Goal: Transaction & Acquisition: Purchase product/service

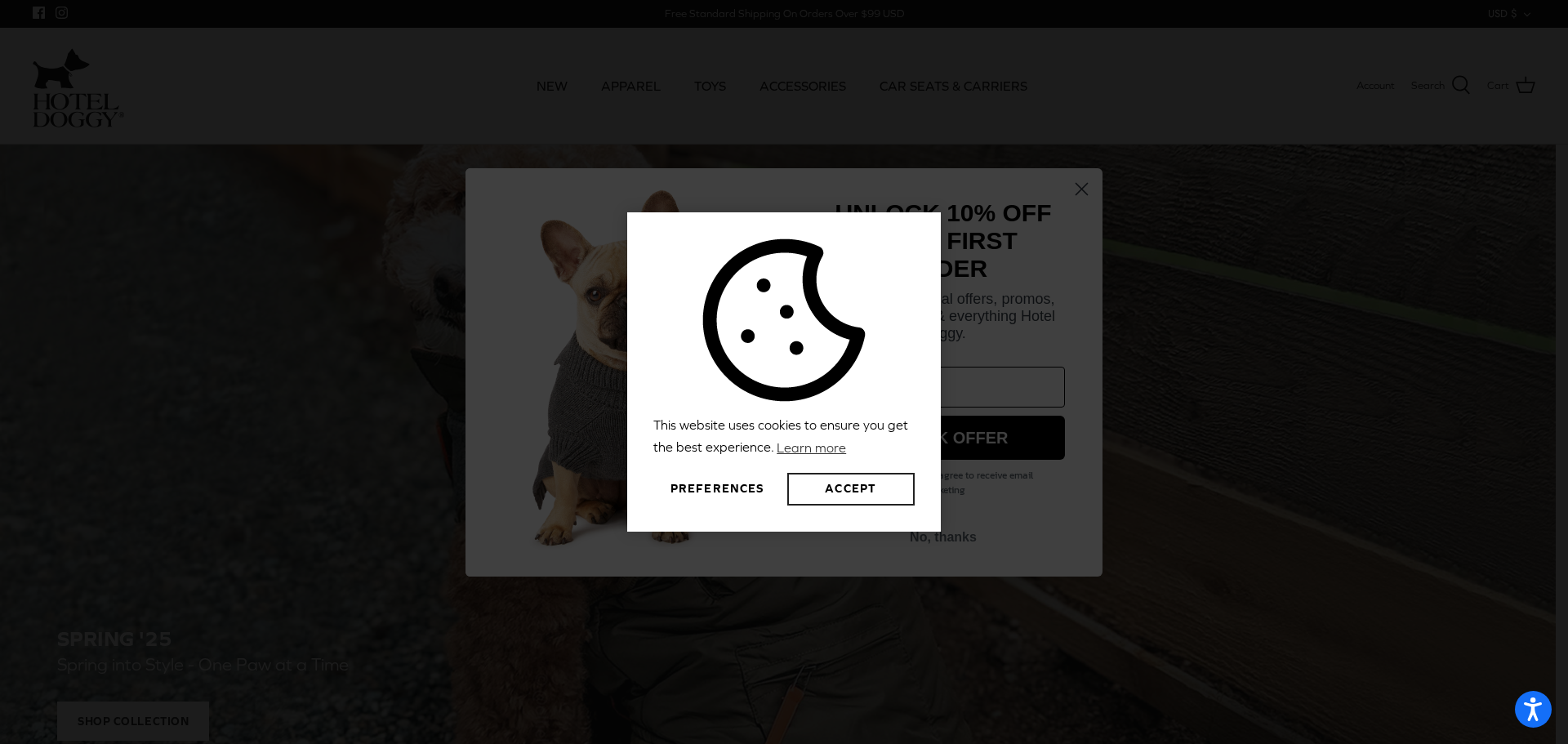
click at [864, 497] on button "Accept" at bounding box center [851, 489] width 128 height 33
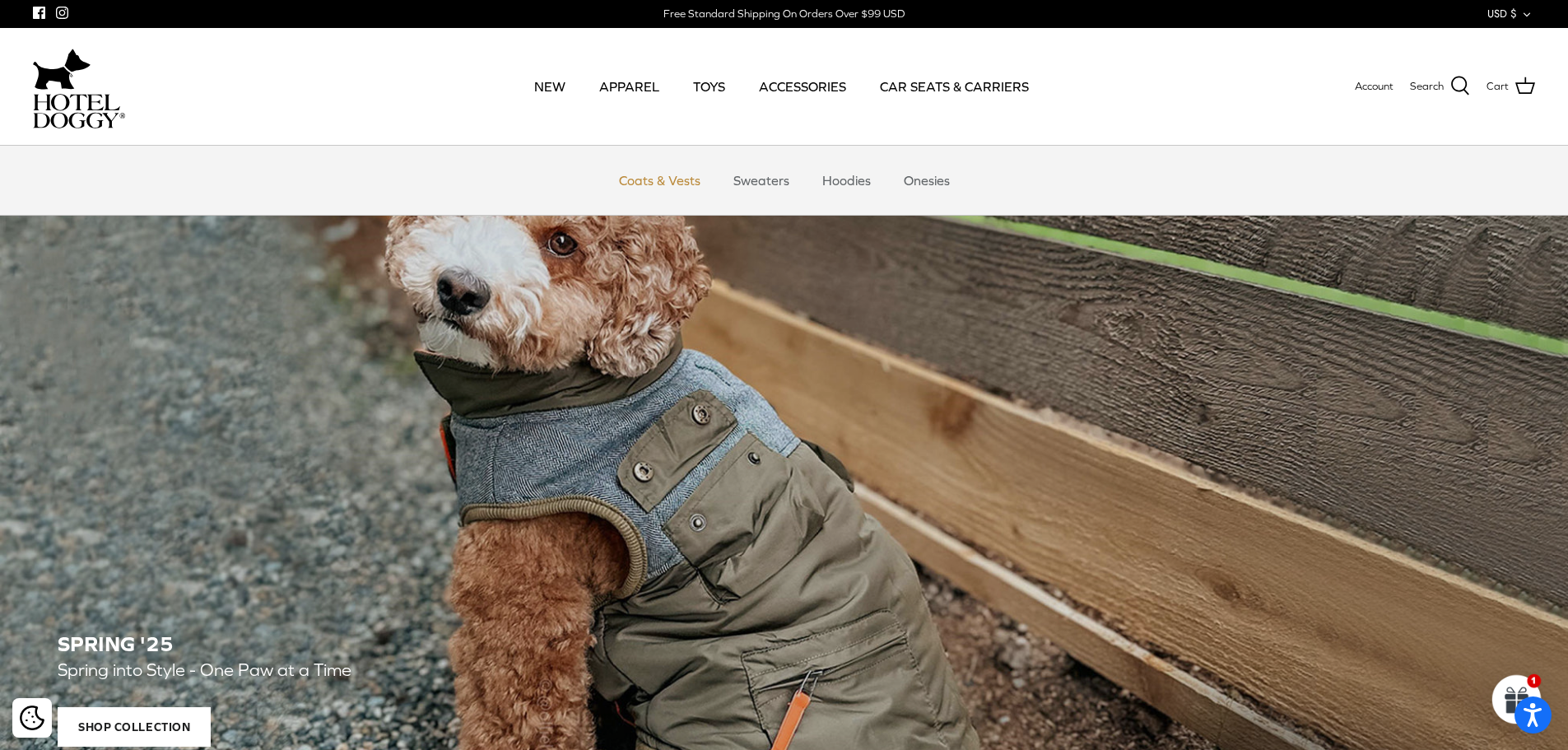
click at [644, 180] on link "Coats & Vests" at bounding box center [659, 180] width 111 height 50
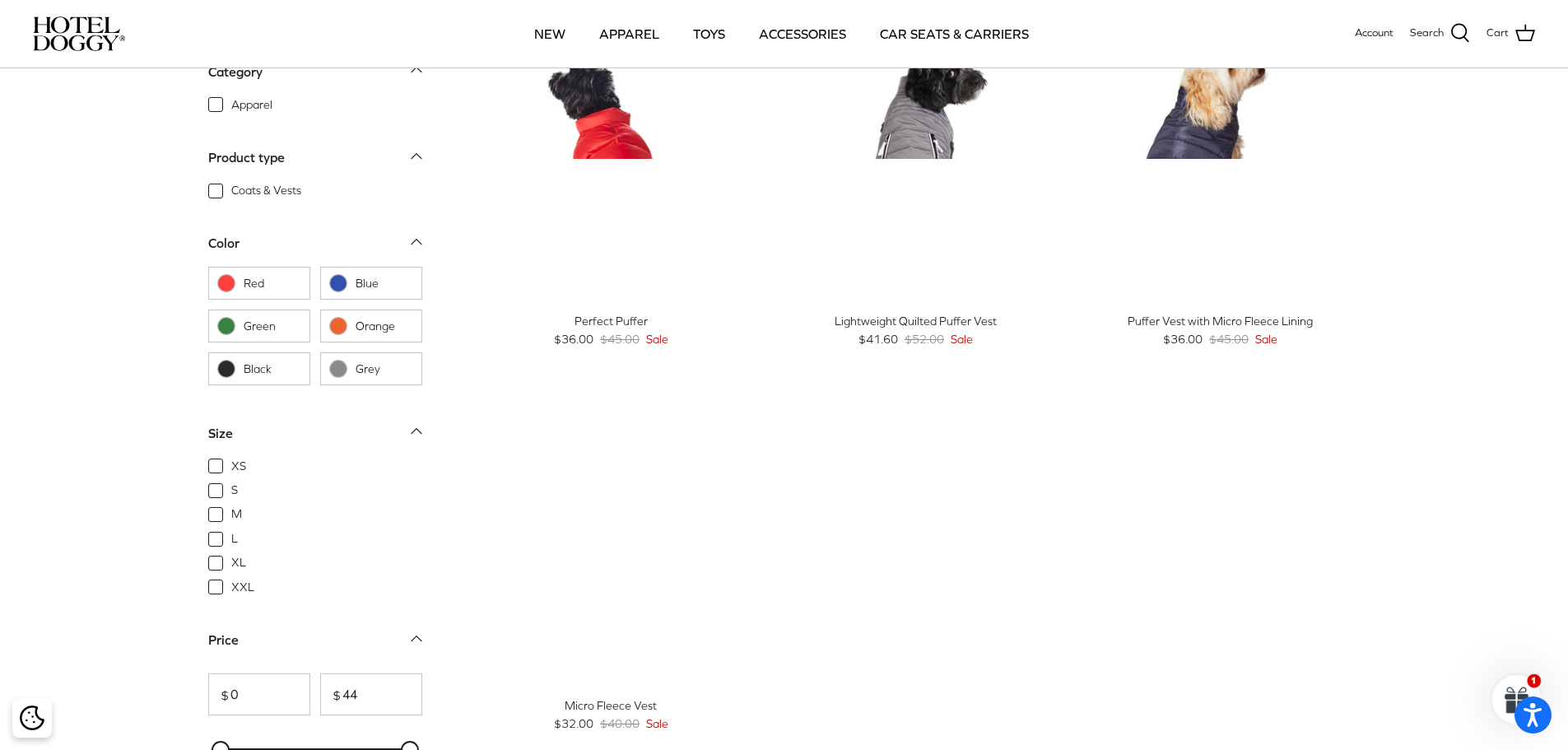
scroll to position [1811, 0]
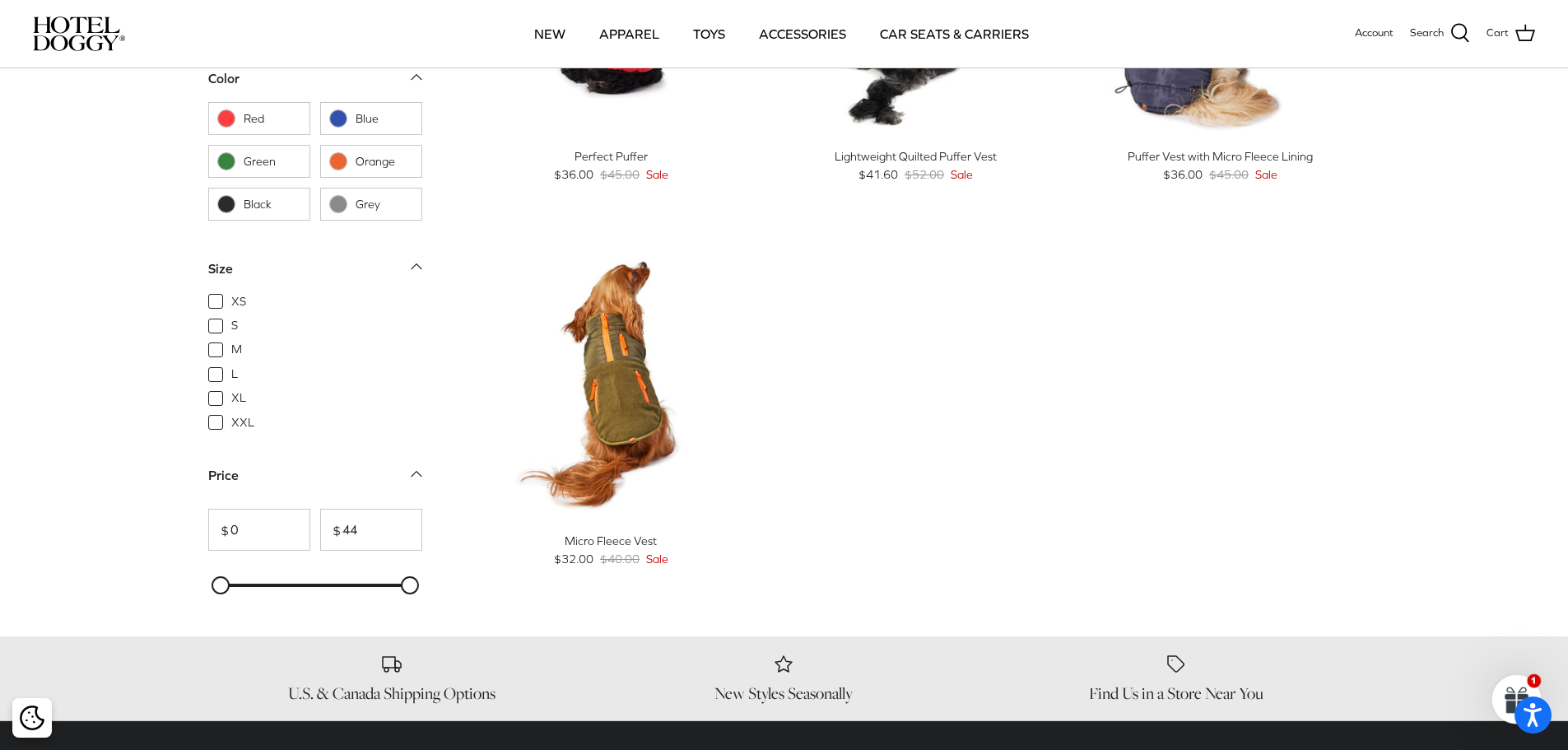
click at [231, 399] on span "XL" at bounding box center [239, 398] width 14 height 16
click at [230, 391] on input "XL" at bounding box center [230, 390] width 2 height 2
checkbox input "true"
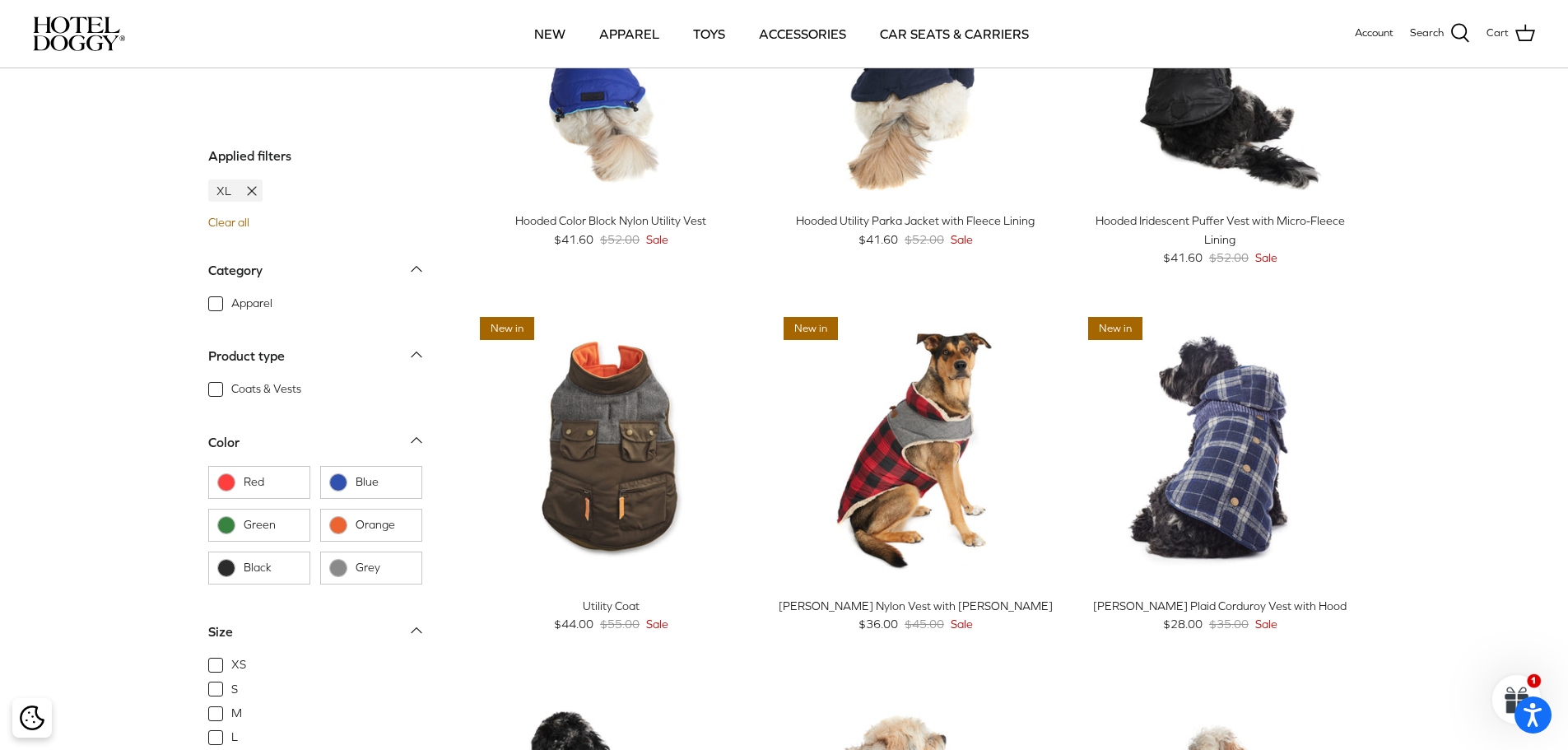
scroll to position [839, 0]
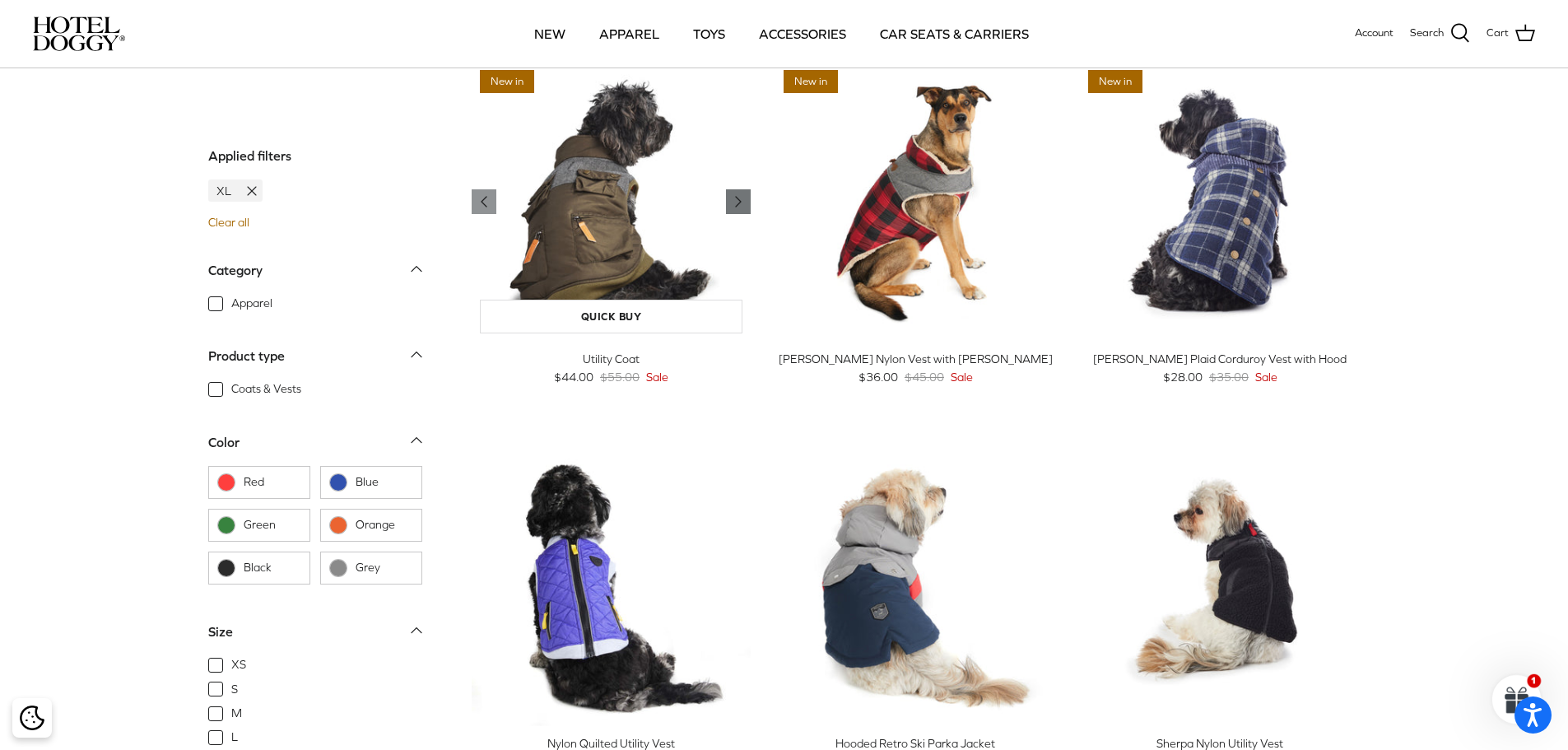
click at [734, 197] on icon "Right" at bounding box center [738, 202] width 20 height 20
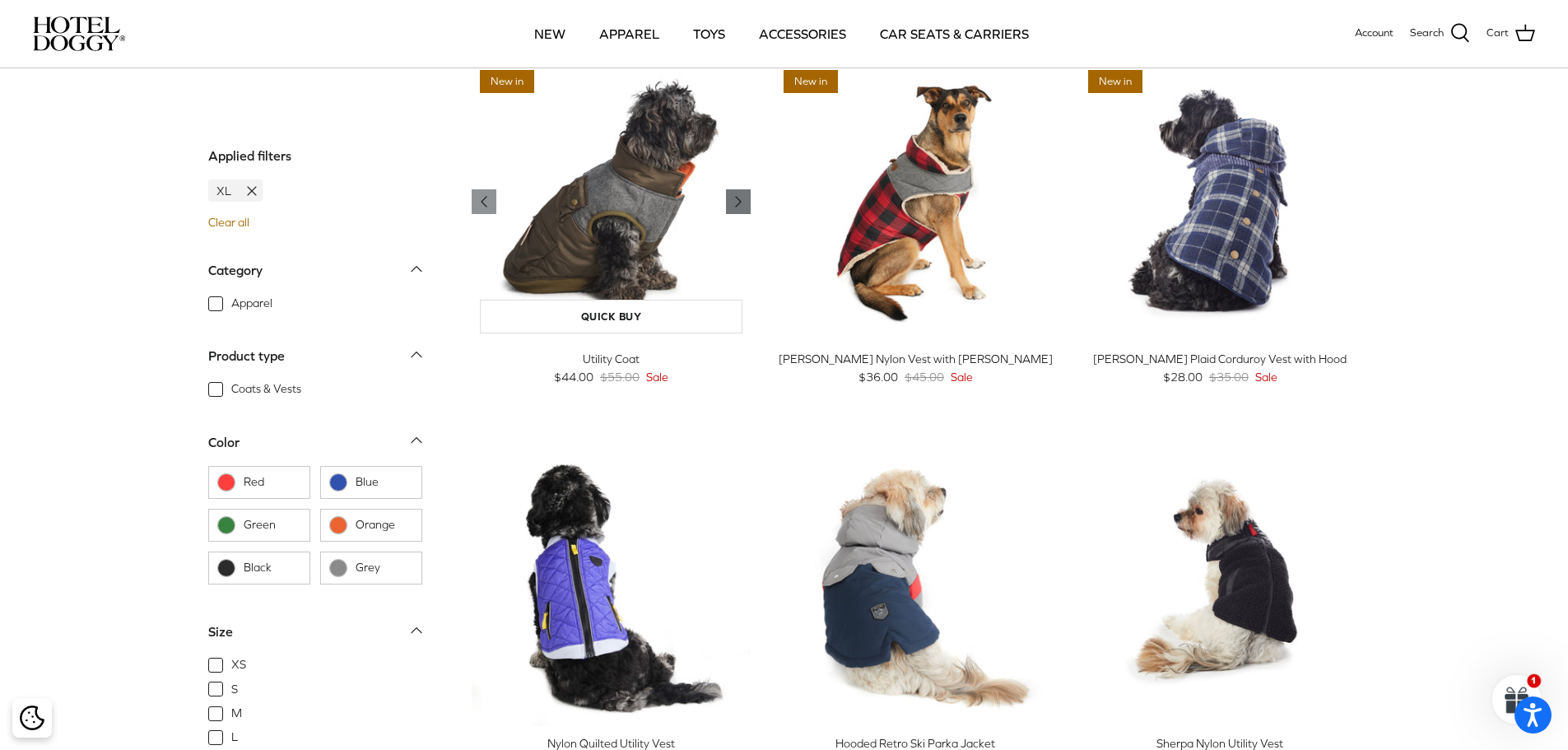
click at [735, 197] on icon "Right" at bounding box center [738, 202] width 20 height 20
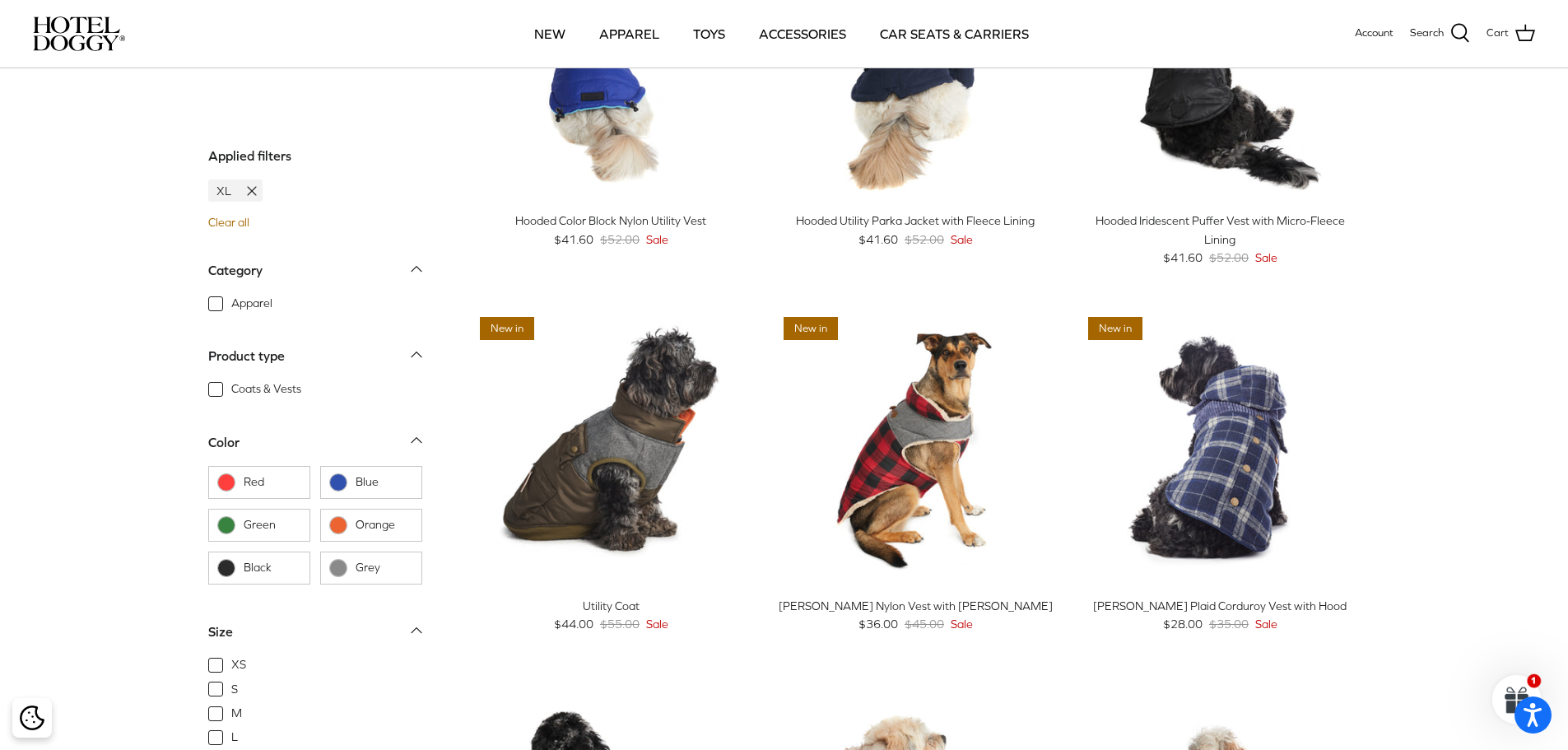
scroll to position [428, 0]
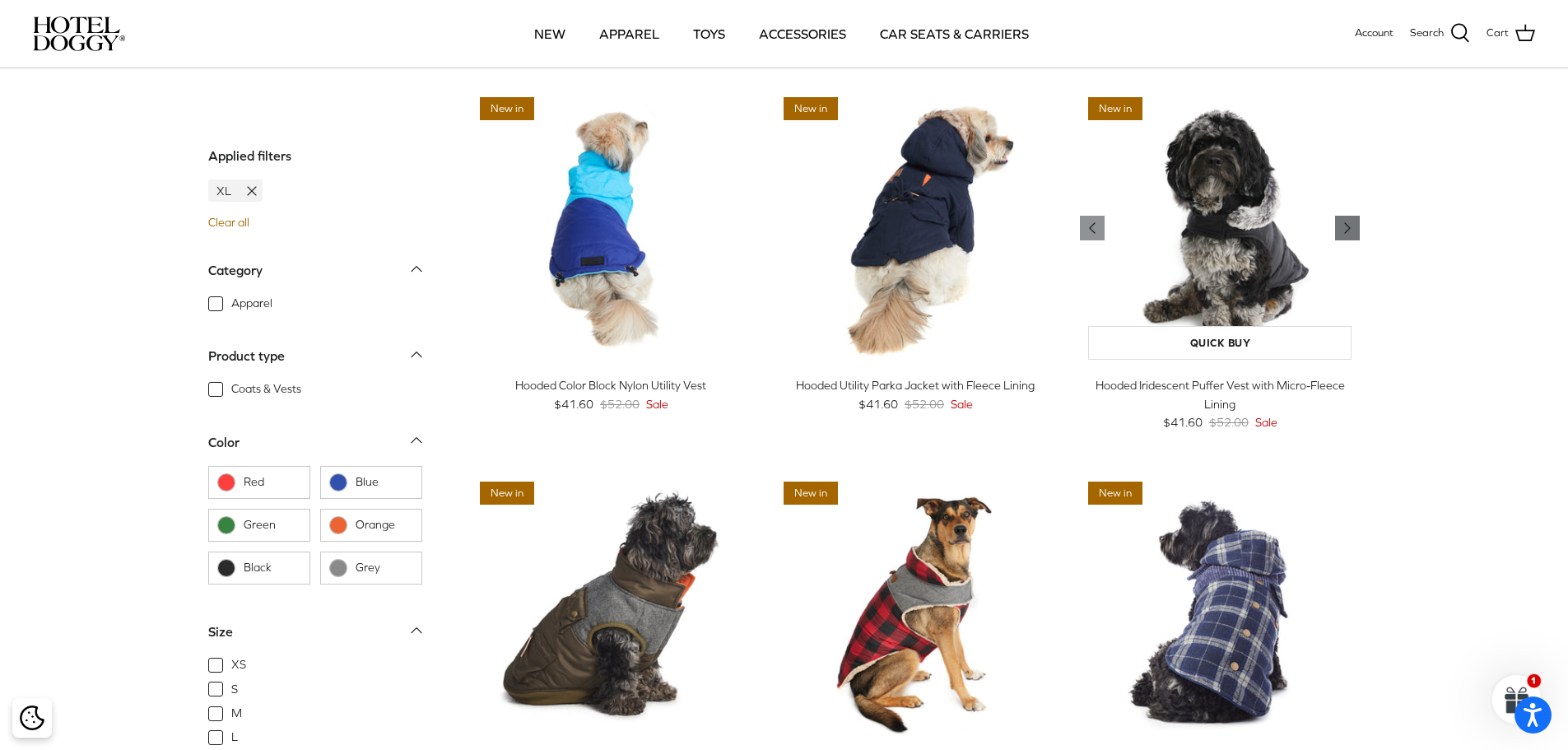
click at [1349, 221] on icon "Right" at bounding box center [1347, 228] width 20 height 20
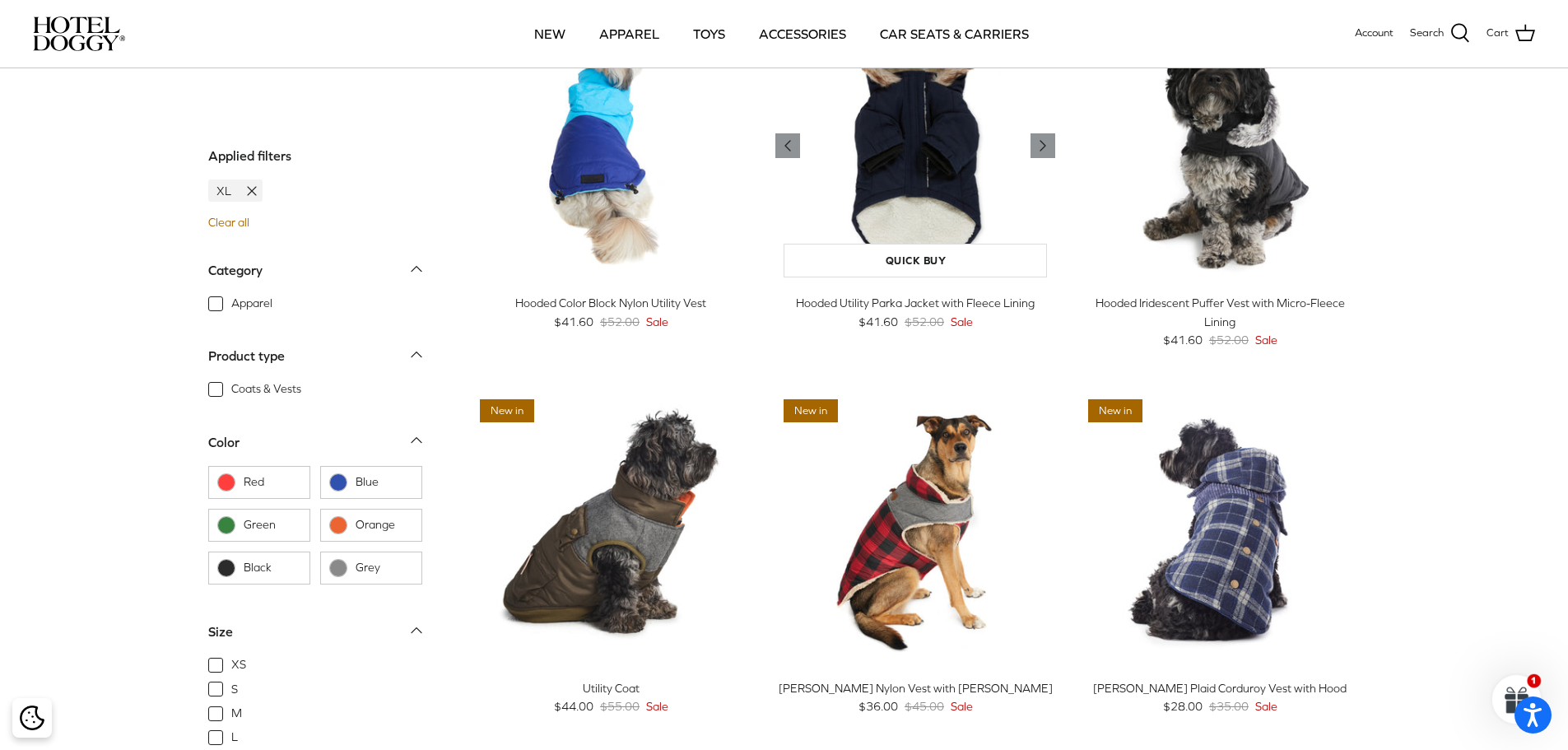
scroll to position [592, 0]
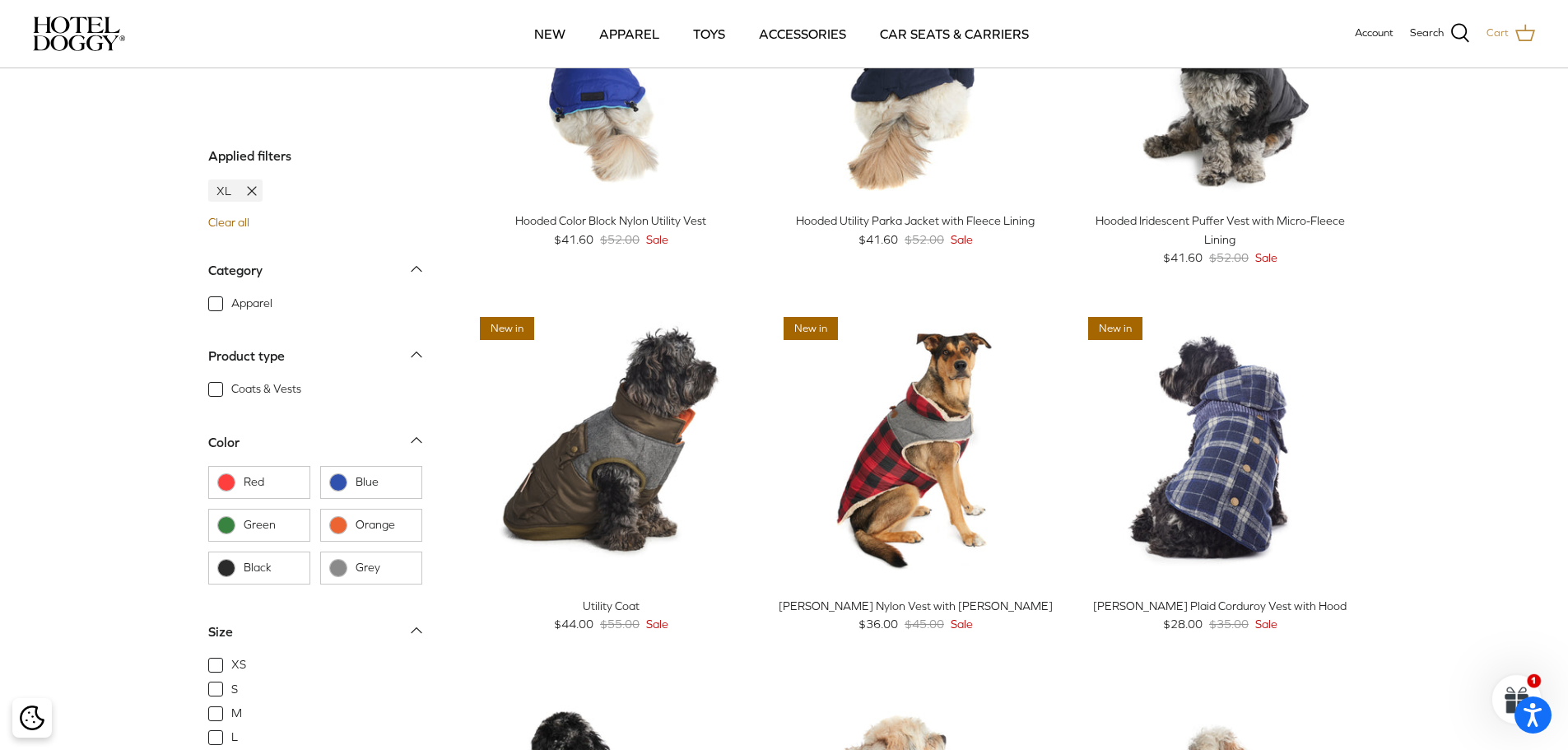
click at [1525, 39] on icon at bounding box center [1525, 33] width 20 height 20
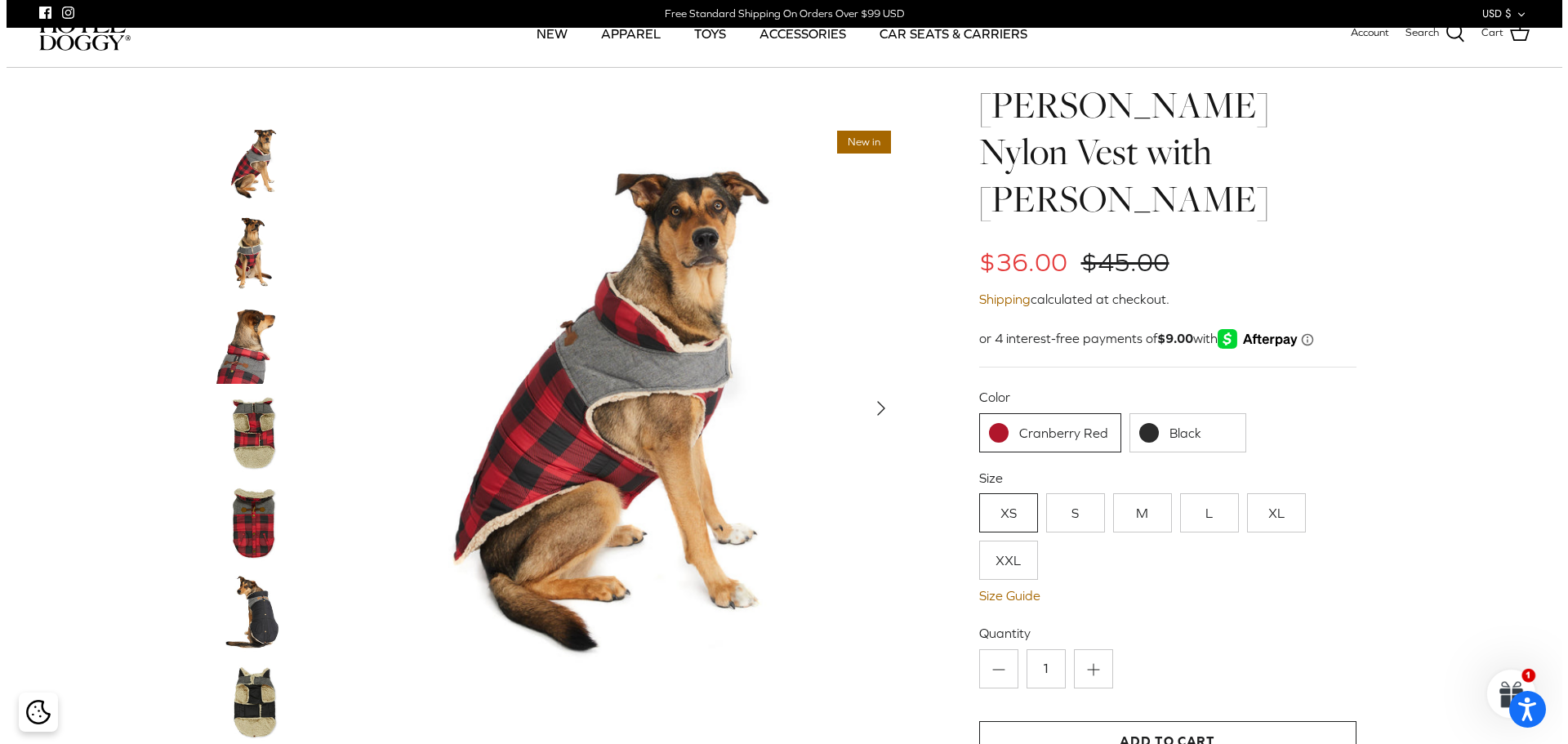
scroll to position [81, 0]
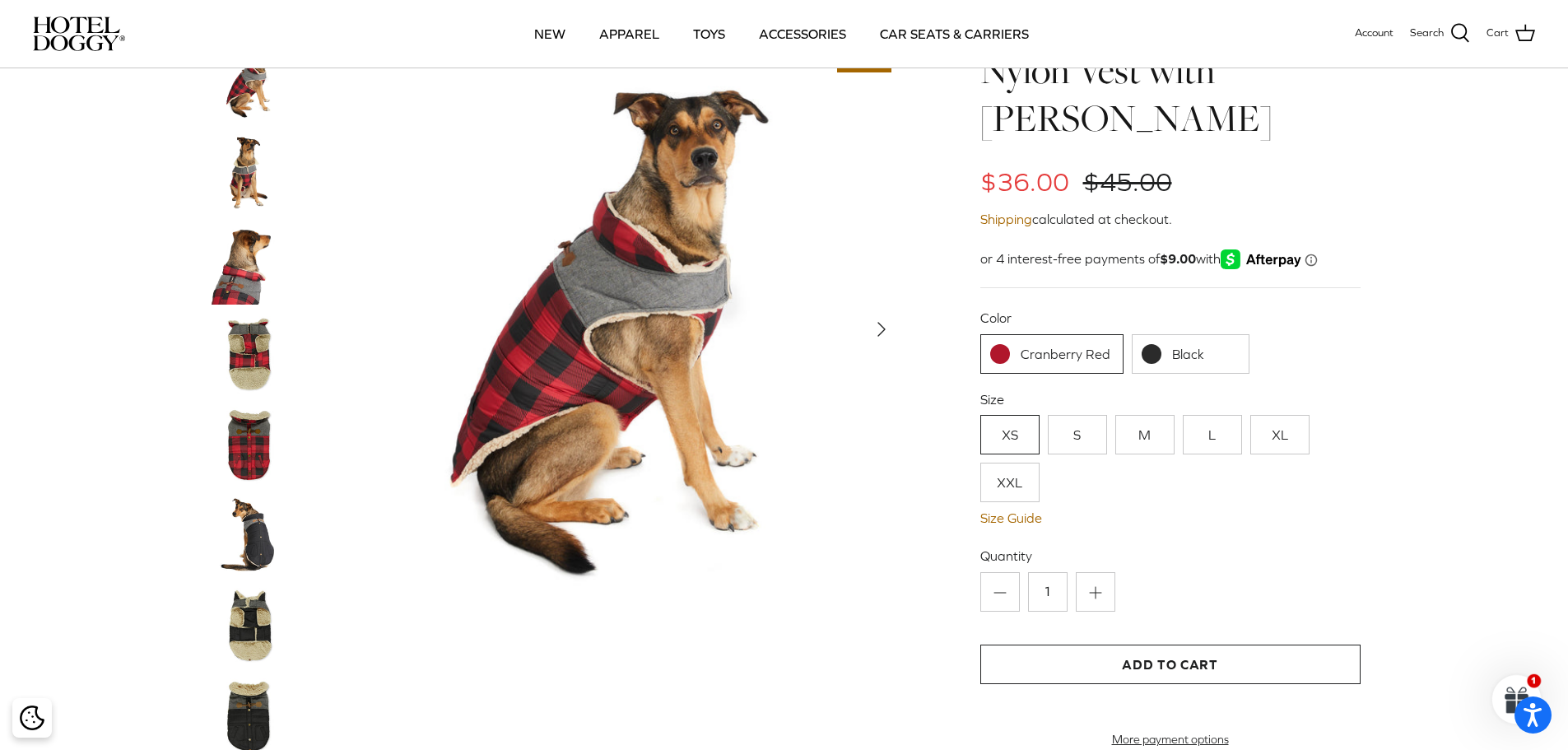
click at [884, 316] on icon "Right" at bounding box center [880, 329] width 26 height 26
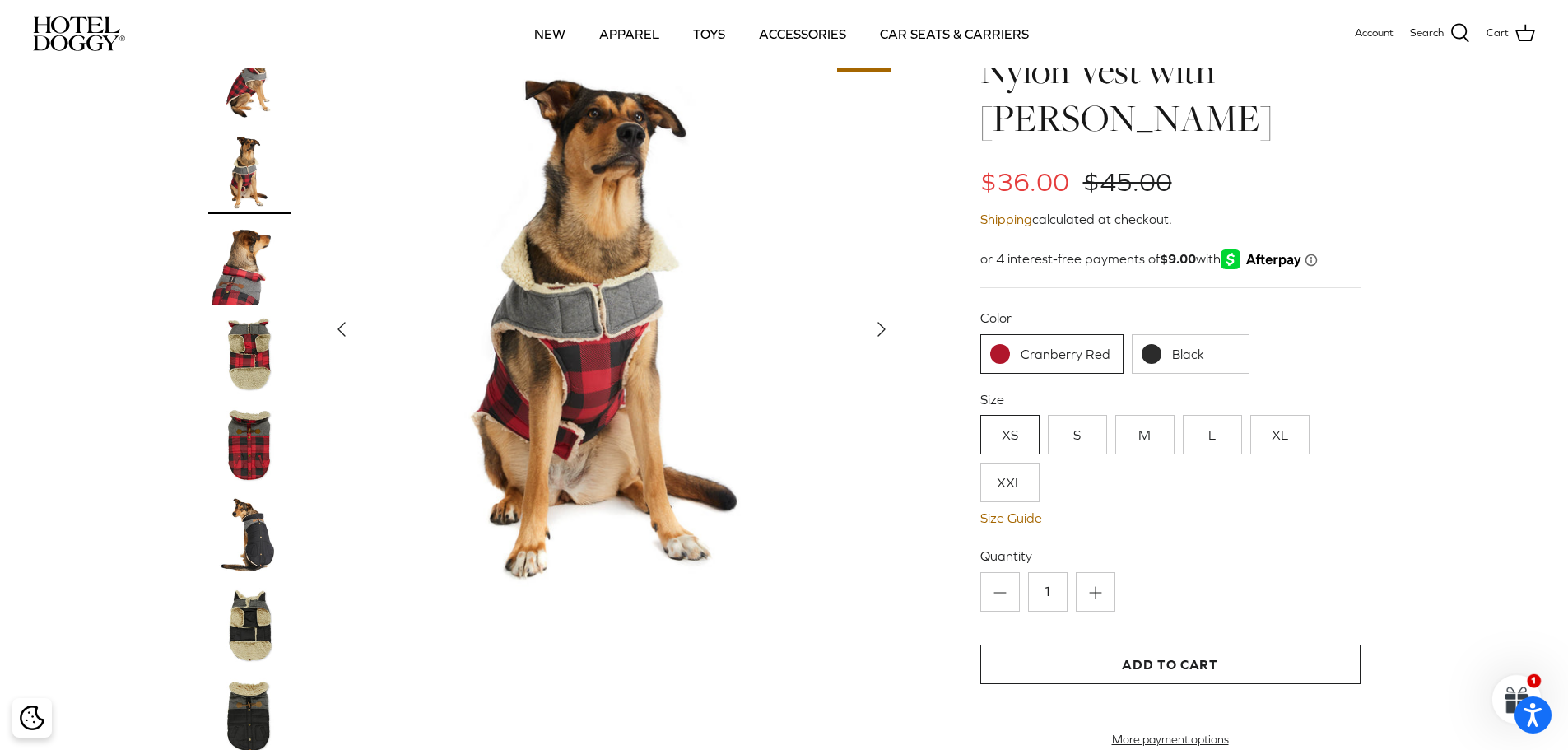
click at [884, 316] on icon "Right" at bounding box center [880, 329] width 26 height 26
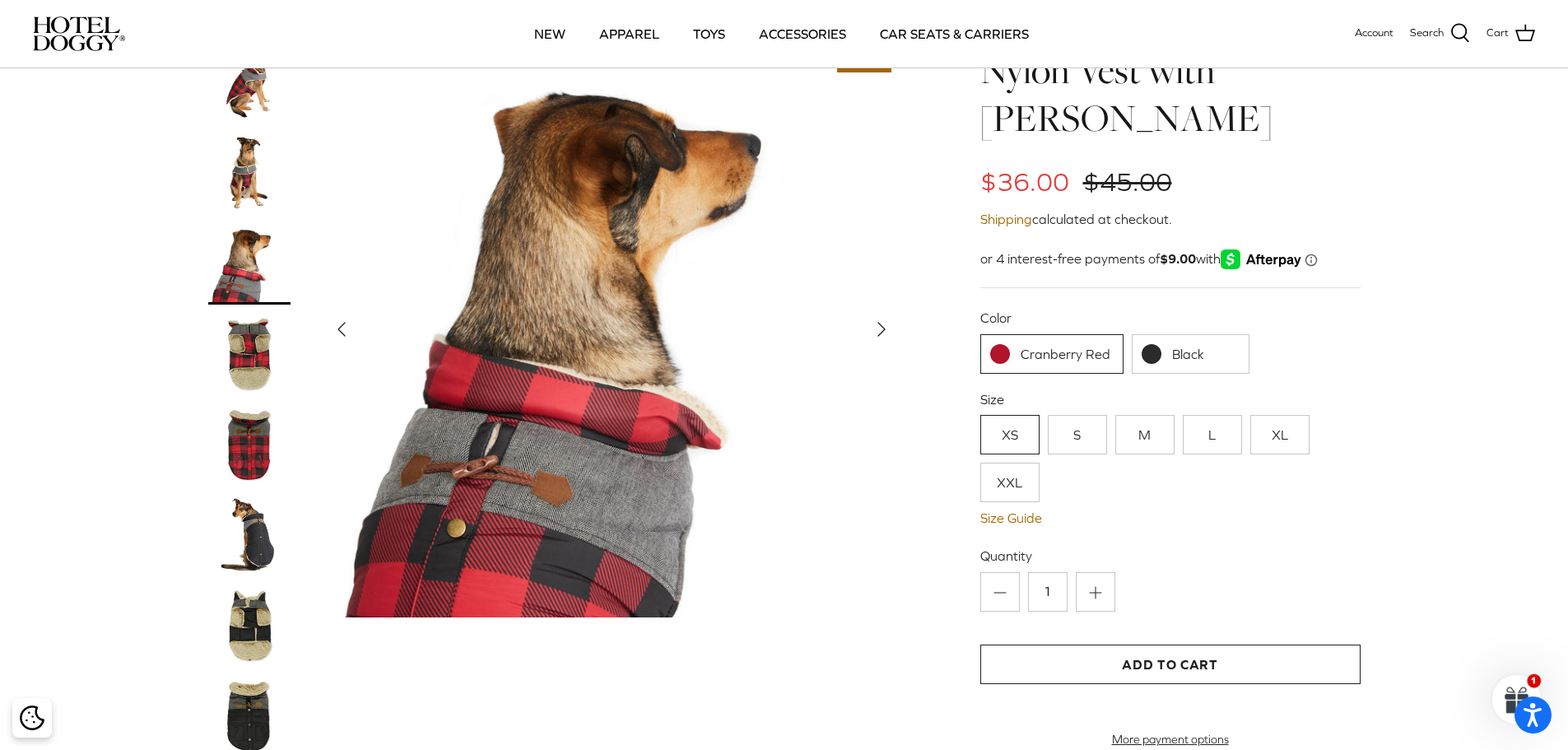
click at [884, 316] on icon "Right" at bounding box center [880, 329] width 26 height 26
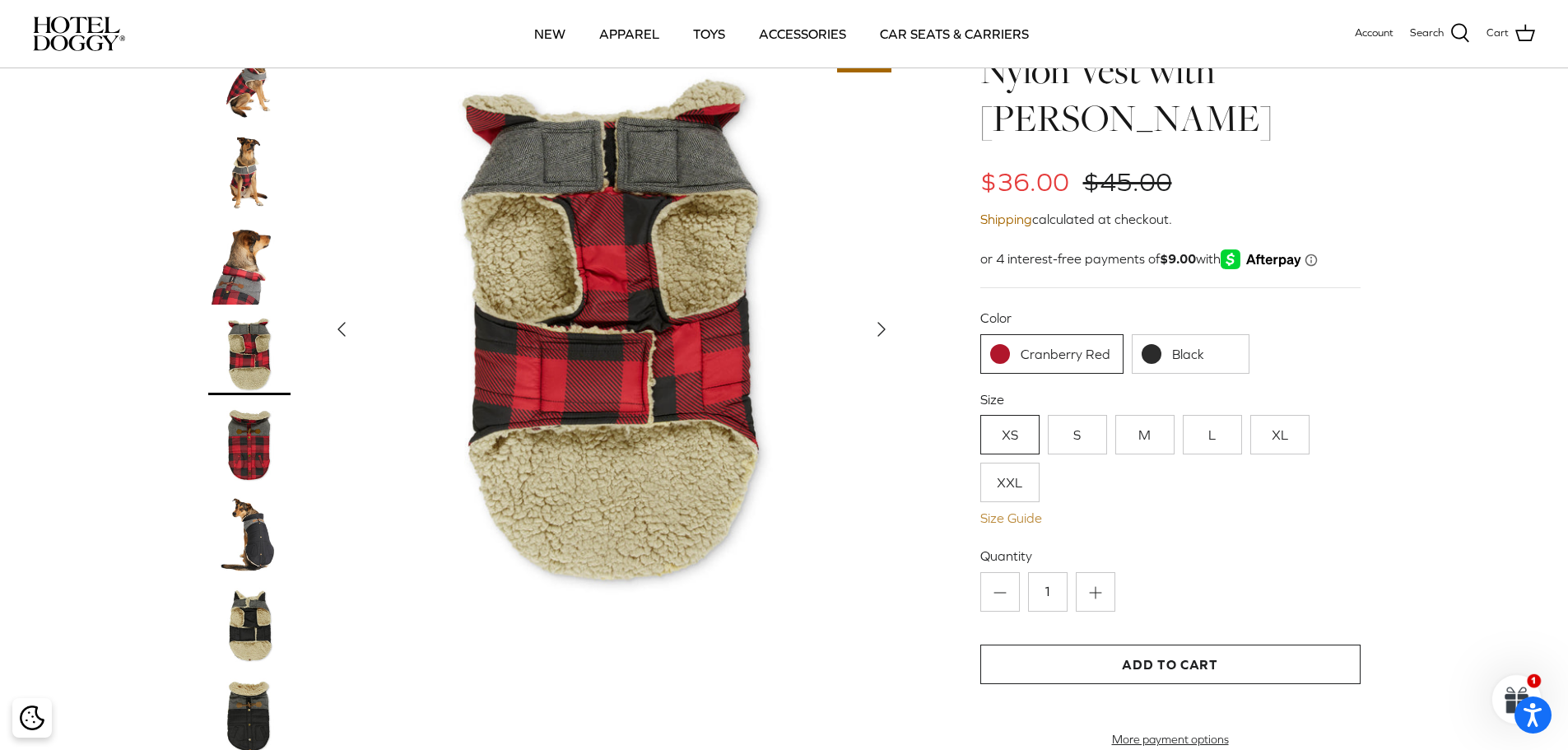
click at [1018, 511] on link "Size Guide" at bounding box center [1170, 518] width 380 height 15
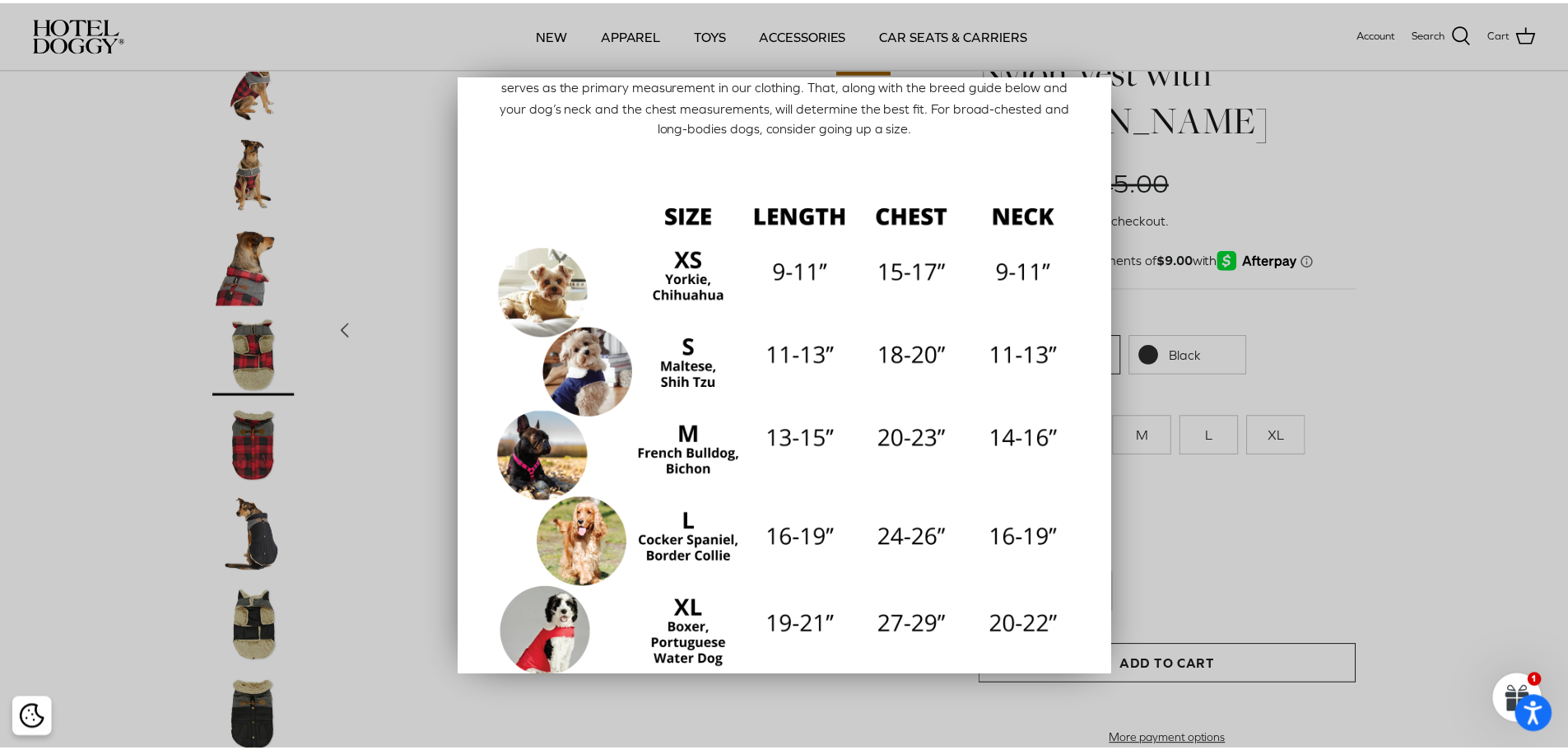
scroll to position [23, 0]
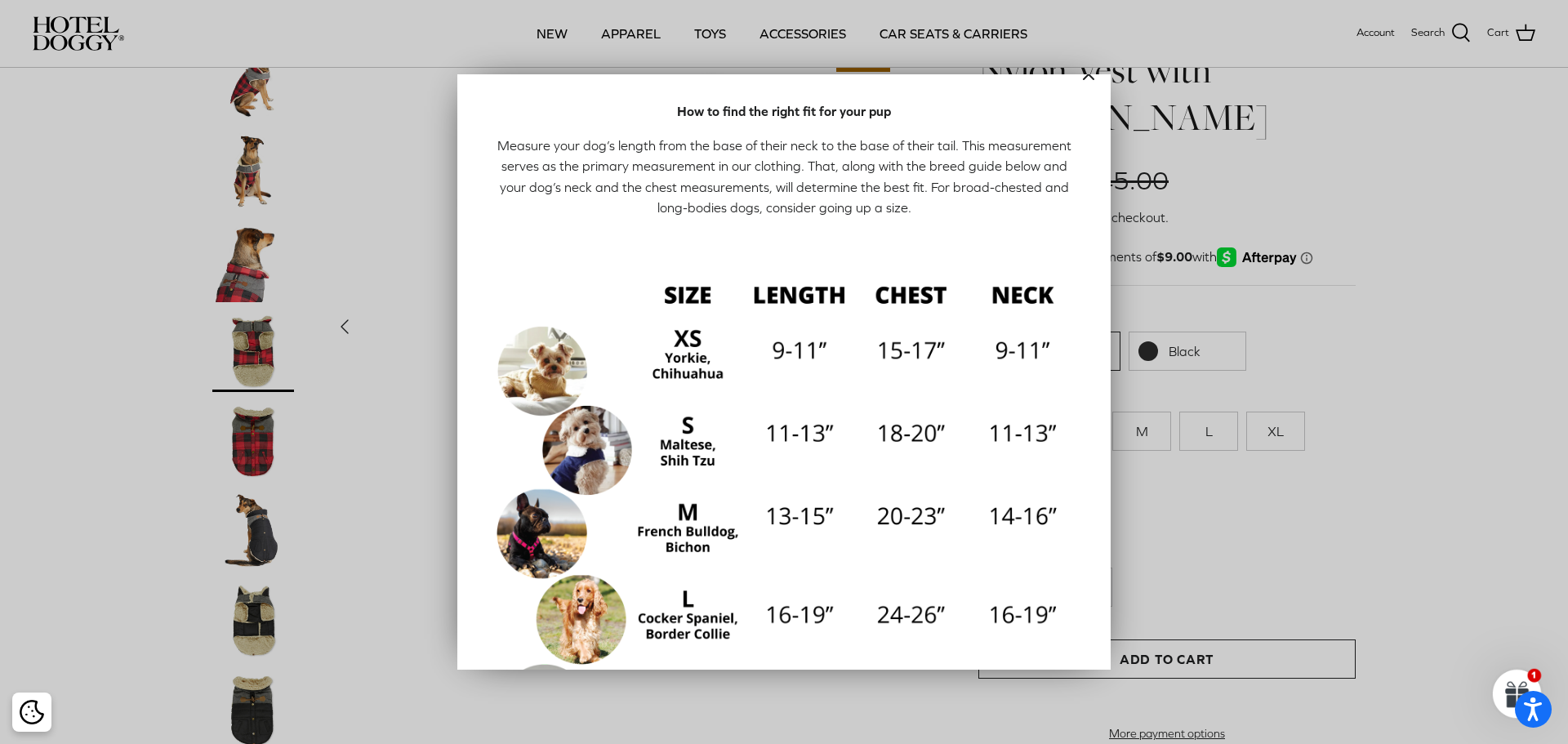
click at [1079, 76] on icon "Close" at bounding box center [1089, 74] width 20 height 20
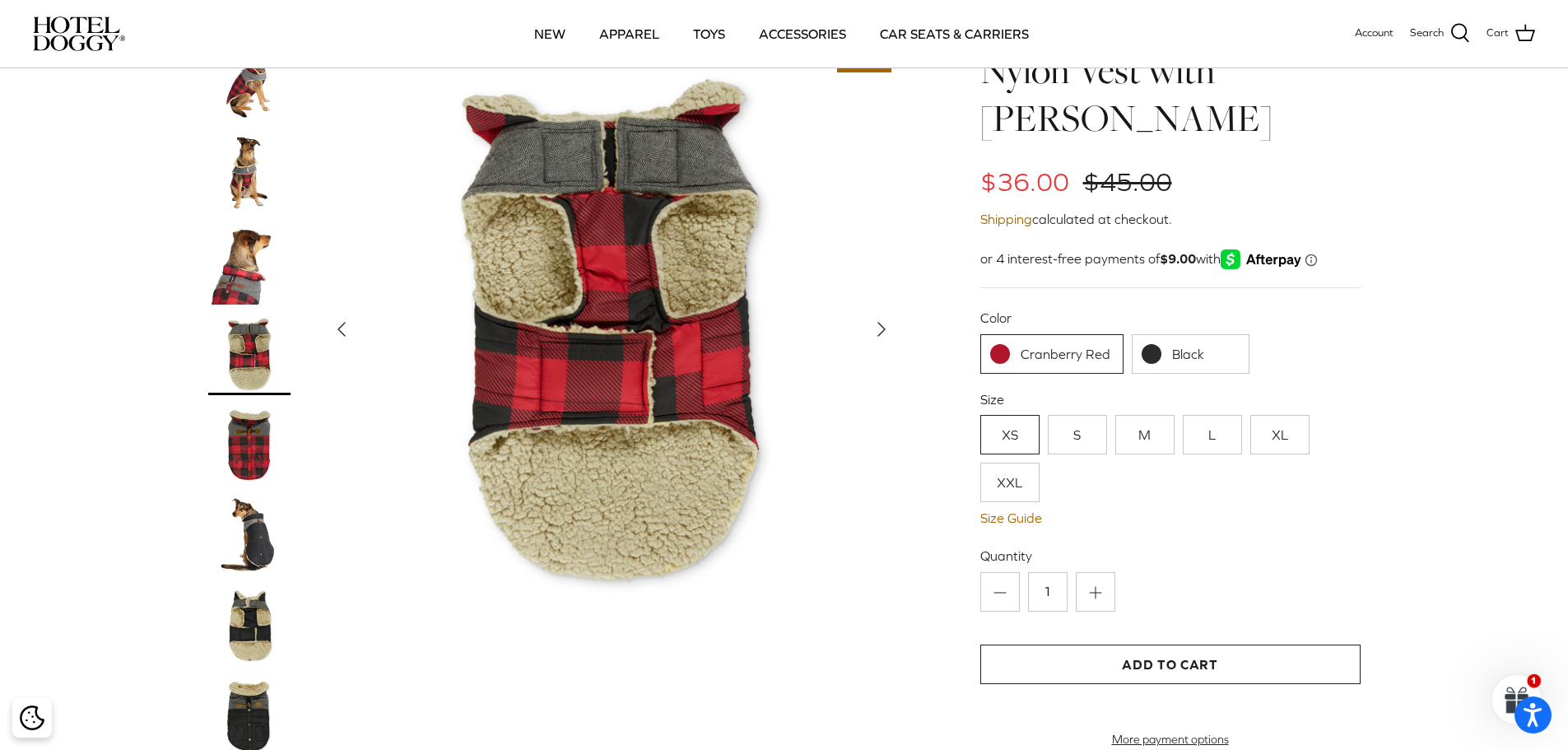
click at [248, 503] on img at bounding box center [248, 535] width 82 height 82
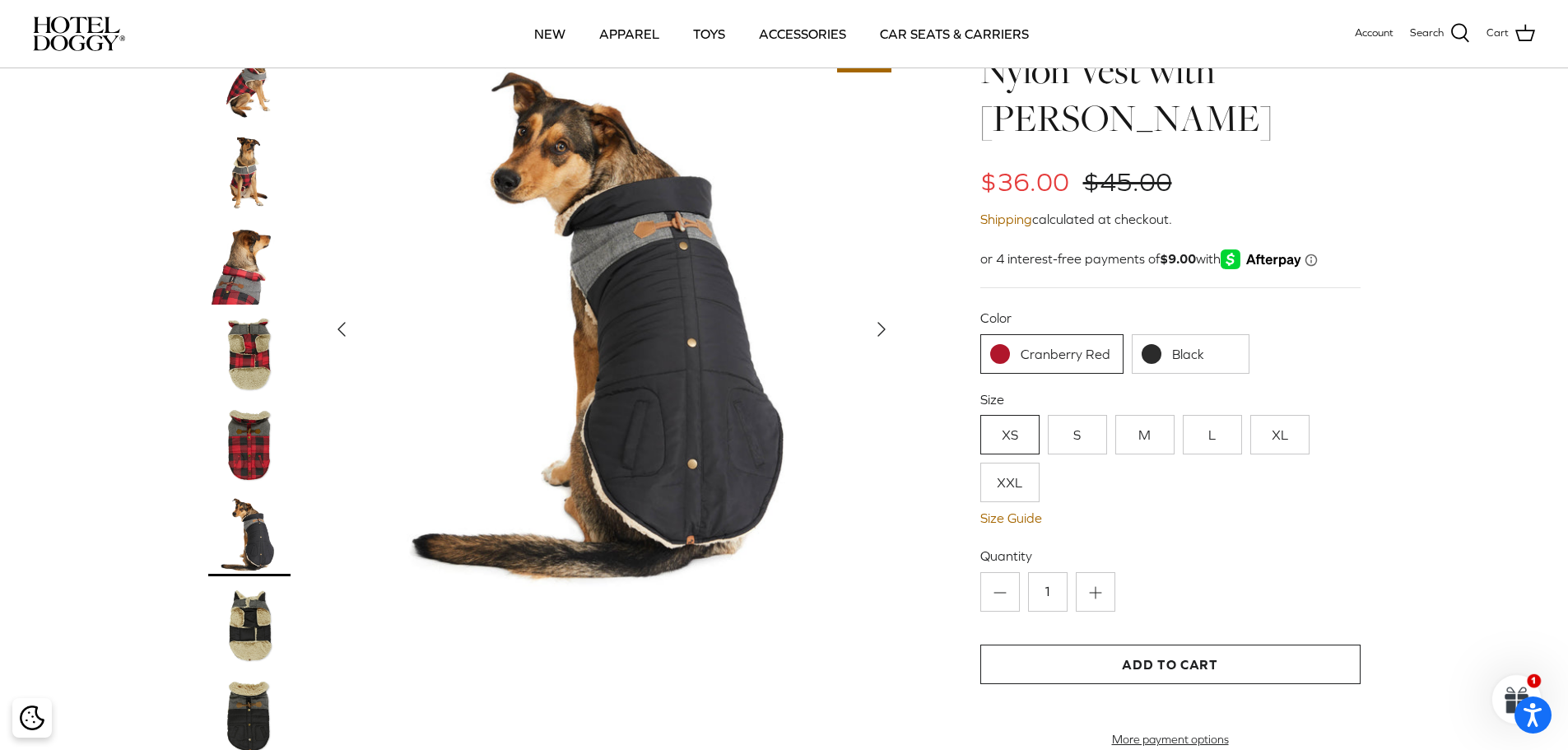
click at [1008, 463] on link "XXL" at bounding box center [1010, 483] width 59 height 40
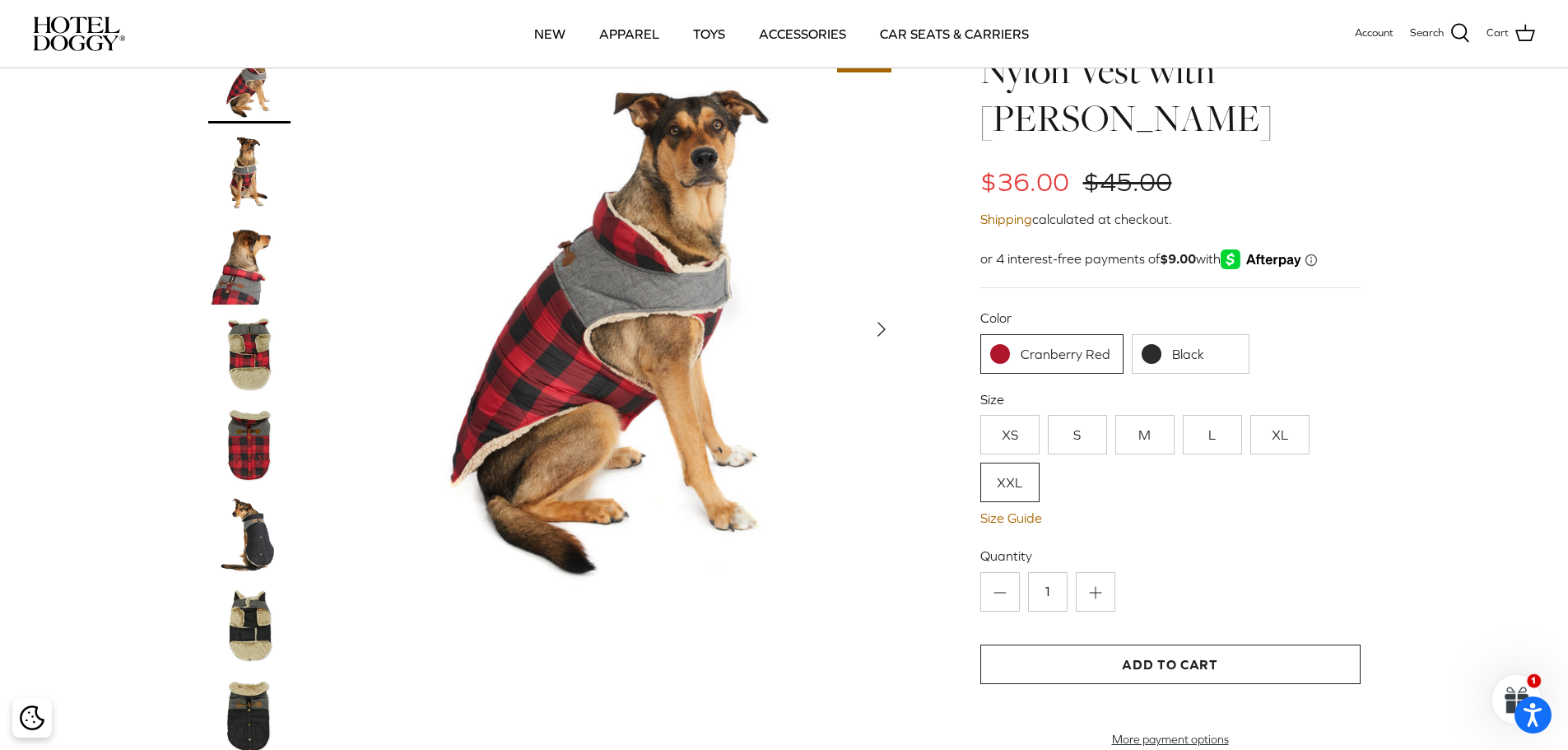
click at [1203, 334] on link "Black" at bounding box center [1191, 354] width 119 height 40
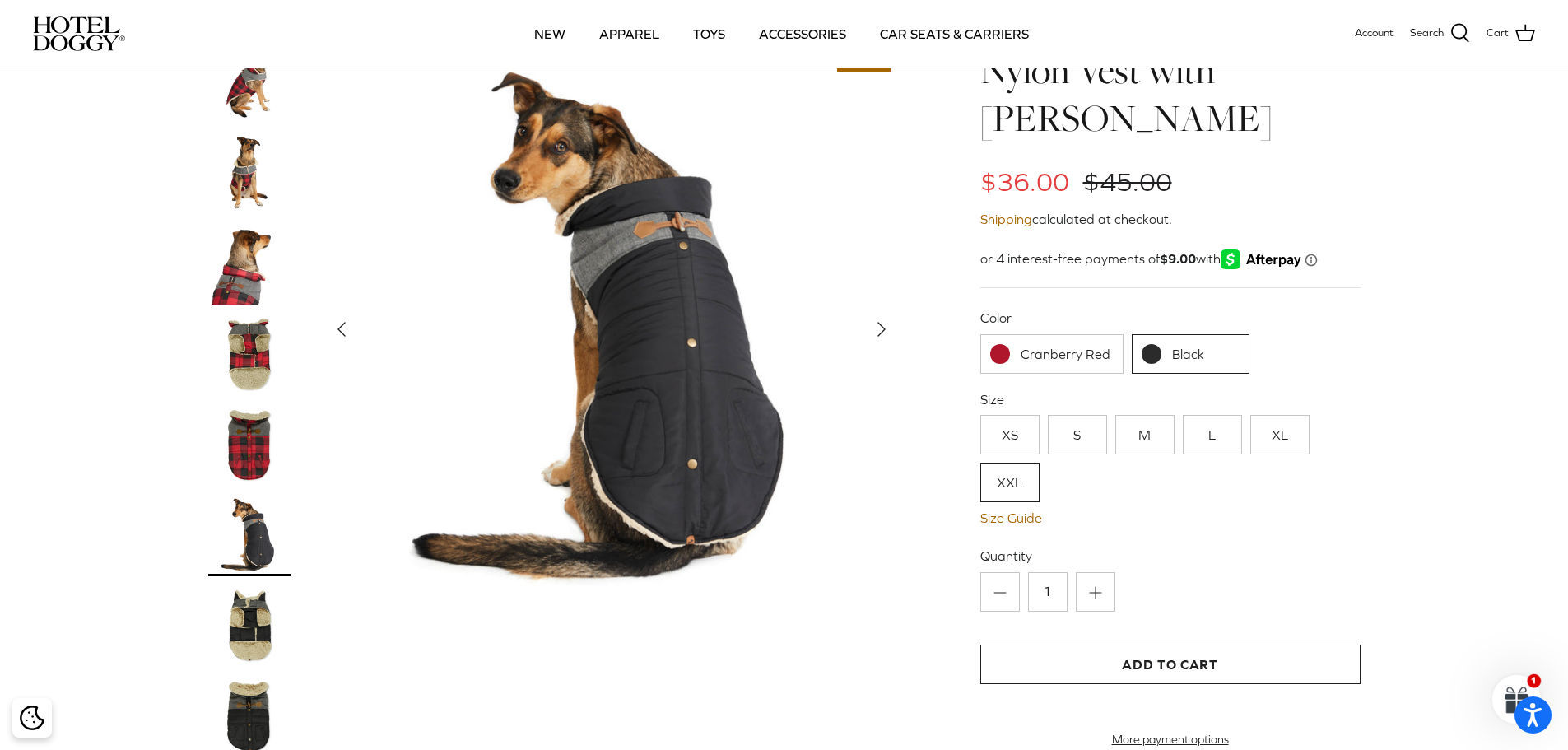
click at [1075, 334] on link "Cranberry Red" at bounding box center [1051, 354] width 143 height 40
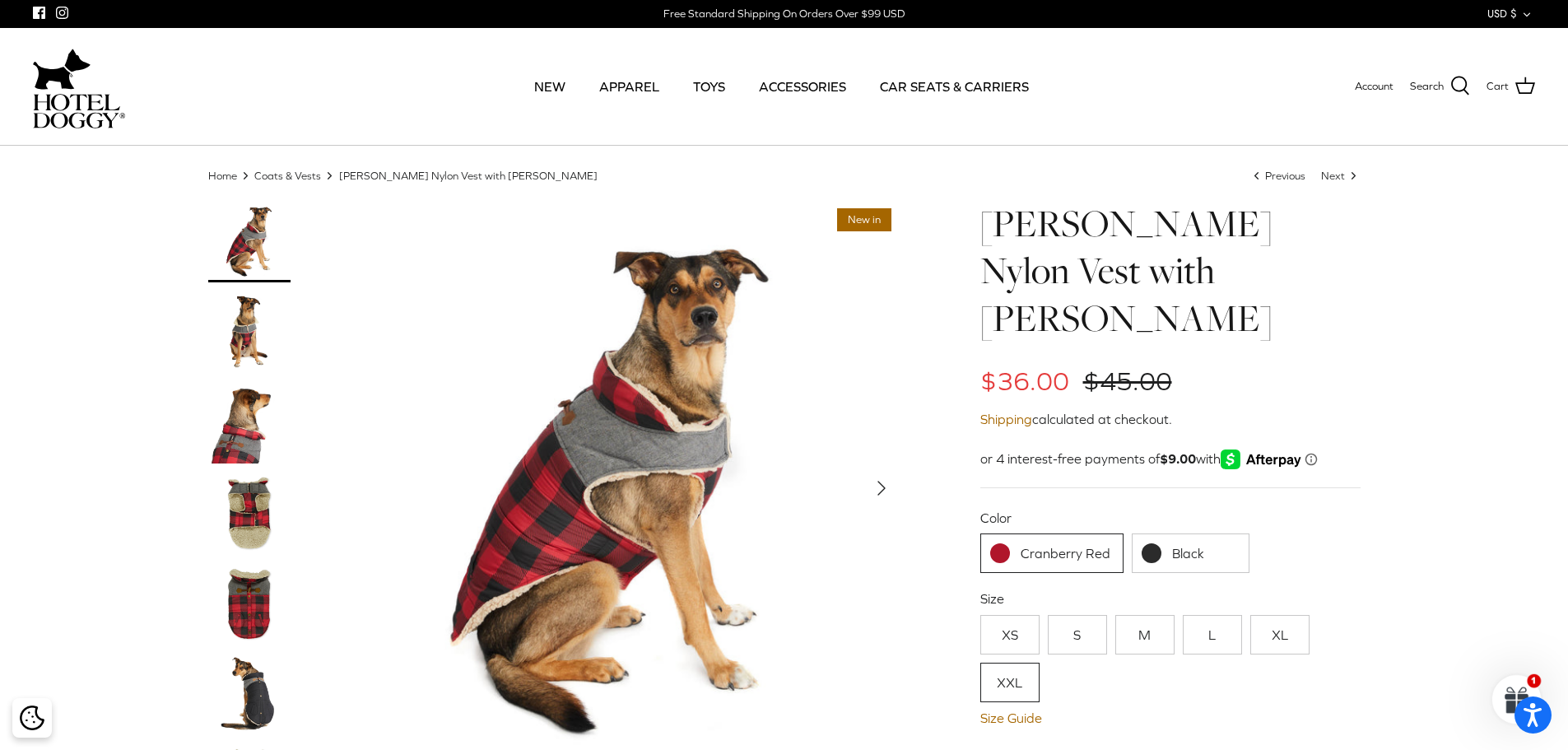
click at [548, 514] on img at bounding box center [611, 488] width 576 height 576
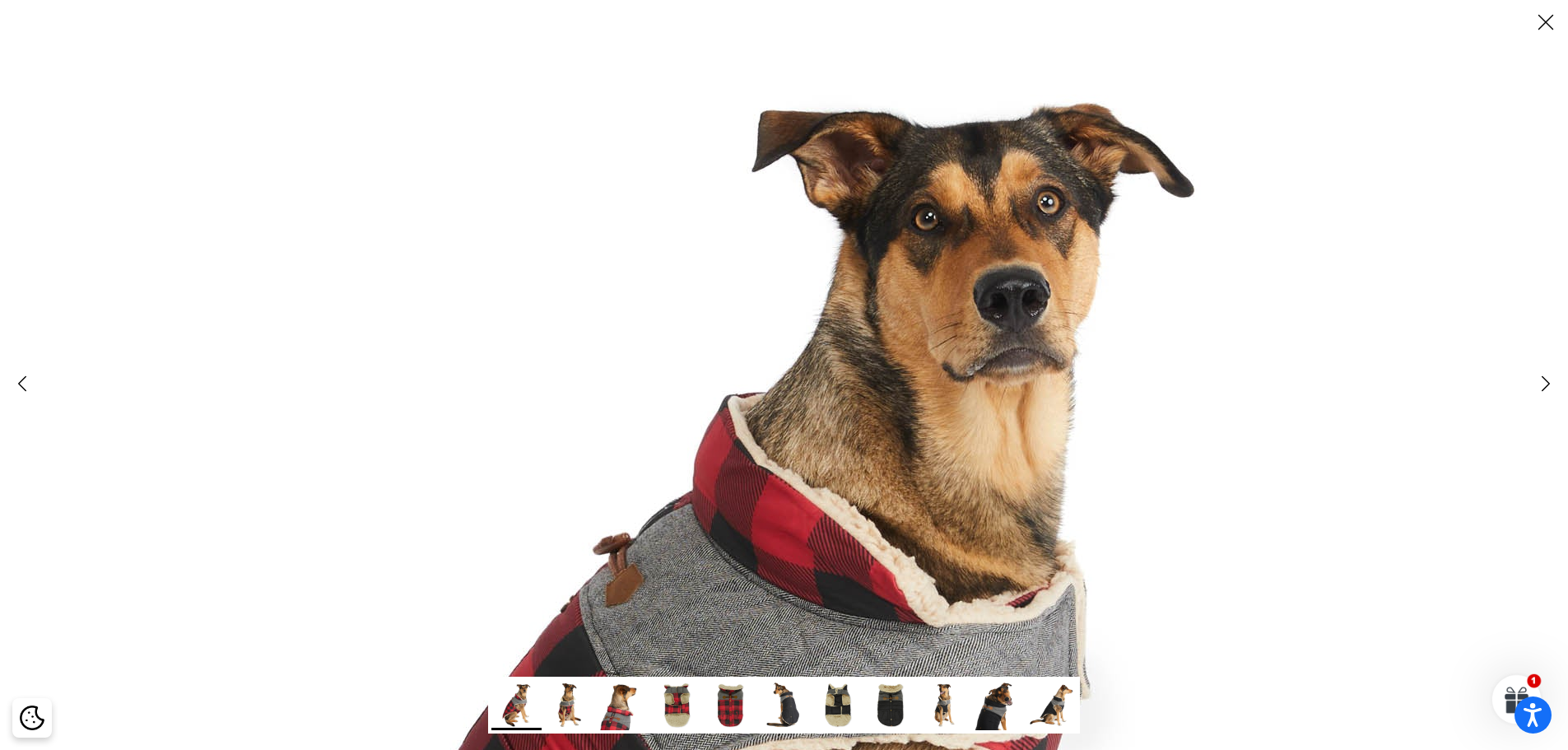
click at [1543, 32] on icon "Close" at bounding box center [1545, 22] width 28 height 28
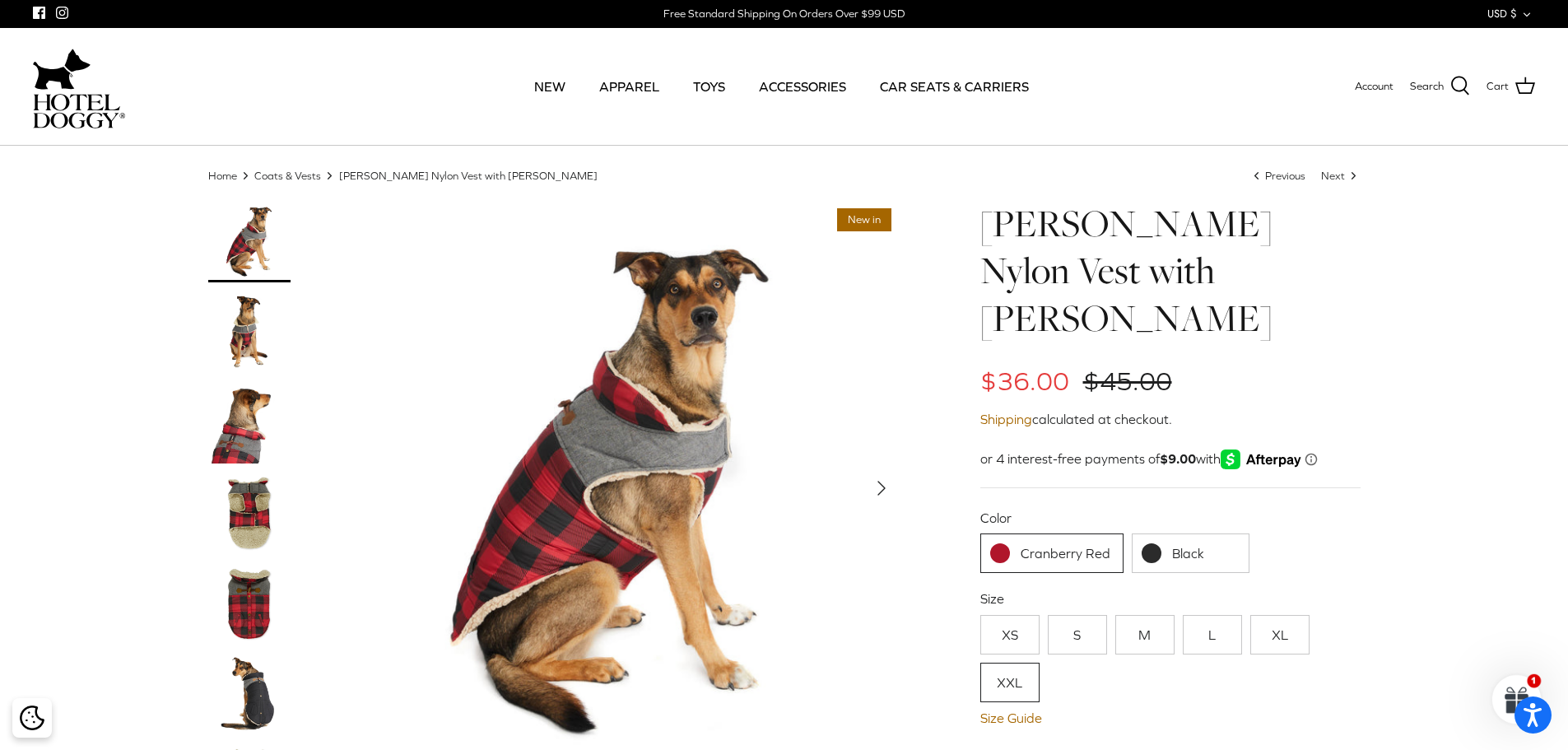
scroll to position [82, 0]
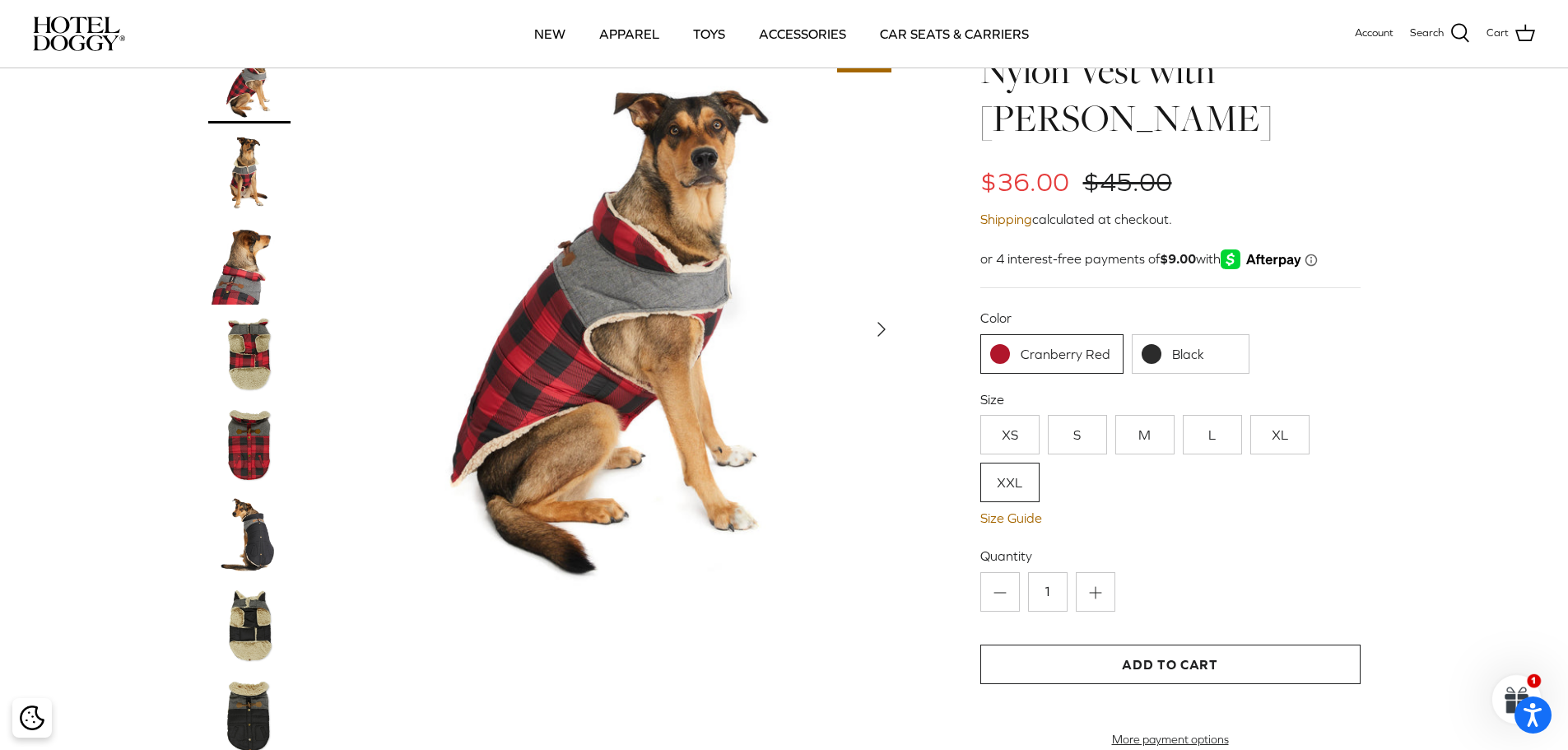
click at [1019, 463] on link "XXL" at bounding box center [1010, 483] width 59 height 40
click at [1233, 645] on button "Add to Cart" at bounding box center [1170, 664] width 380 height 40
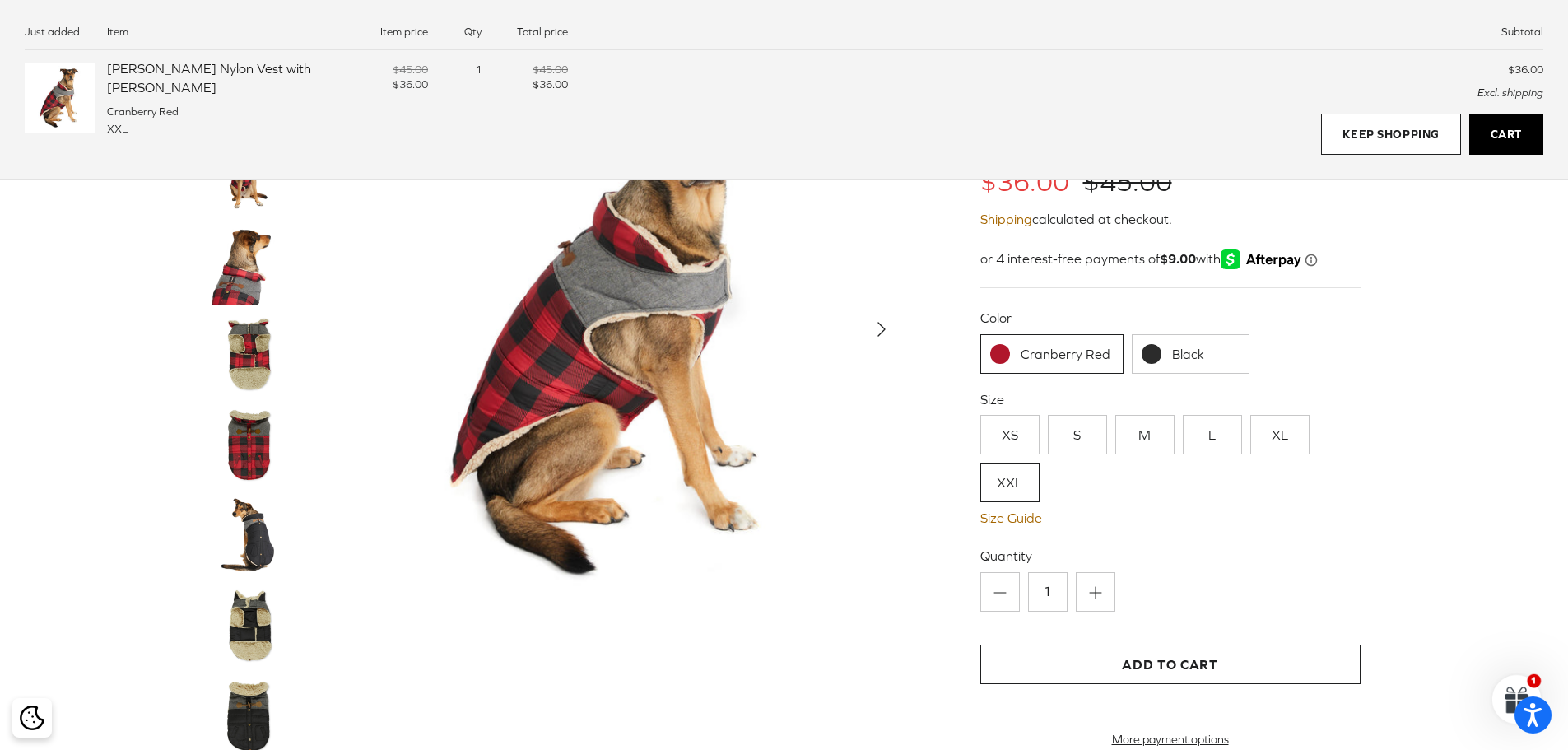
scroll to position [0, 0]
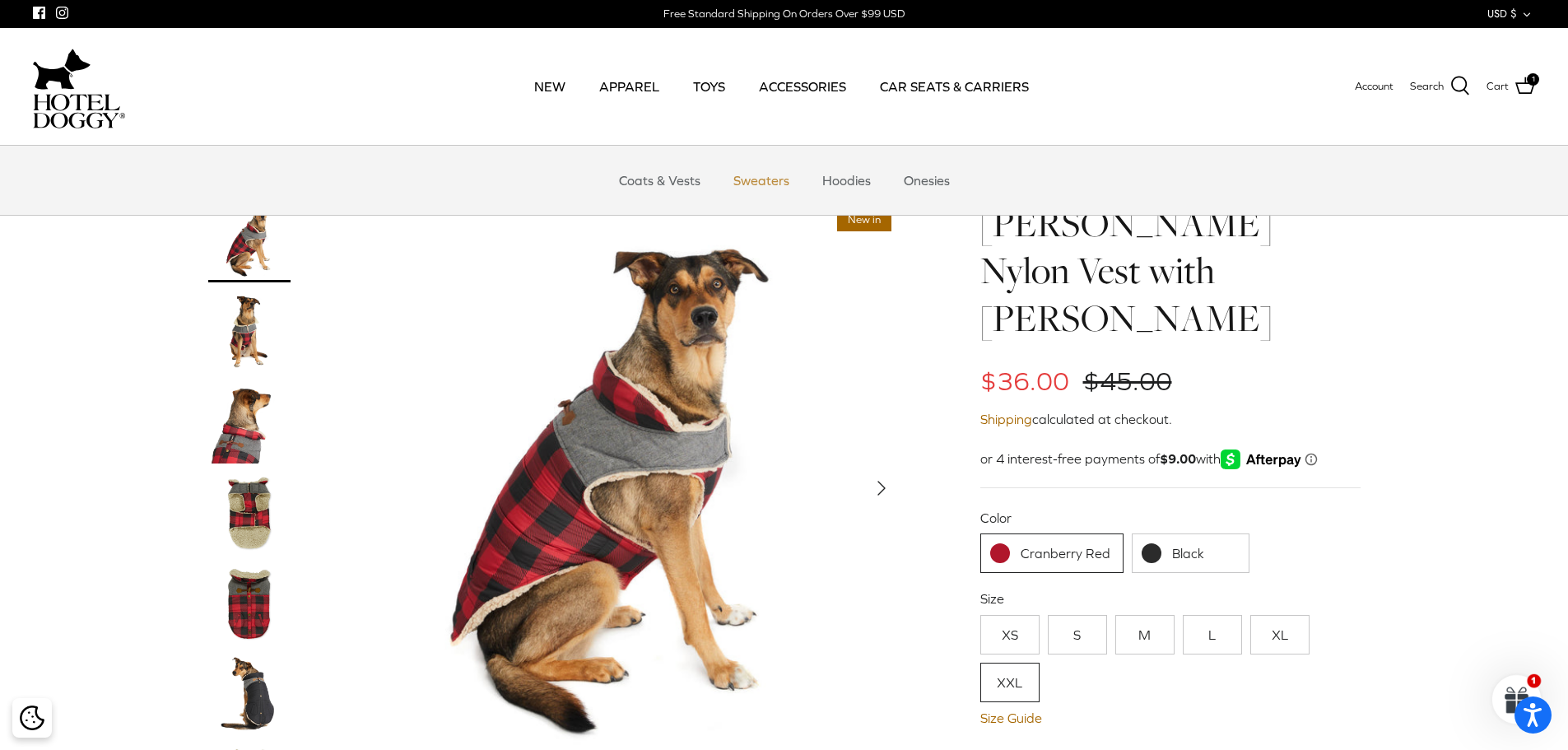
click at [788, 187] on link "Sweaters" at bounding box center [761, 180] width 86 height 50
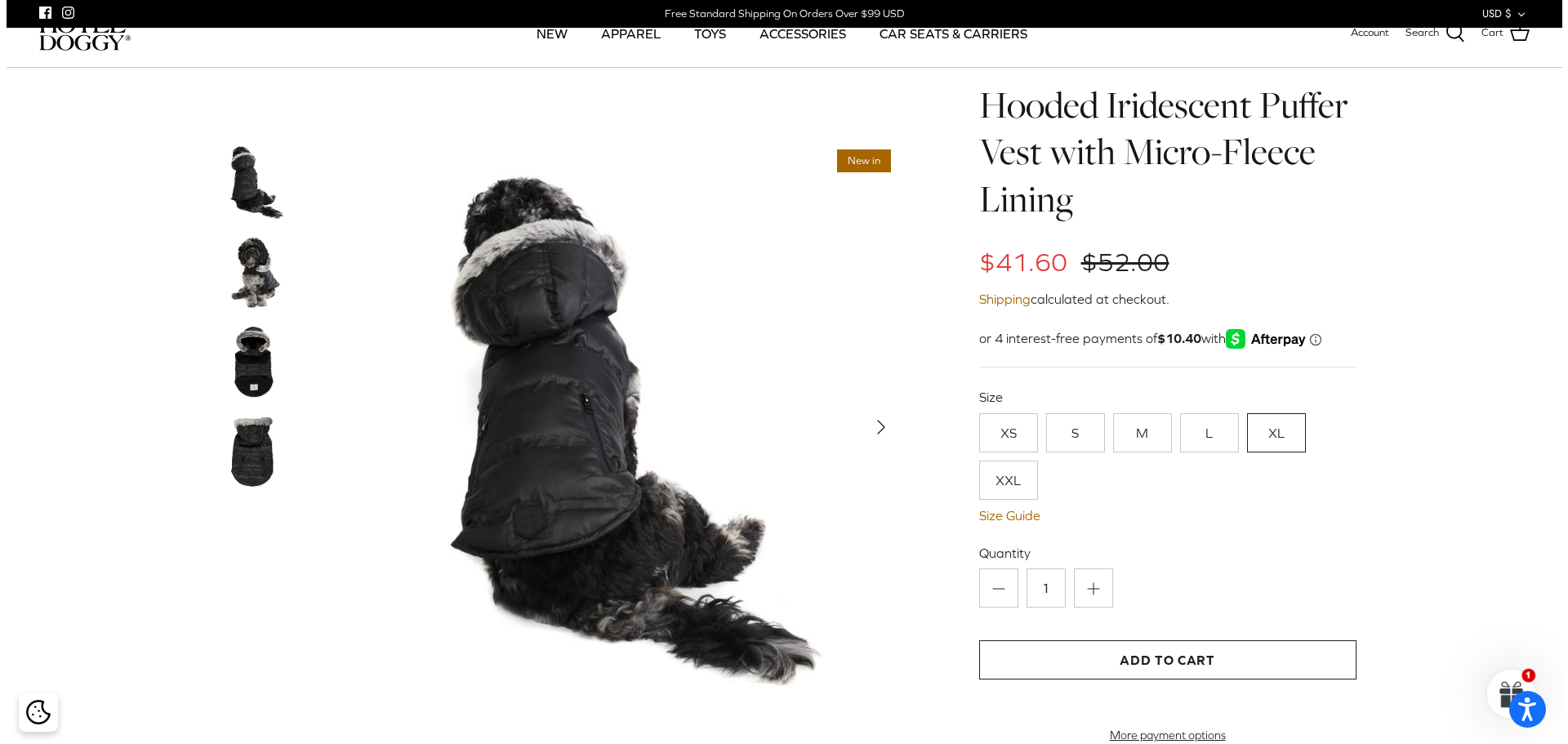
scroll to position [81, 0]
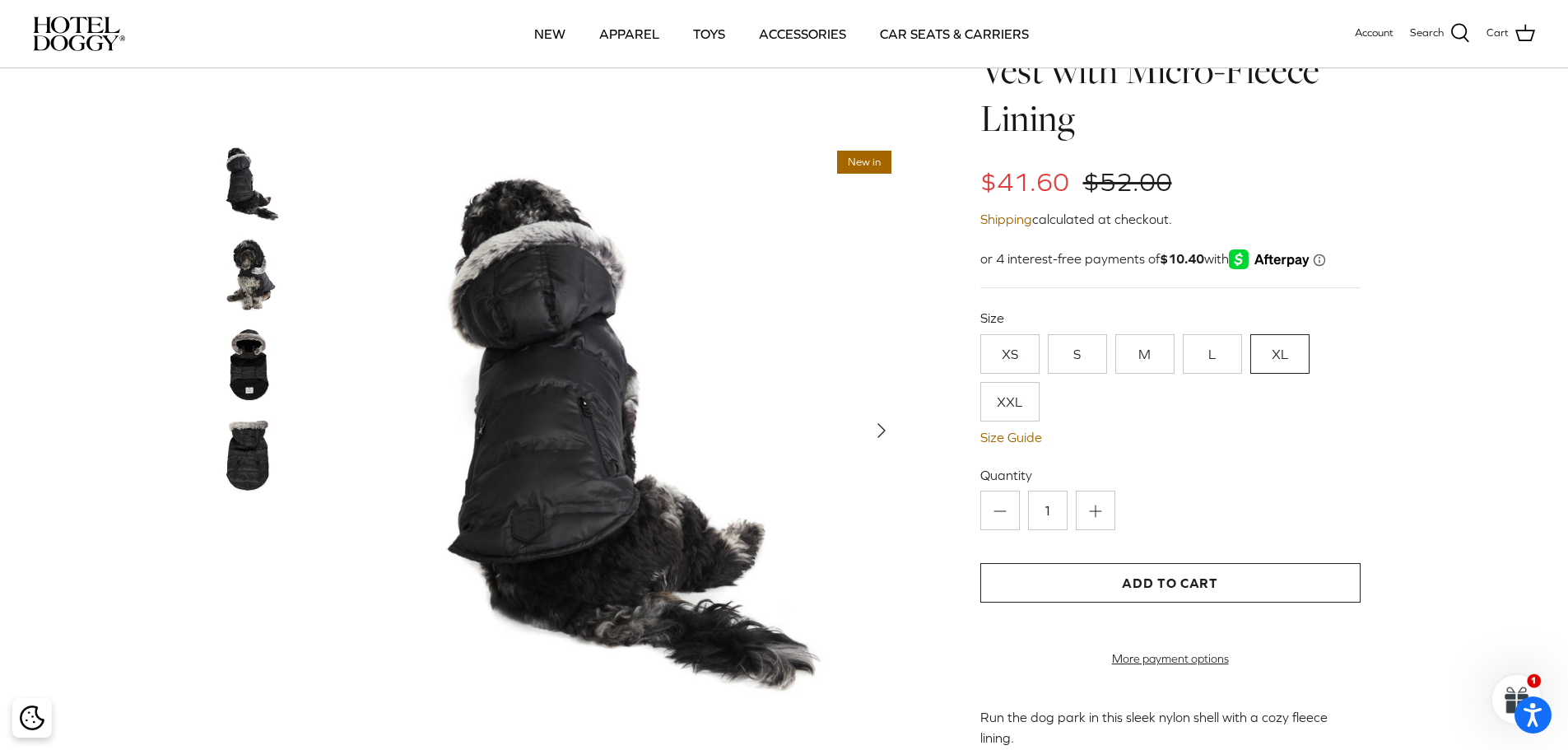
click at [1280, 350] on link "XL" at bounding box center [1280, 354] width 59 height 40
click at [1012, 437] on link "Size Guide" at bounding box center [1170, 437] width 380 height 15
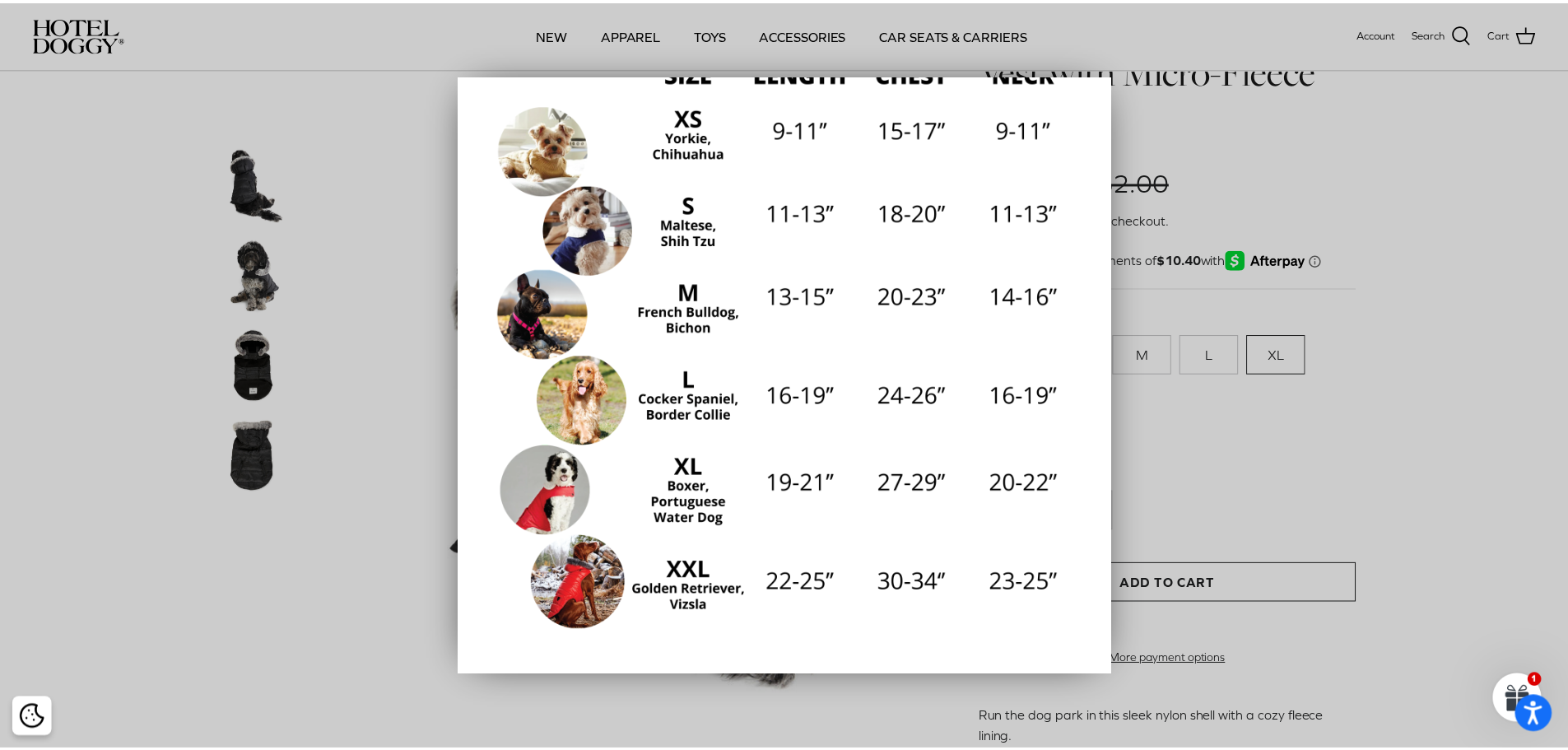
scroll to position [269, 0]
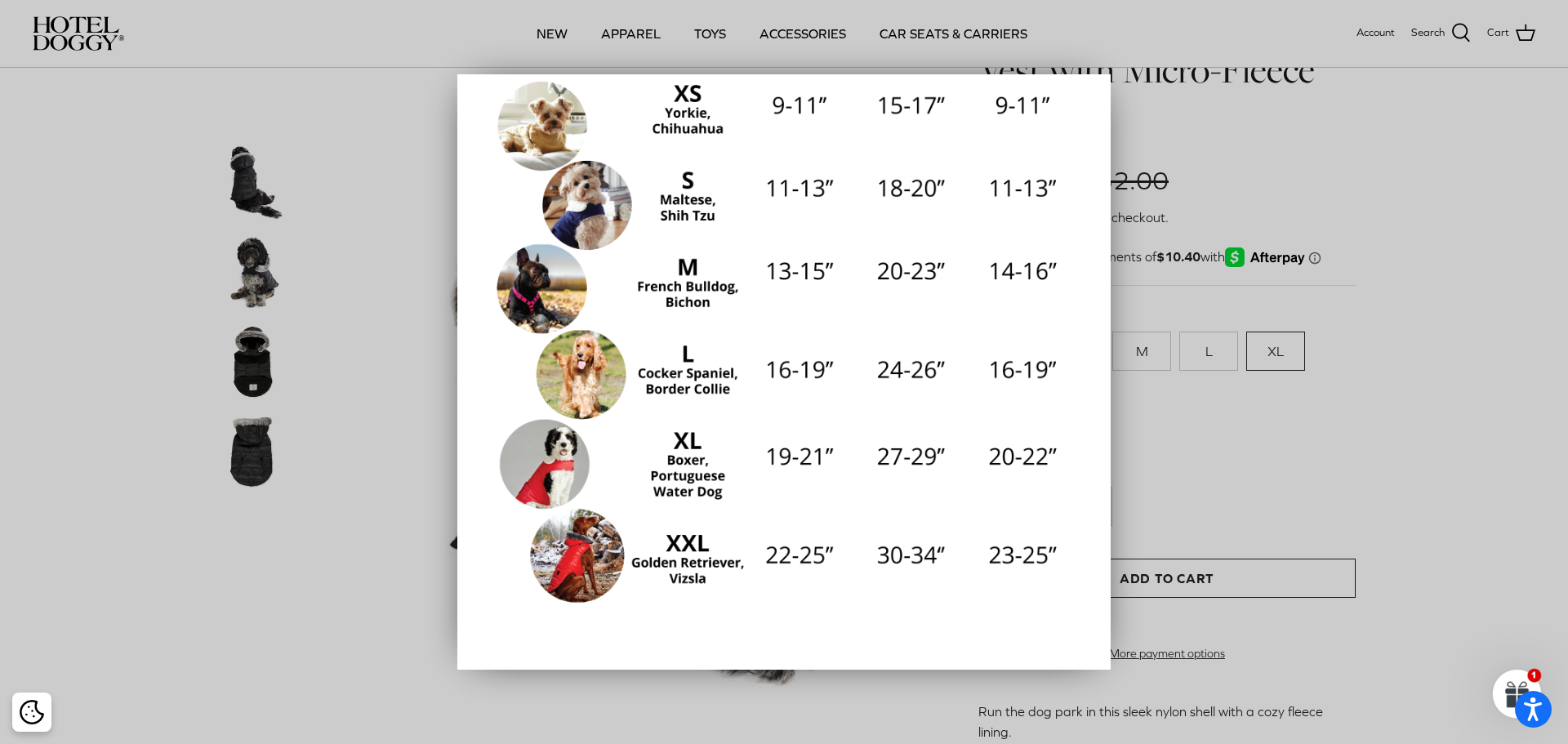
click at [1283, 481] on div at bounding box center [784, 372] width 1568 height 744
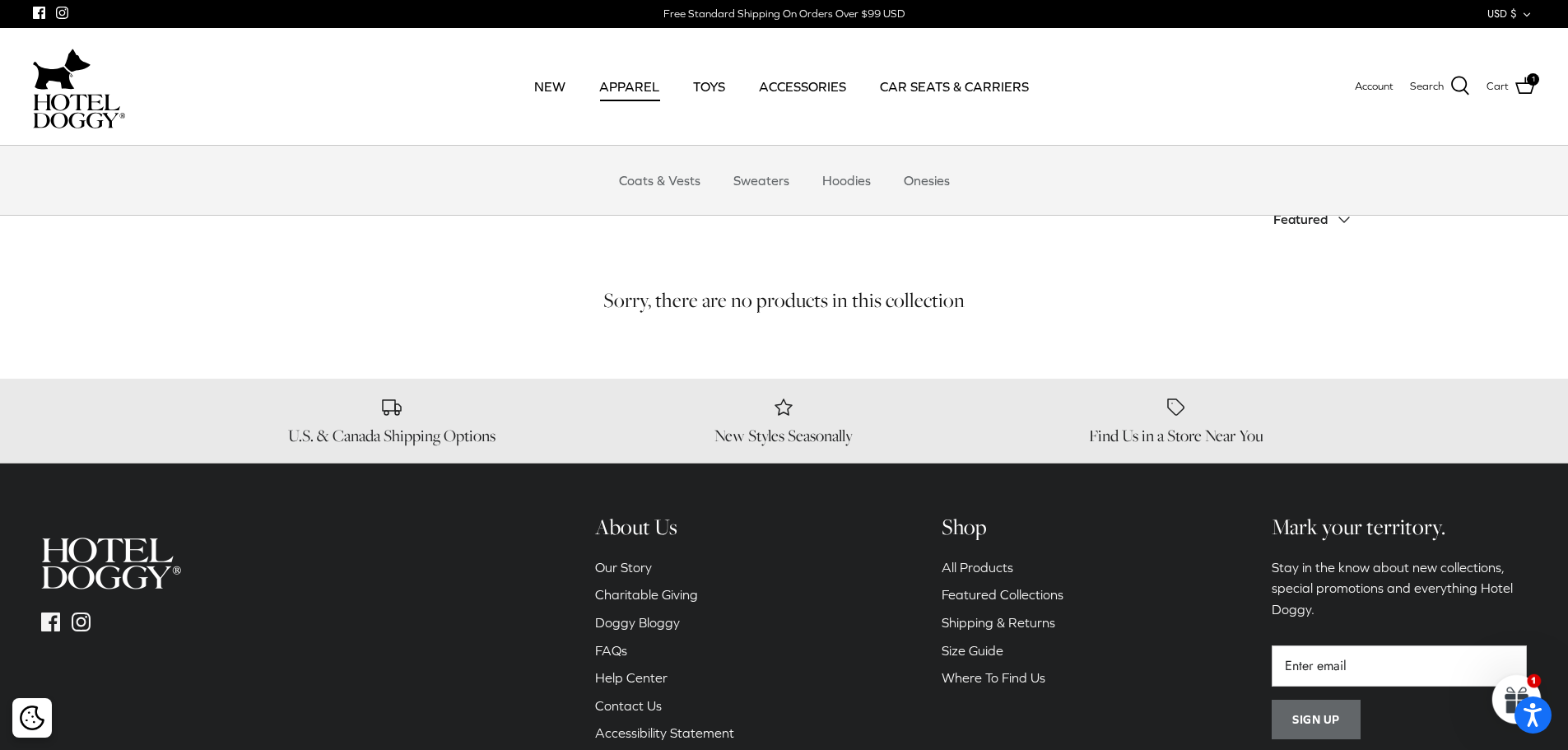
click at [637, 83] on link "APPAREL" at bounding box center [629, 86] width 90 height 56
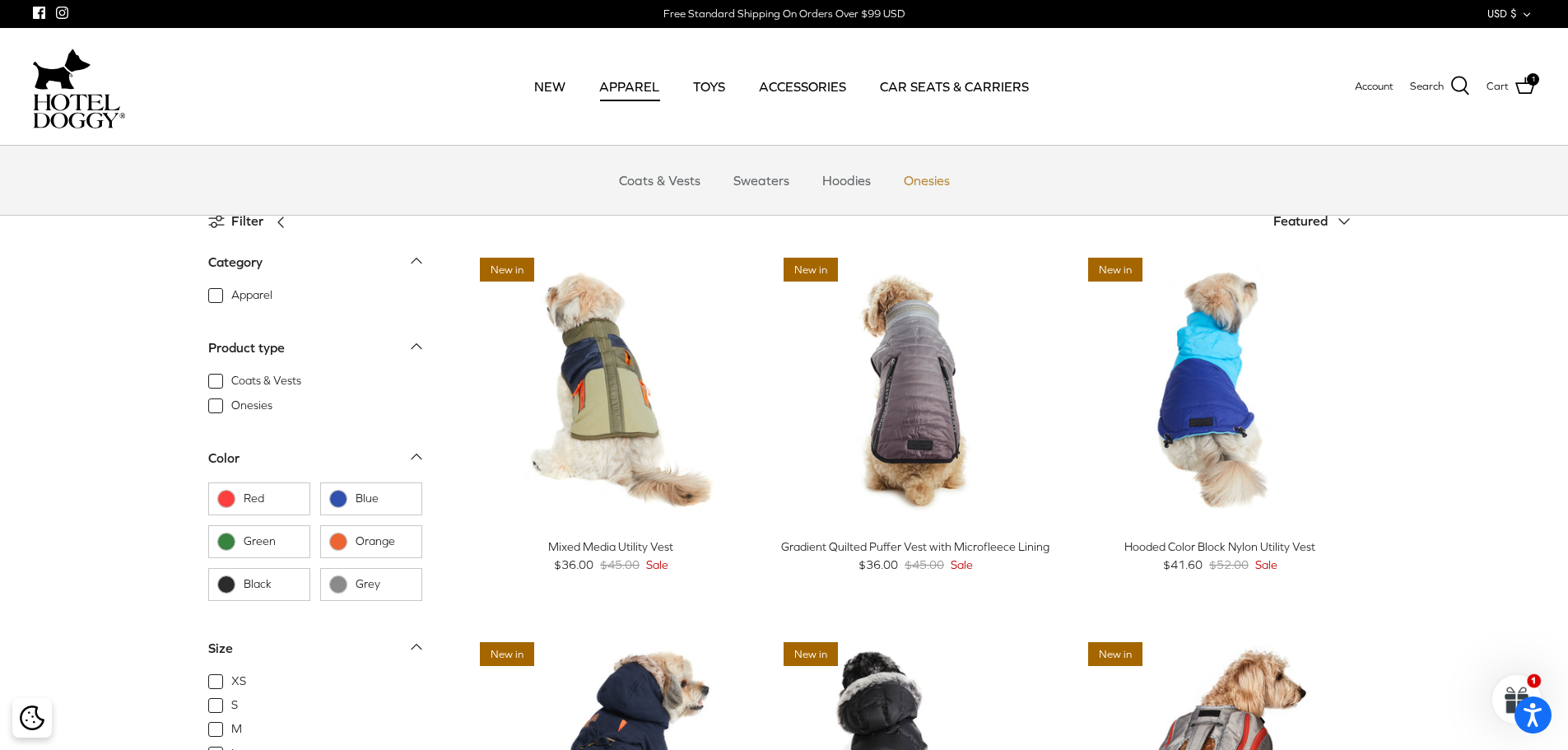
click at [935, 180] on link "Onesies" at bounding box center [926, 180] width 76 height 50
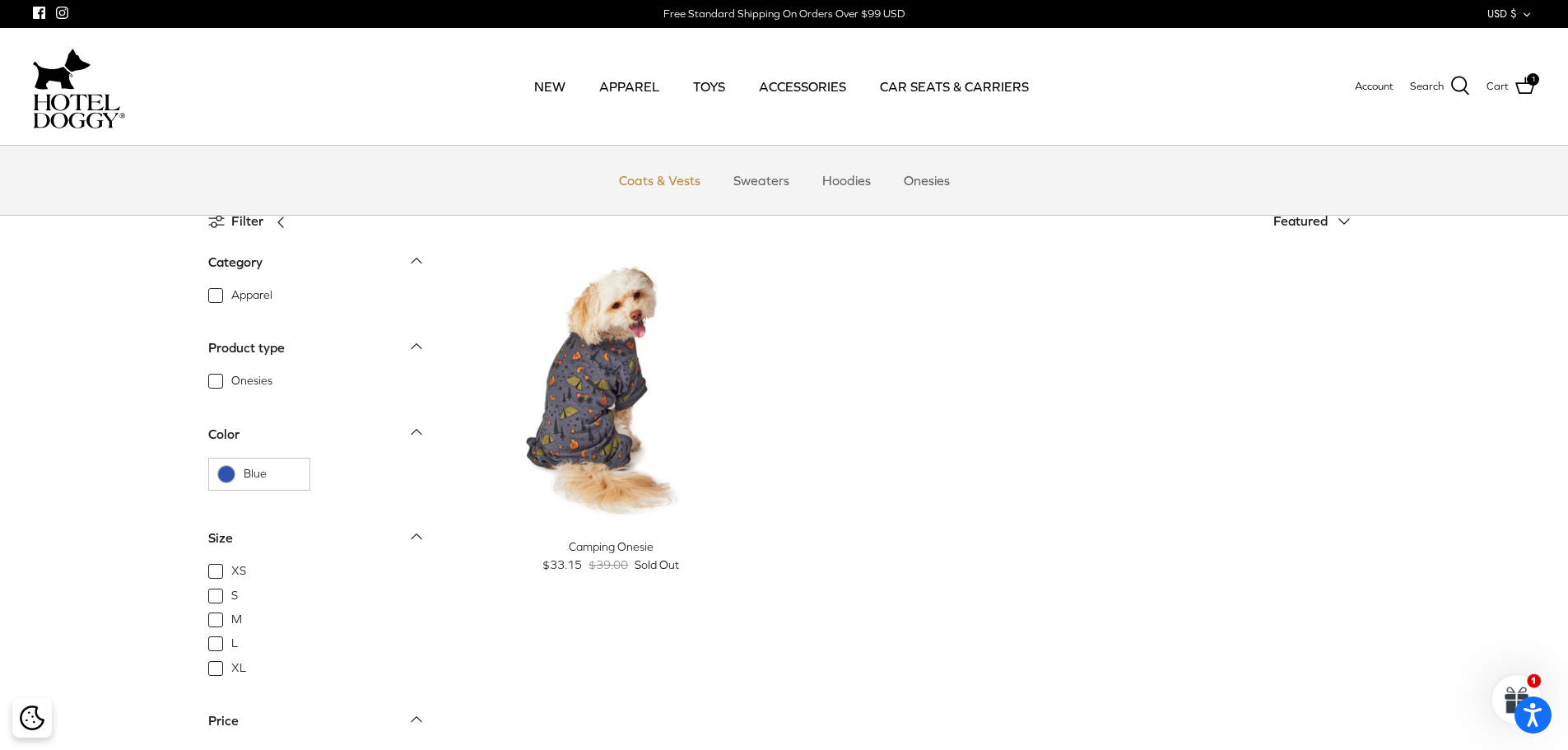
click at [662, 178] on link "Coats & Vests" at bounding box center [659, 180] width 111 height 50
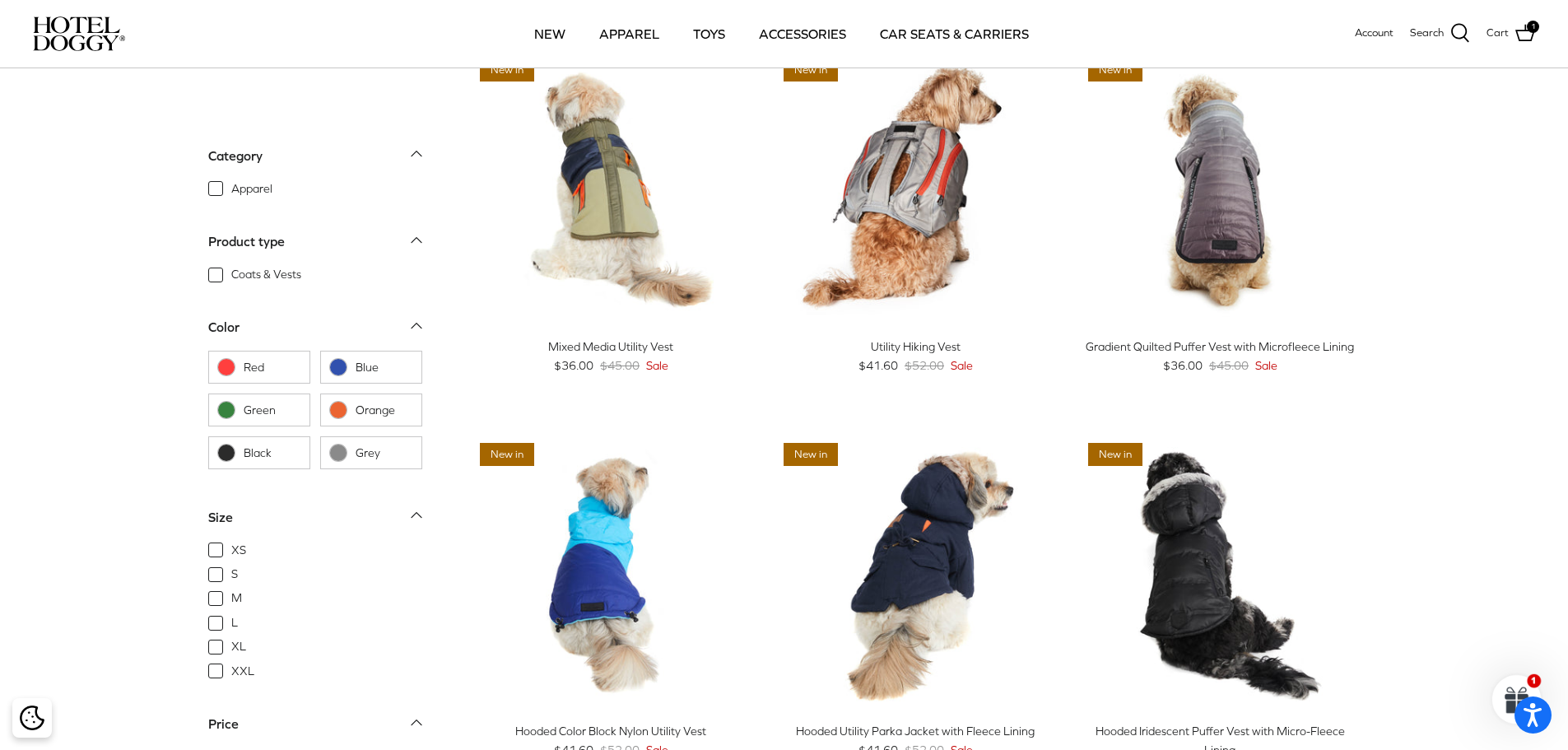
scroll to position [165, 0]
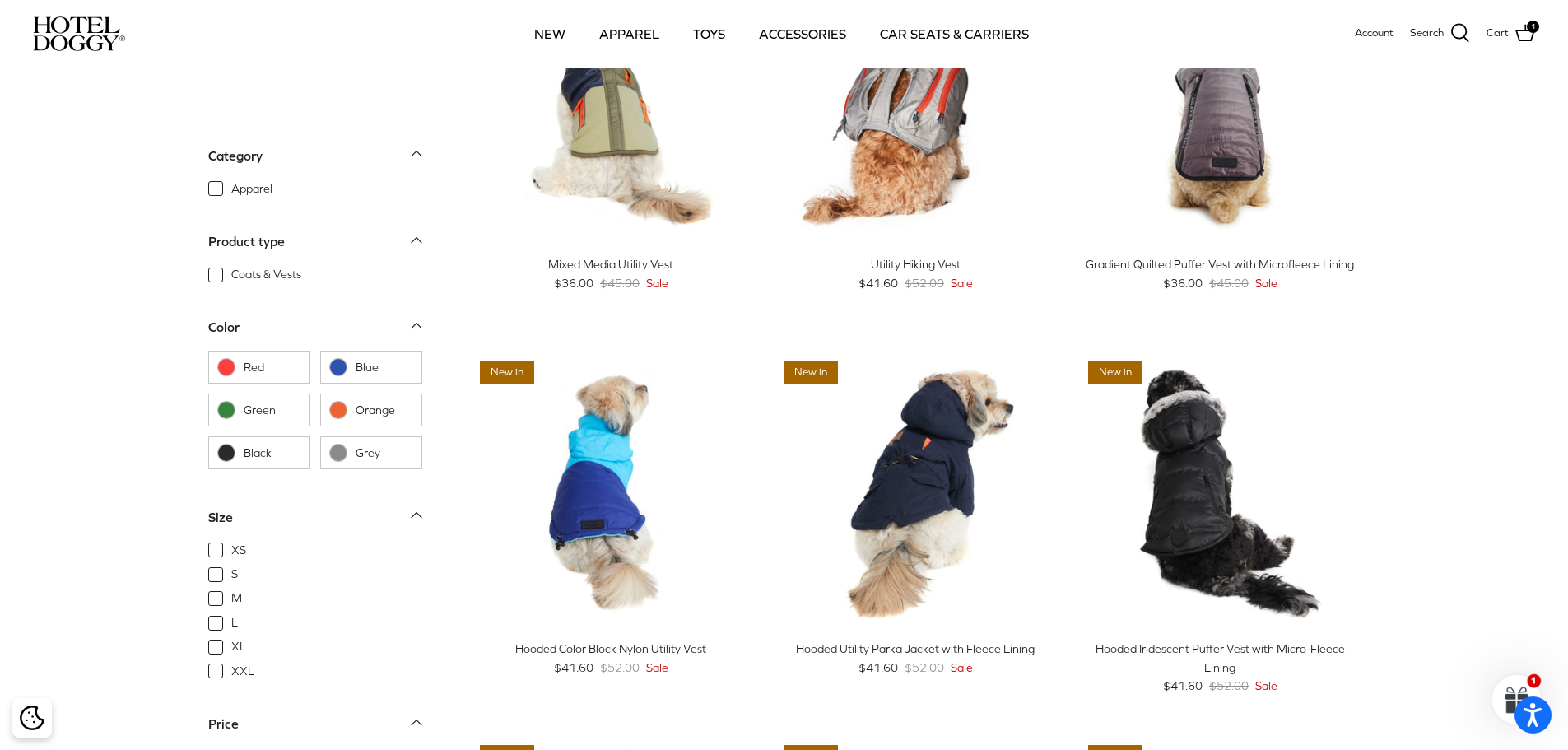
click at [231, 669] on span "XXL" at bounding box center [243, 671] width 23 height 16
click at [230, 664] on input "XXL" at bounding box center [230, 663] width 2 height 2
checkbox input "true"
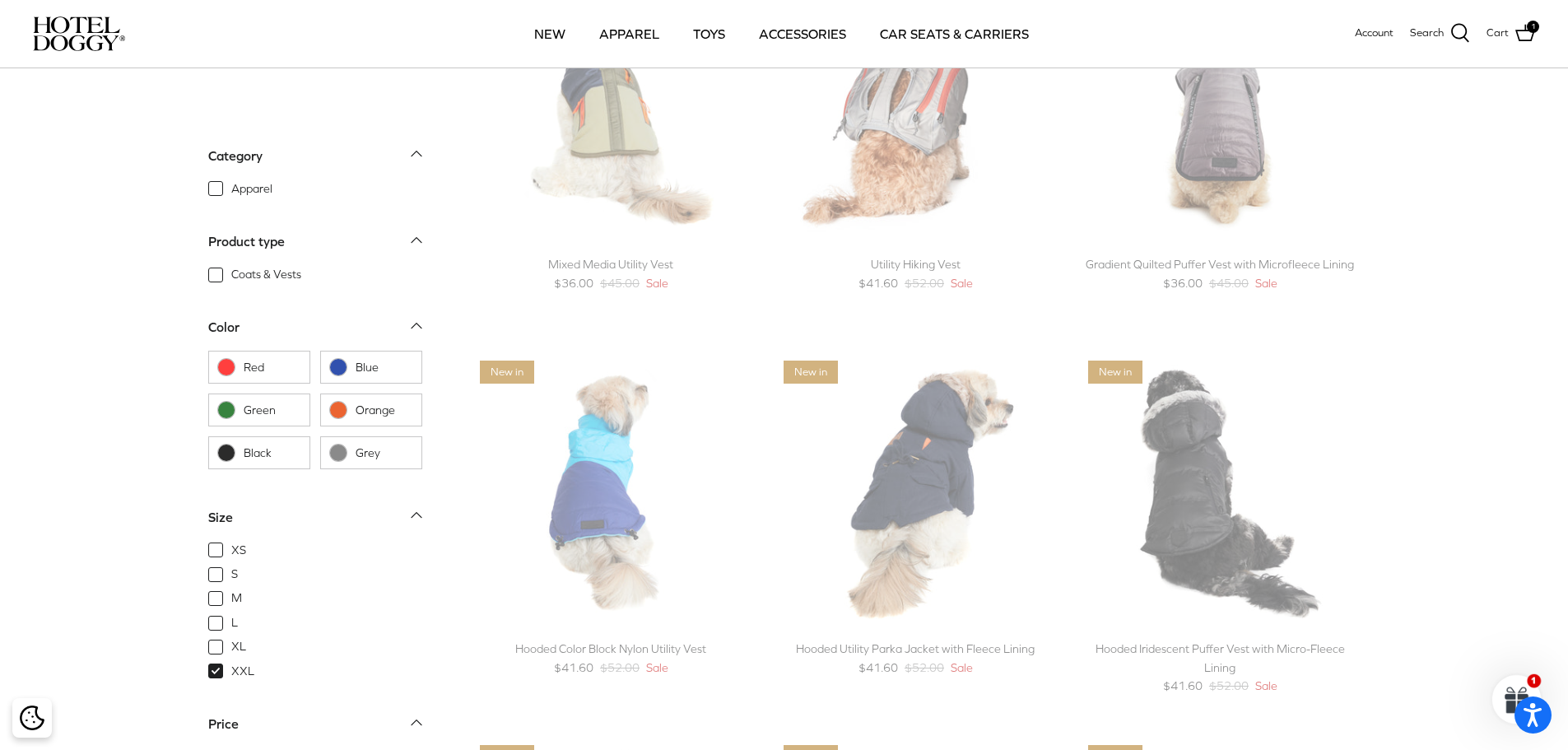
scroll to position [16, 0]
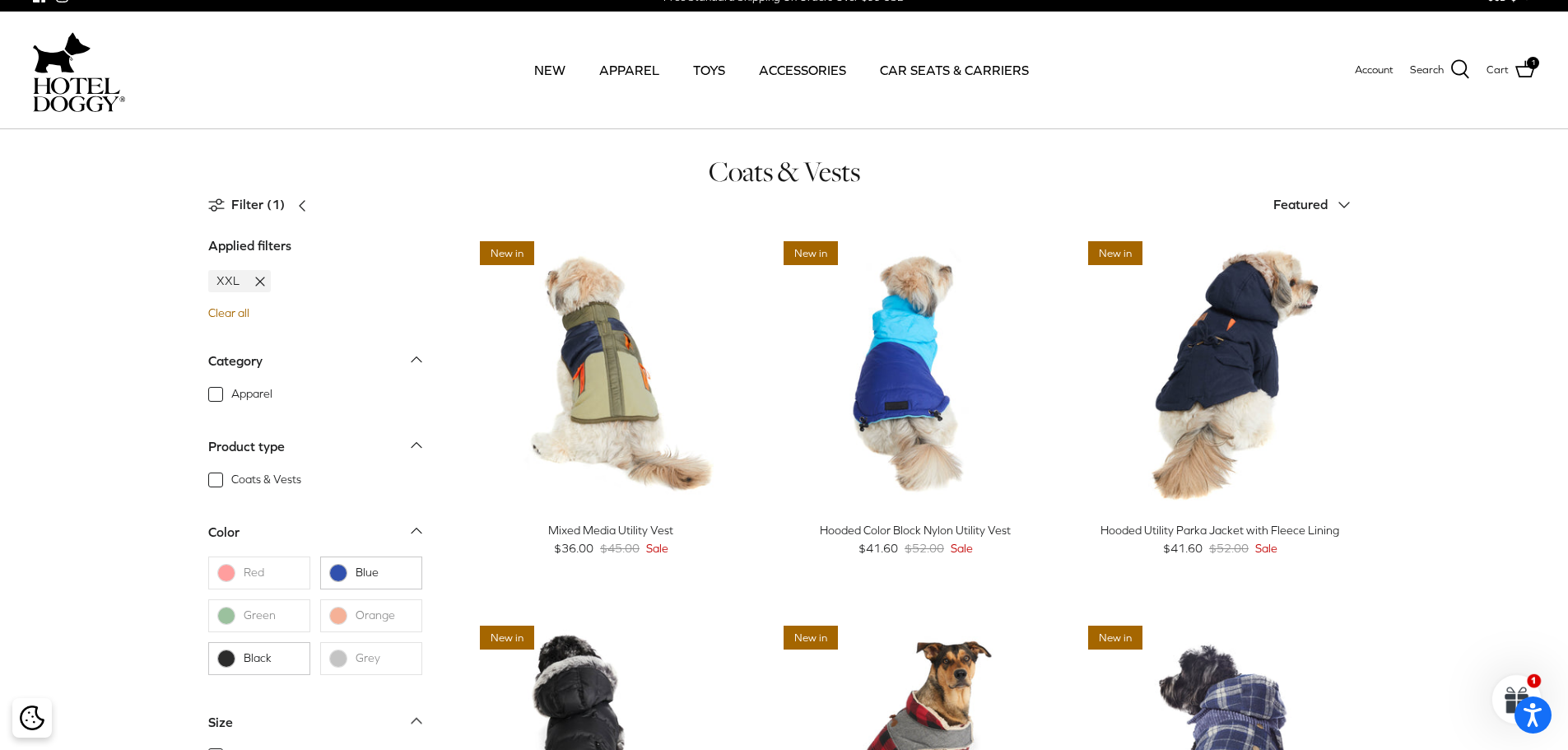
click at [1317, 206] on span "Featured" at bounding box center [1300, 203] width 54 height 14
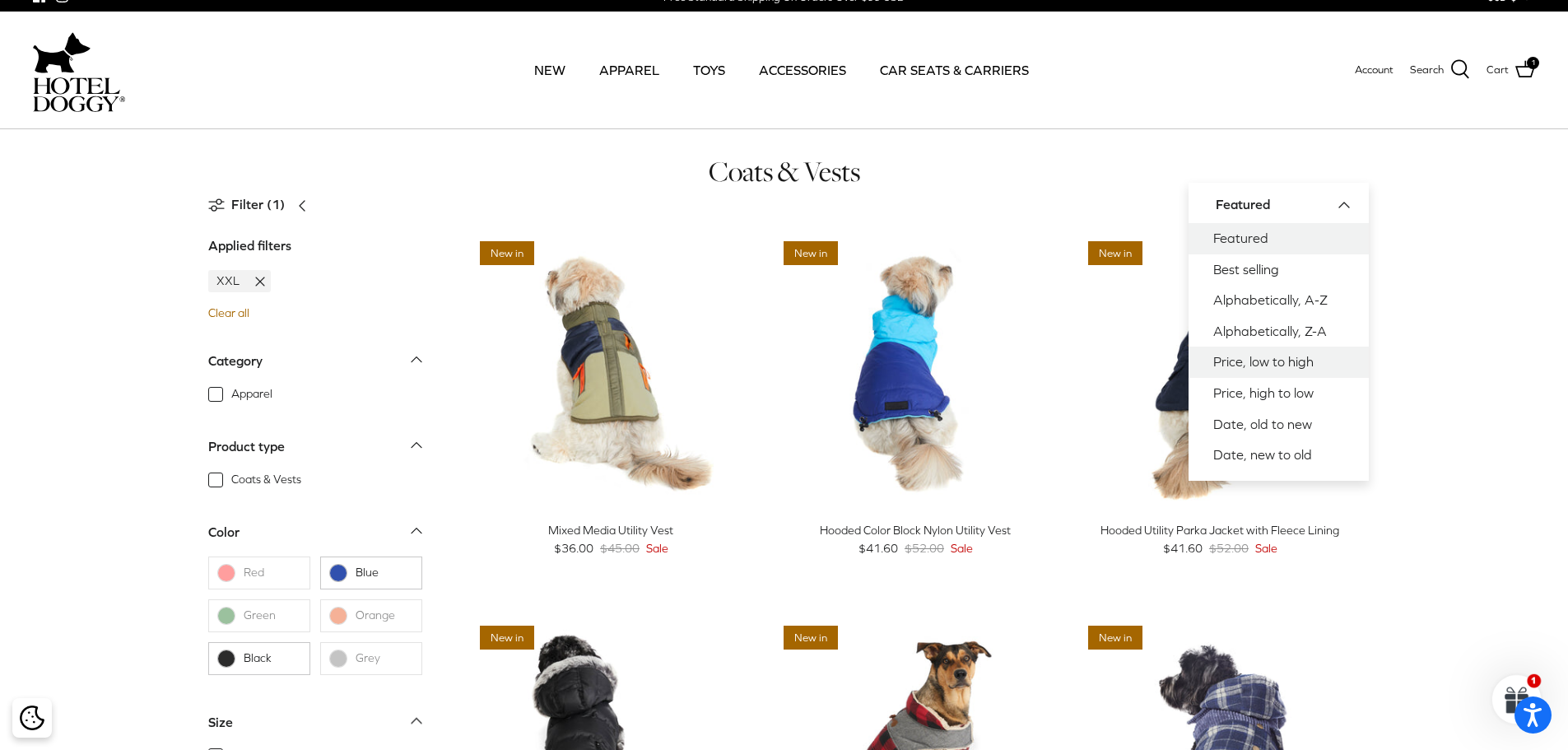
click at [1290, 357] on link "Price, low to high" at bounding box center [1278, 362] width 180 height 32
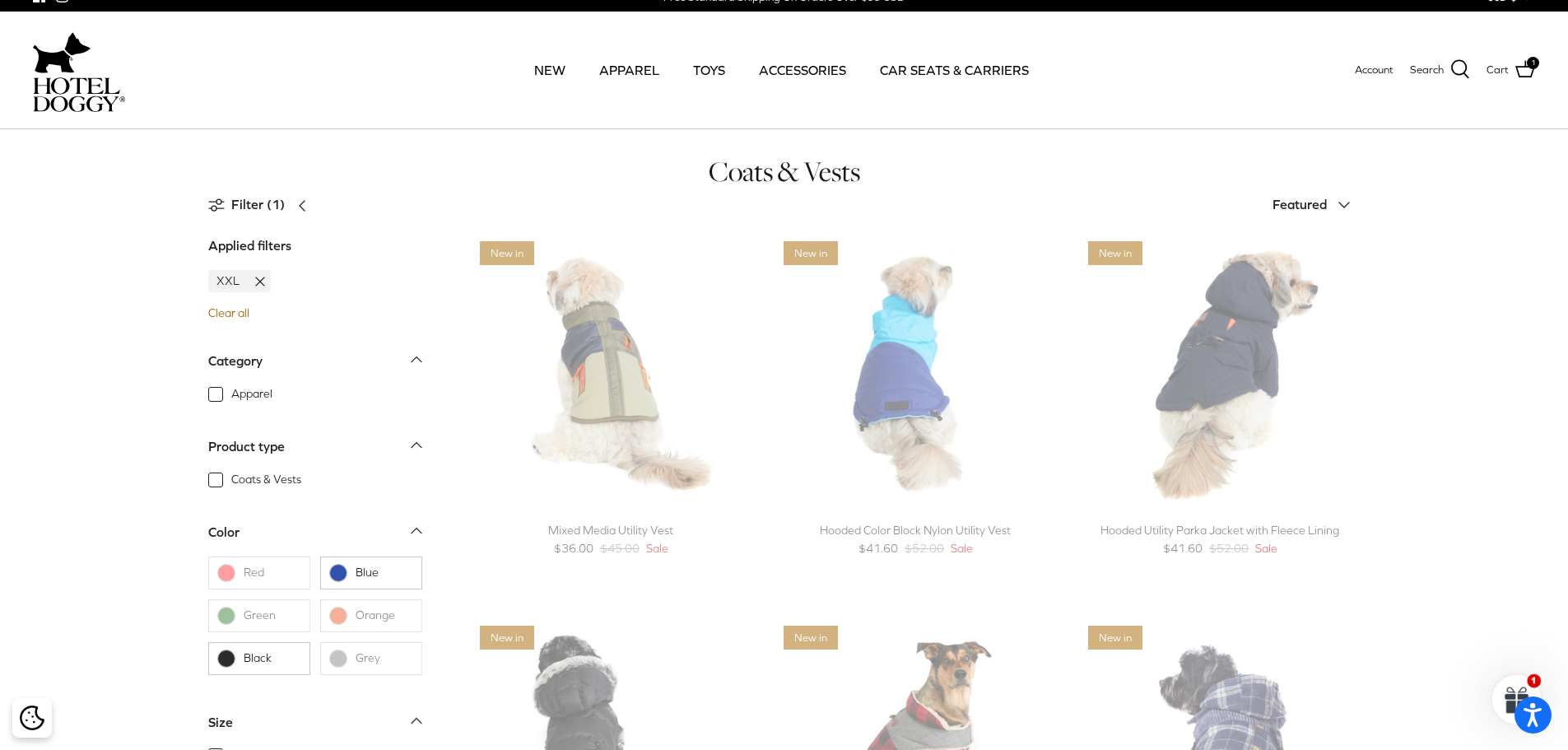
scroll to position [84, 0]
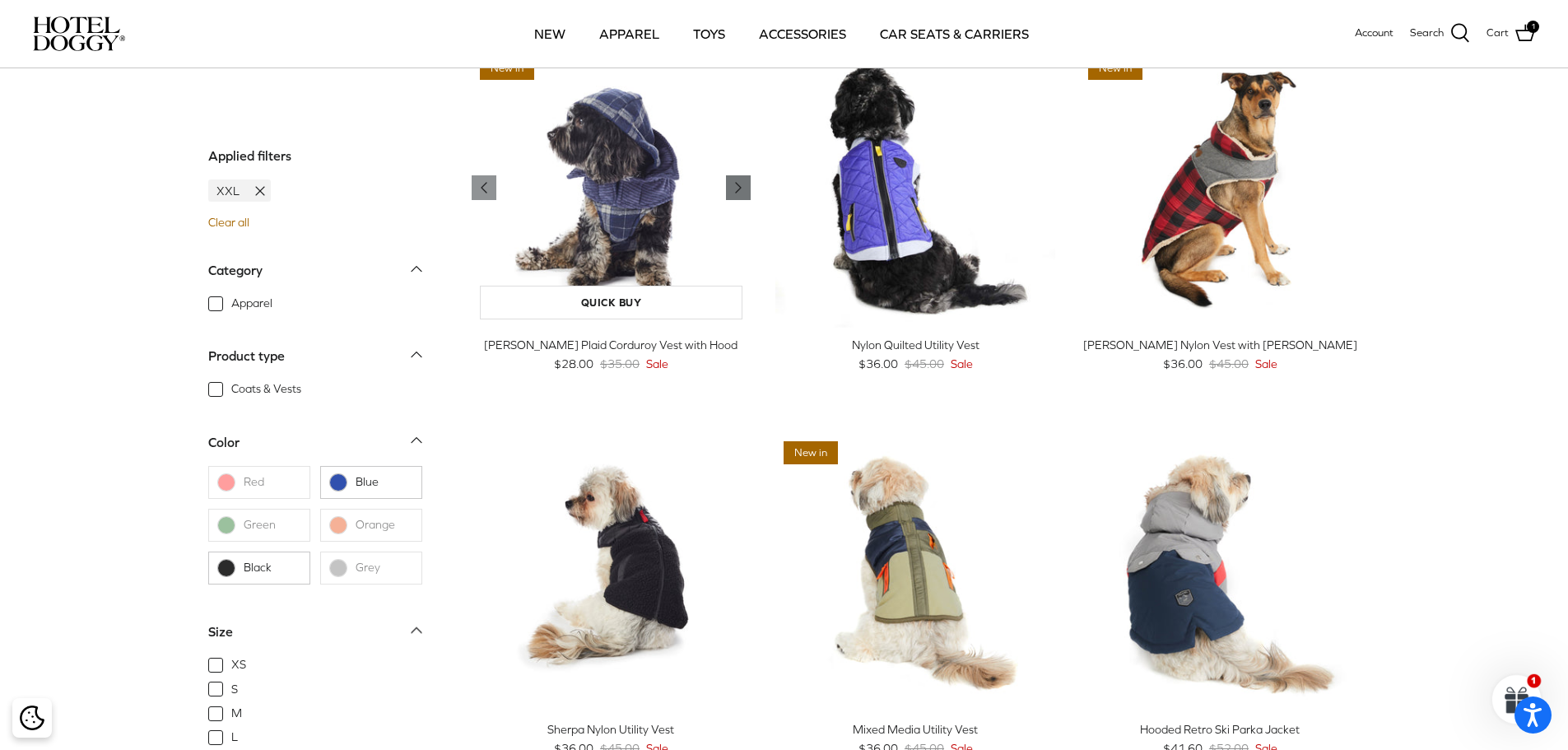
click at [747, 185] on icon "Right" at bounding box center [738, 187] width 20 height 20
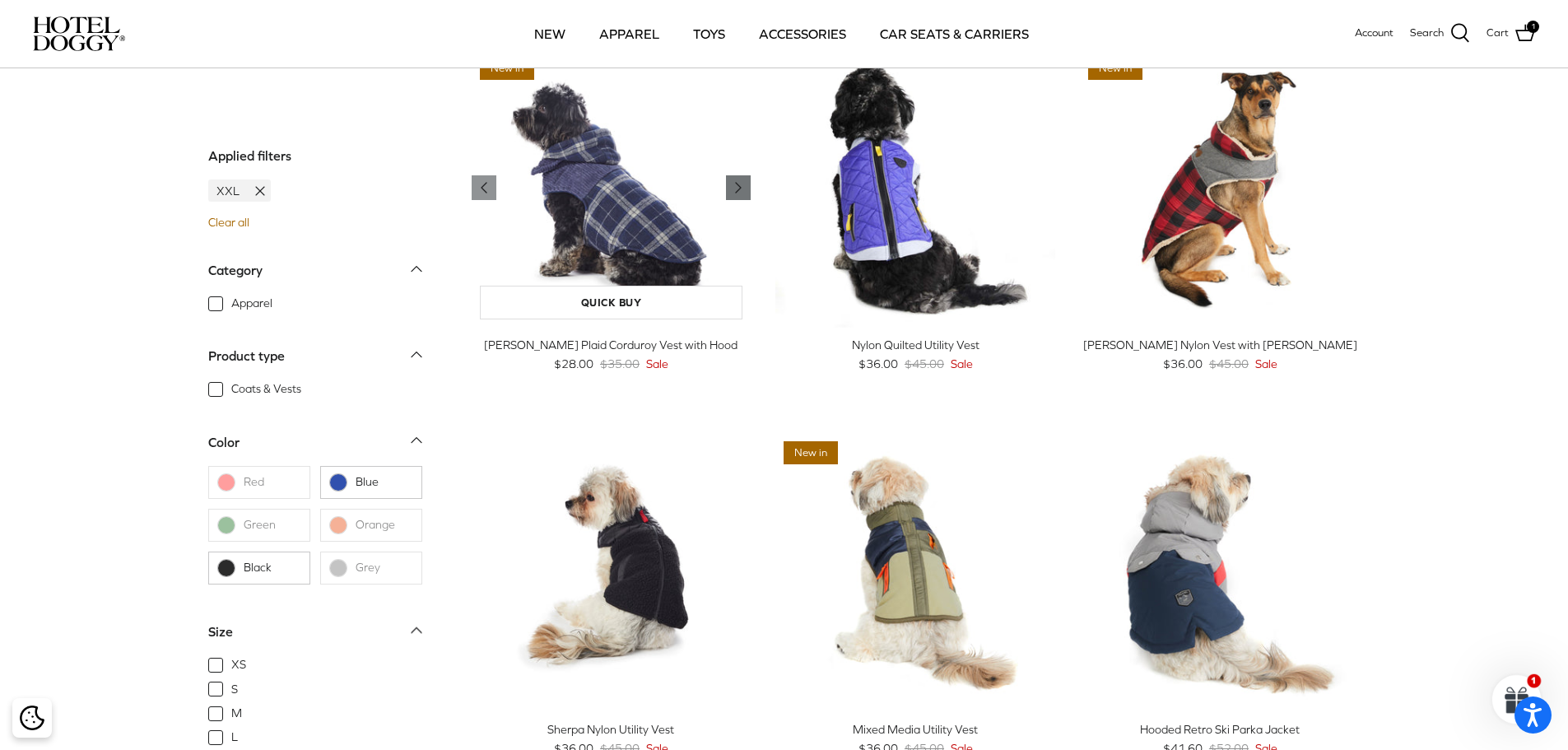
click at [738, 187] on polyline "Previous" at bounding box center [737, 187] width 5 height 10
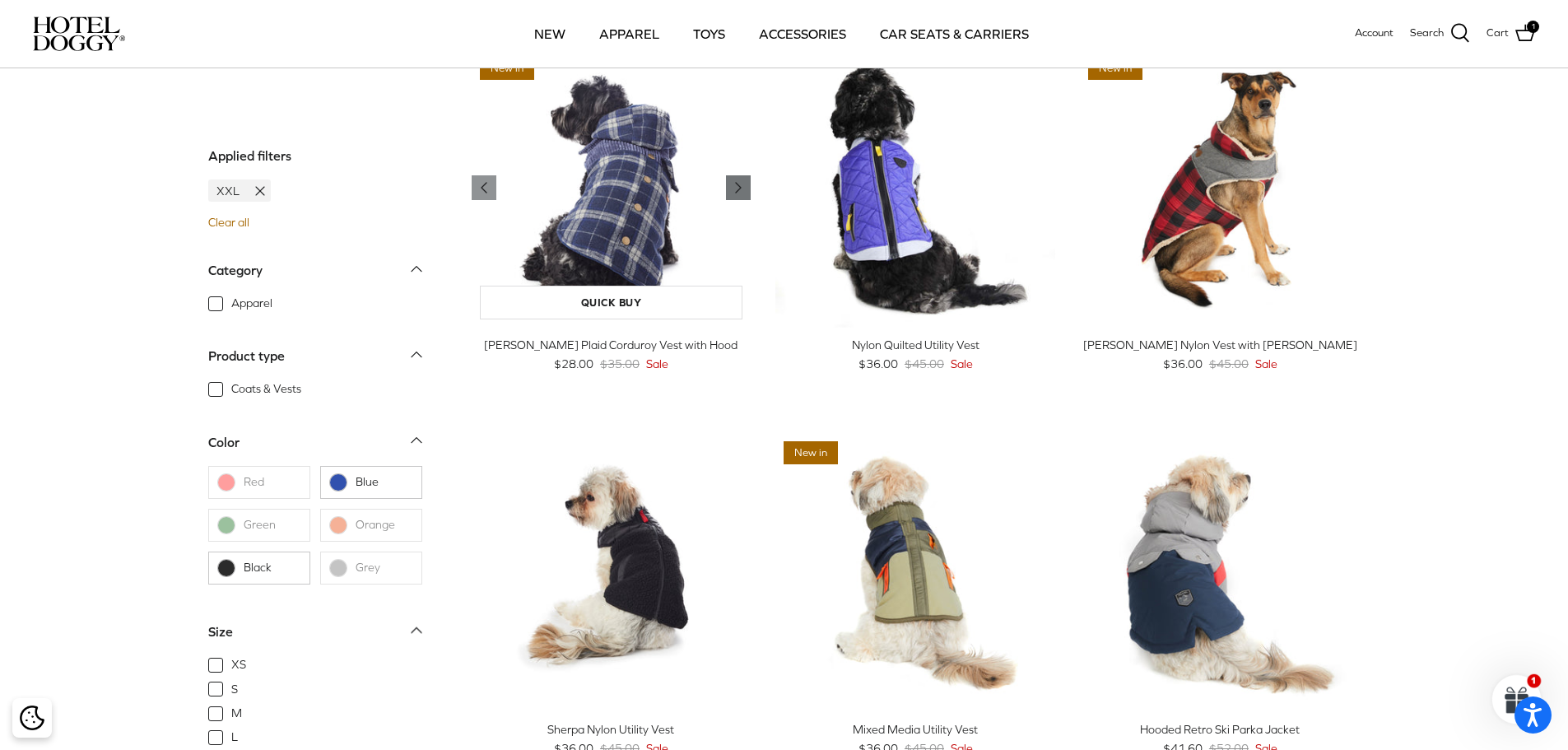
click at [738, 187] on polyline "Previous" at bounding box center [737, 187] width 5 height 10
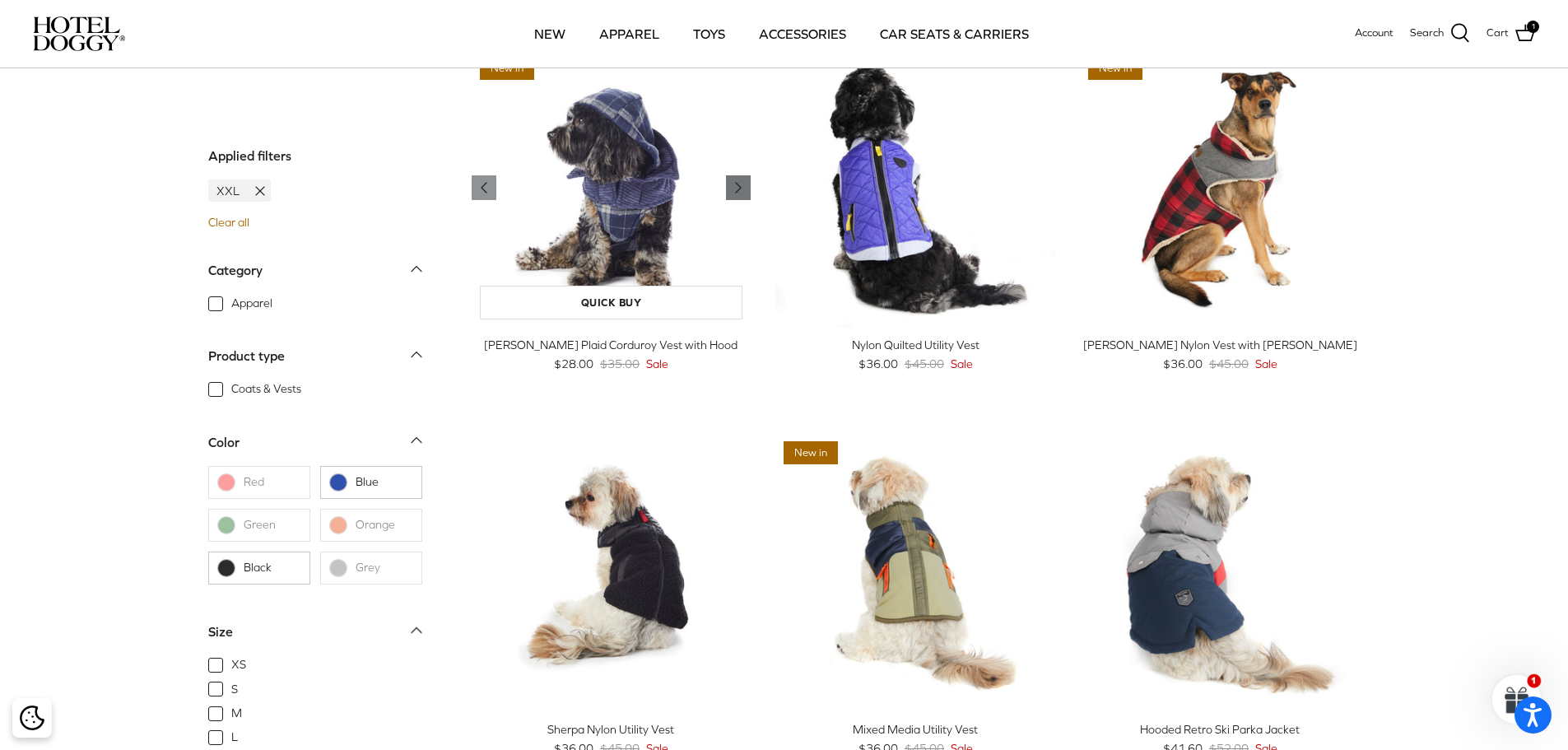
click at [738, 187] on polyline "Previous" at bounding box center [737, 187] width 5 height 10
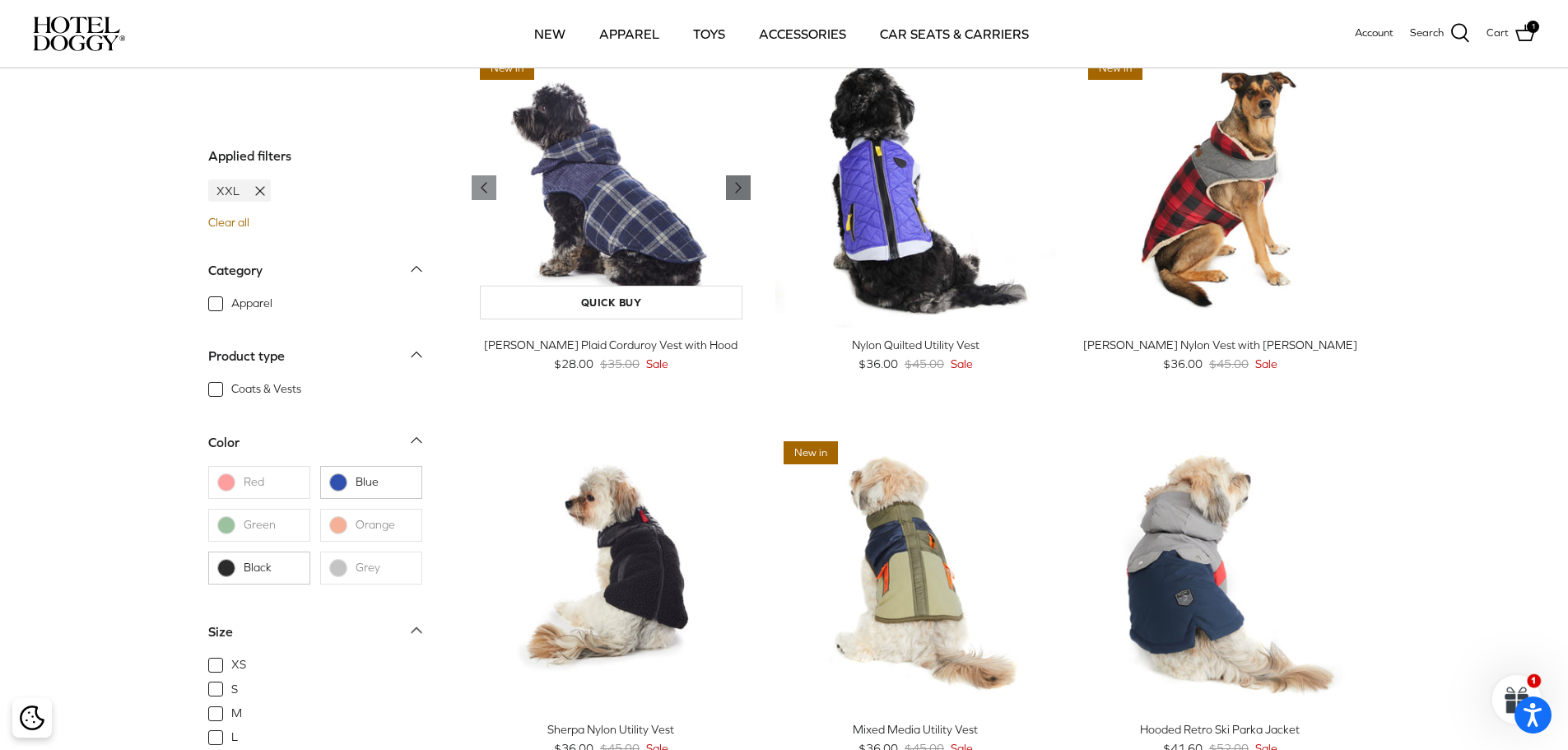
click at [738, 187] on polyline "Previous" at bounding box center [737, 187] width 5 height 10
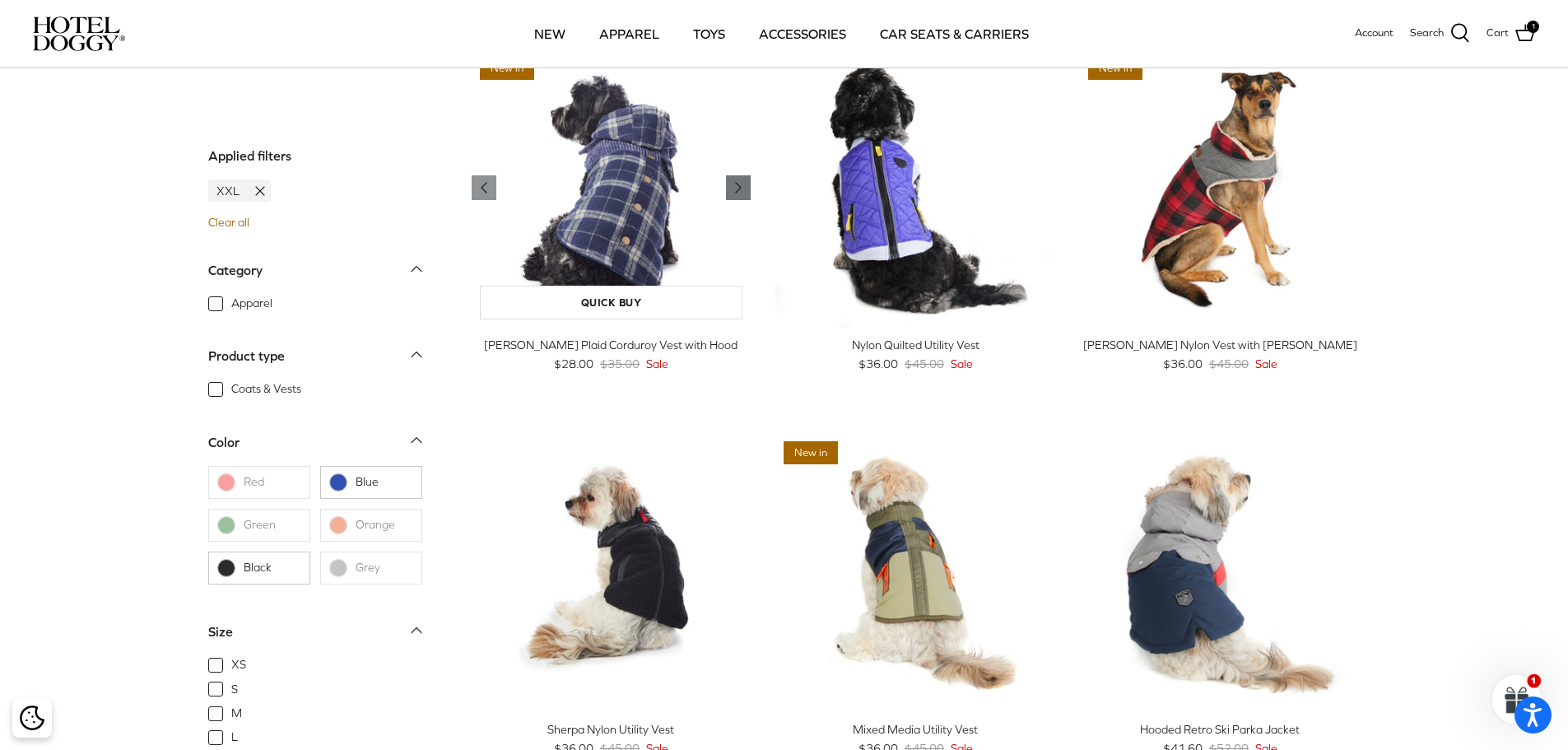
click at [741, 186] on icon "Right" at bounding box center [738, 187] width 20 height 20
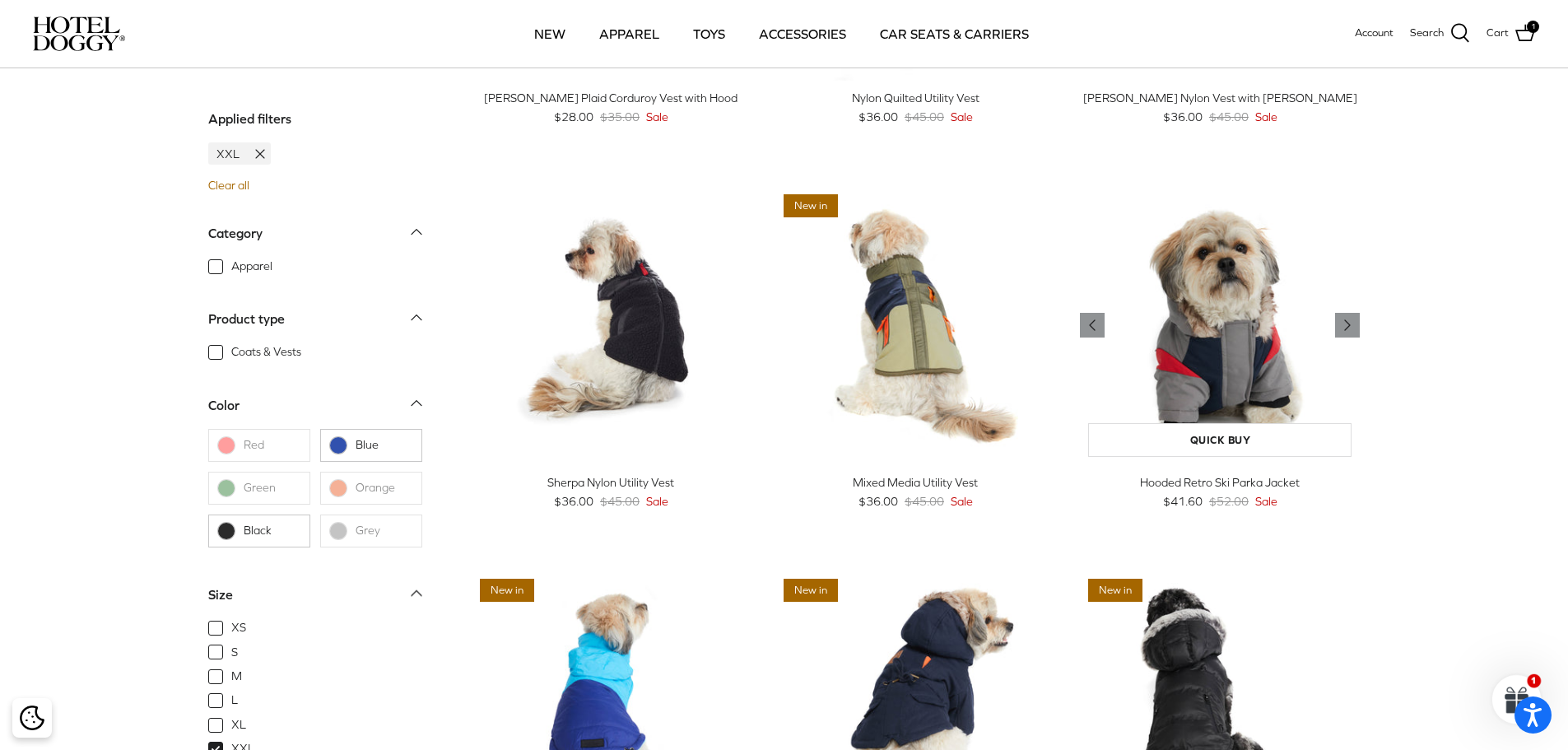
scroll to position [413, 0]
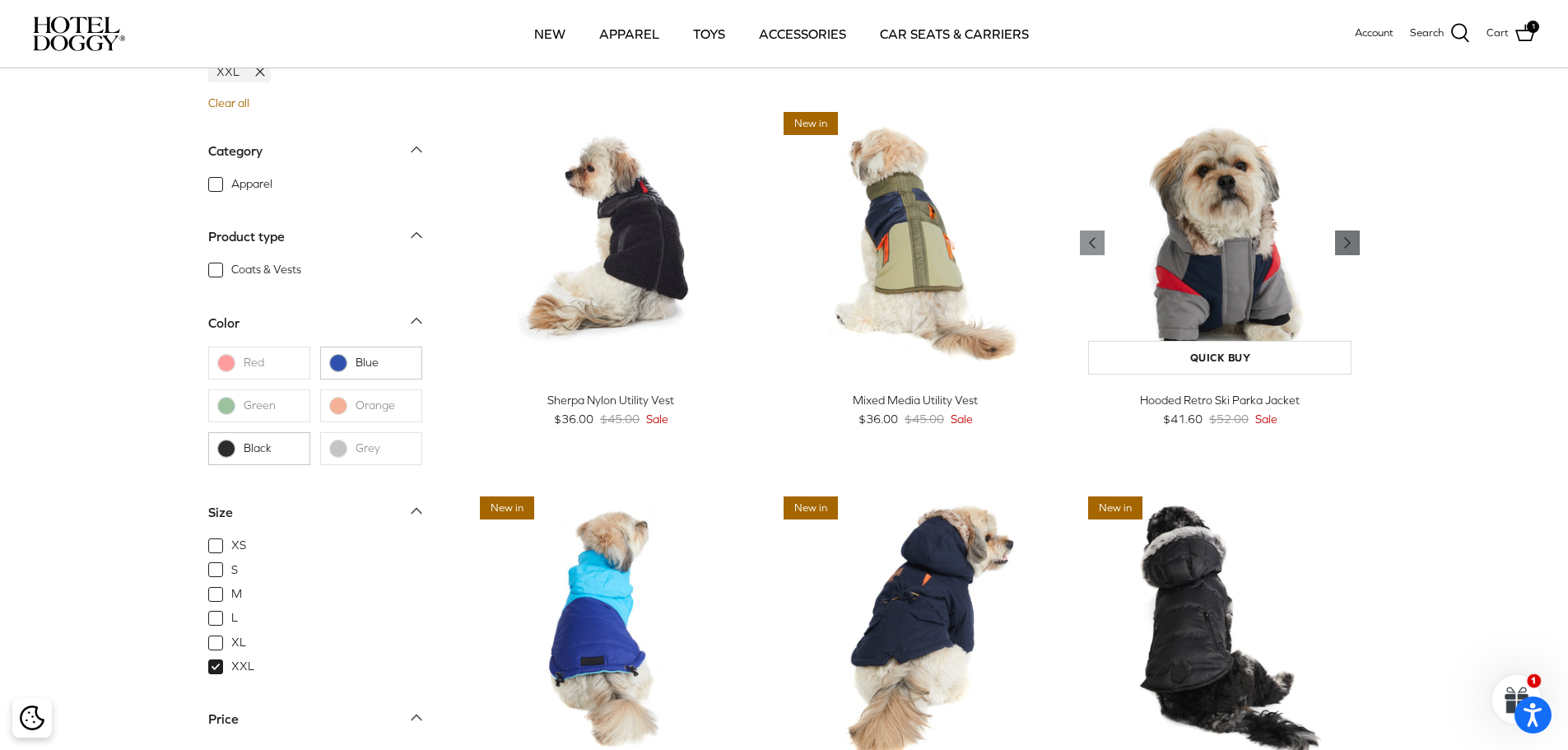
click at [1343, 241] on icon "Right" at bounding box center [1347, 243] width 20 height 20
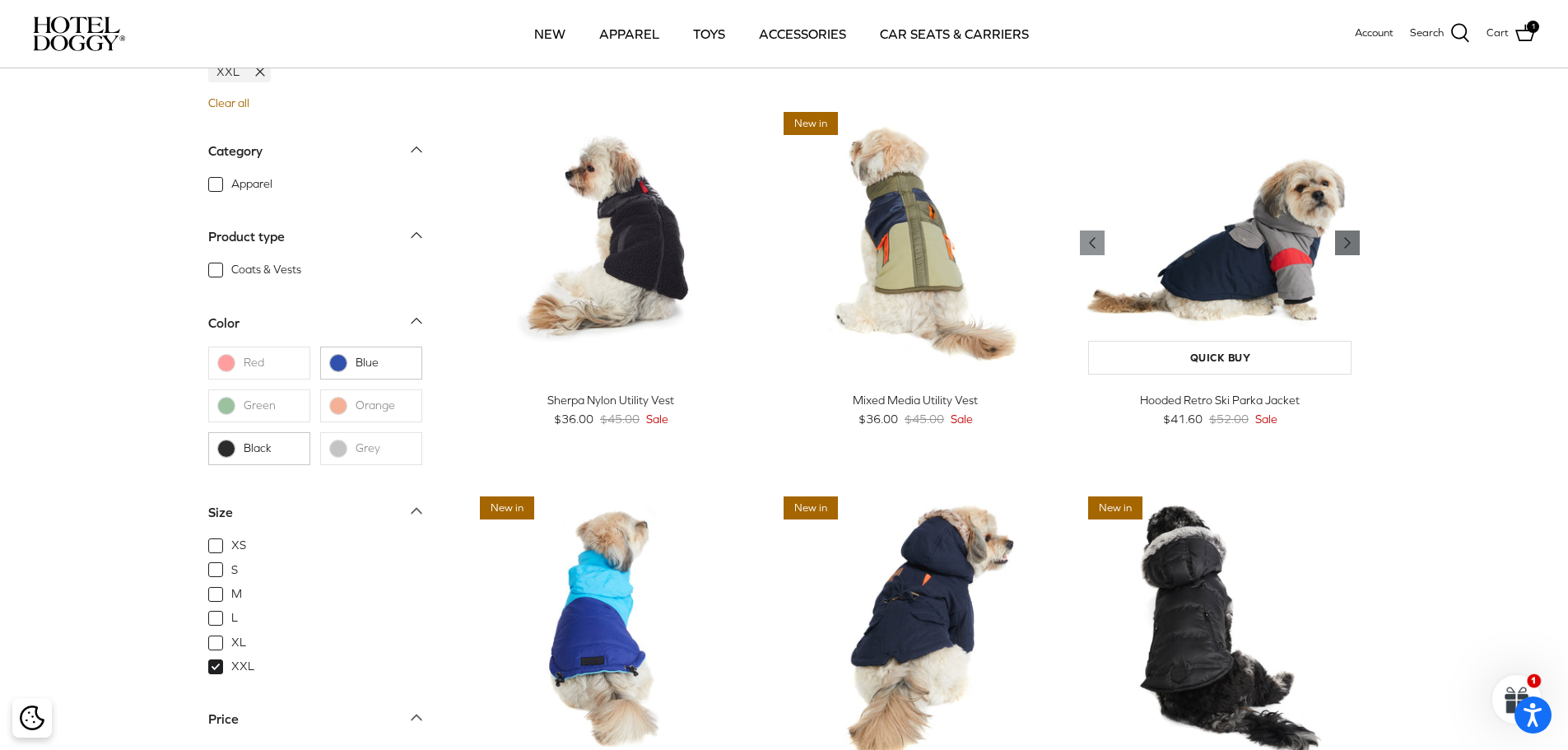
click at [1343, 241] on icon "Right" at bounding box center [1347, 243] width 20 height 20
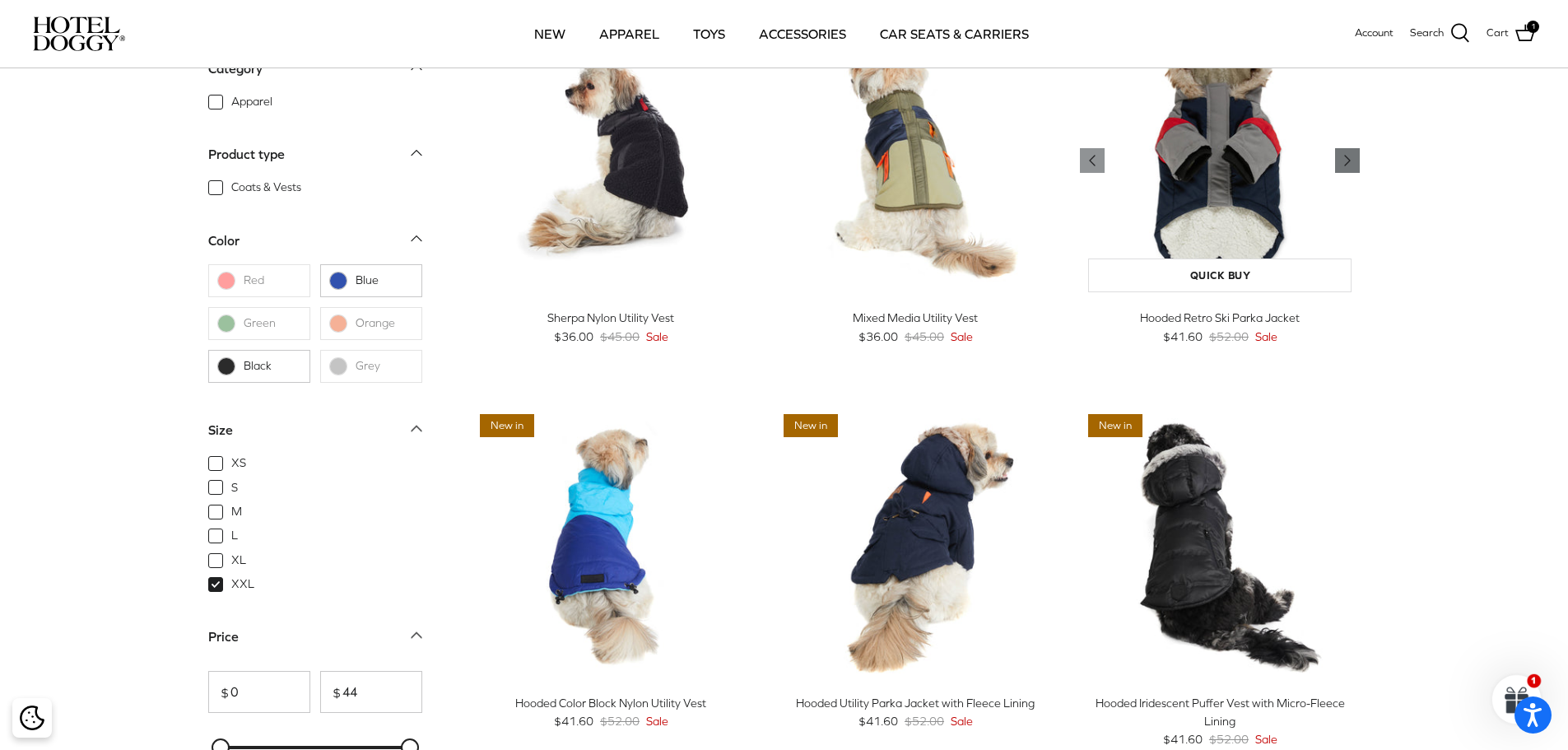
scroll to position [578, 0]
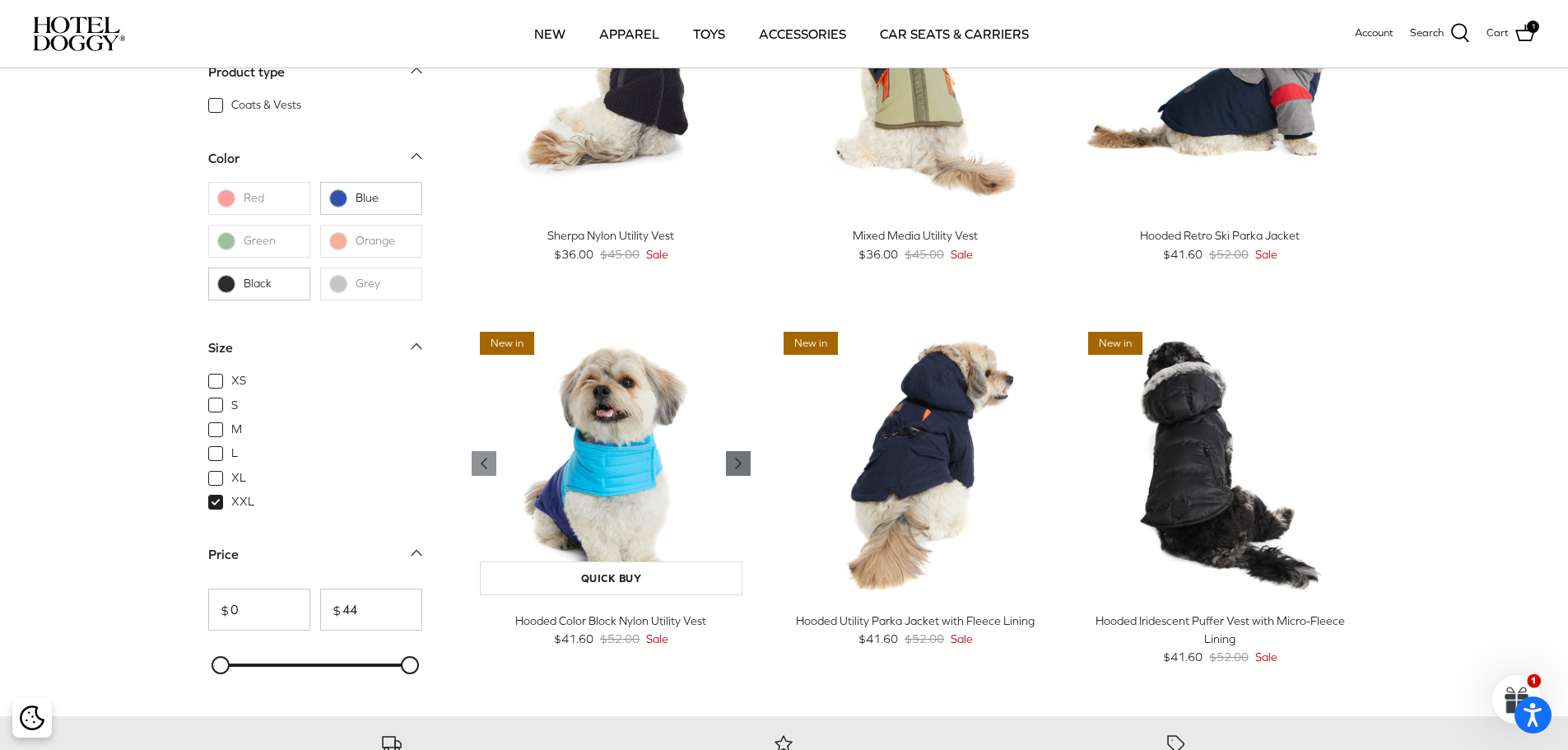
click at [742, 456] on icon "Right" at bounding box center [738, 464] width 20 height 20
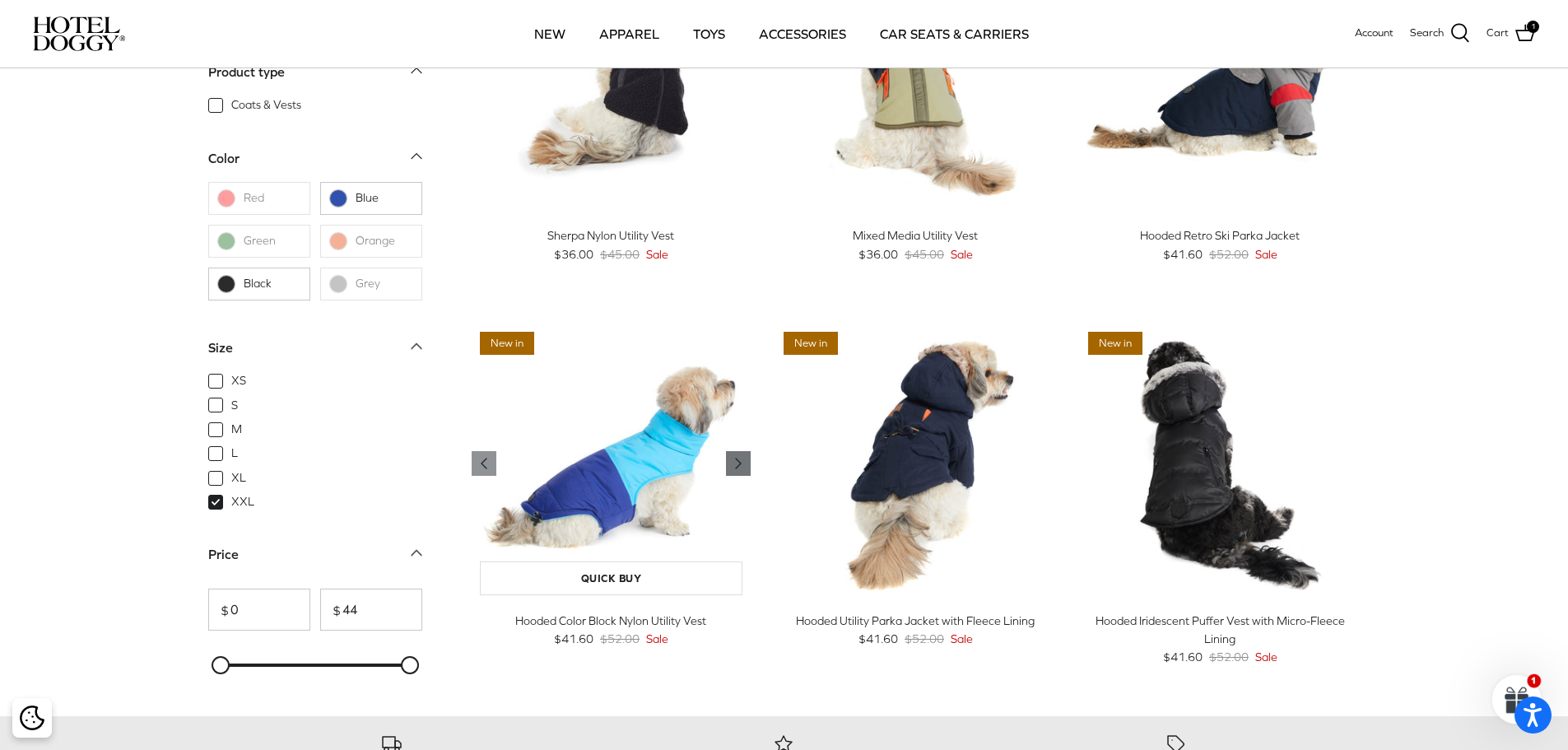
click at [742, 456] on icon "Right" at bounding box center [738, 464] width 20 height 20
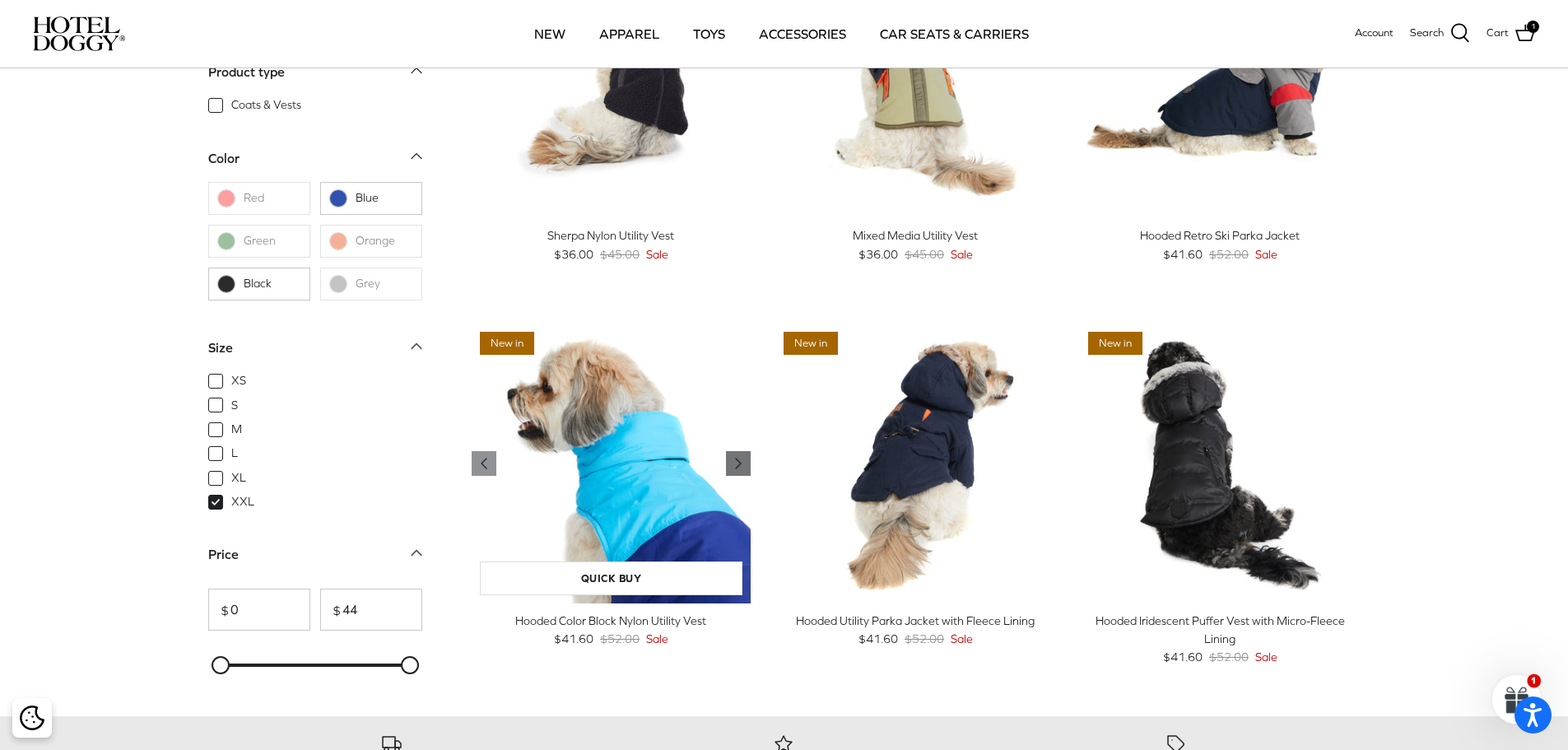
click at [742, 456] on icon "Right" at bounding box center [738, 464] width 20 height 20
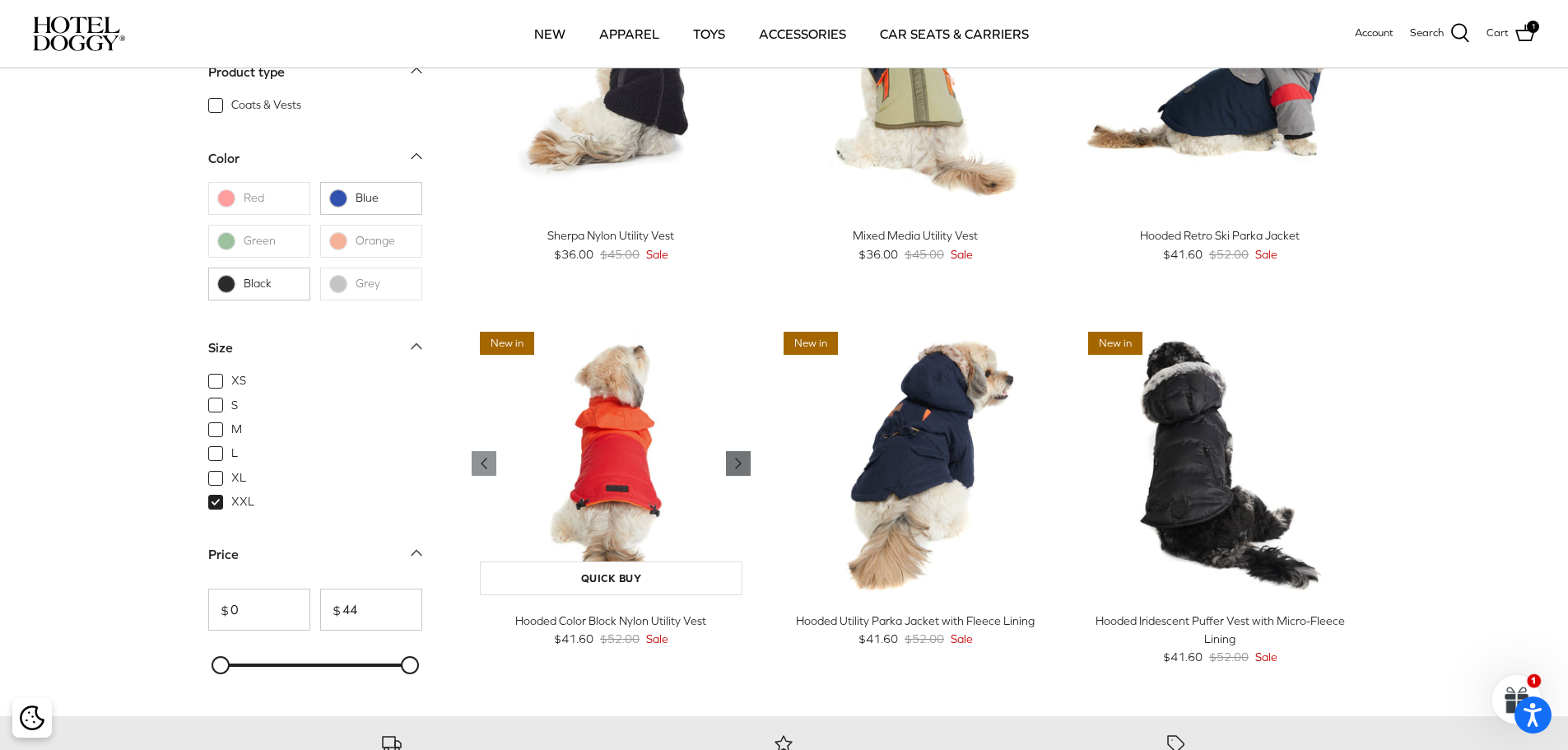
click at [742, 456] on icon "Right" at bounding box center [738, 464] width 20 height 20
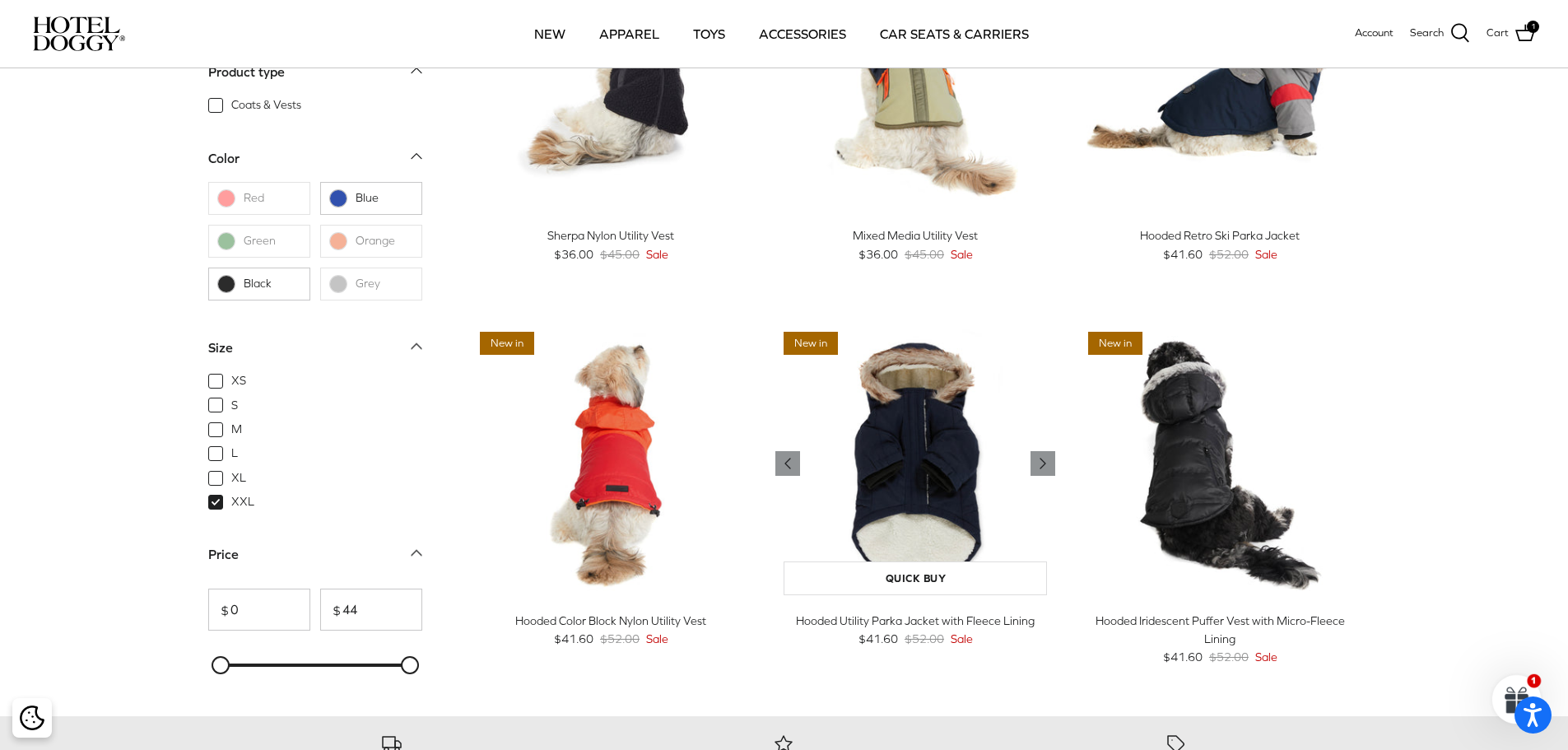
scroll to position [660, 0]
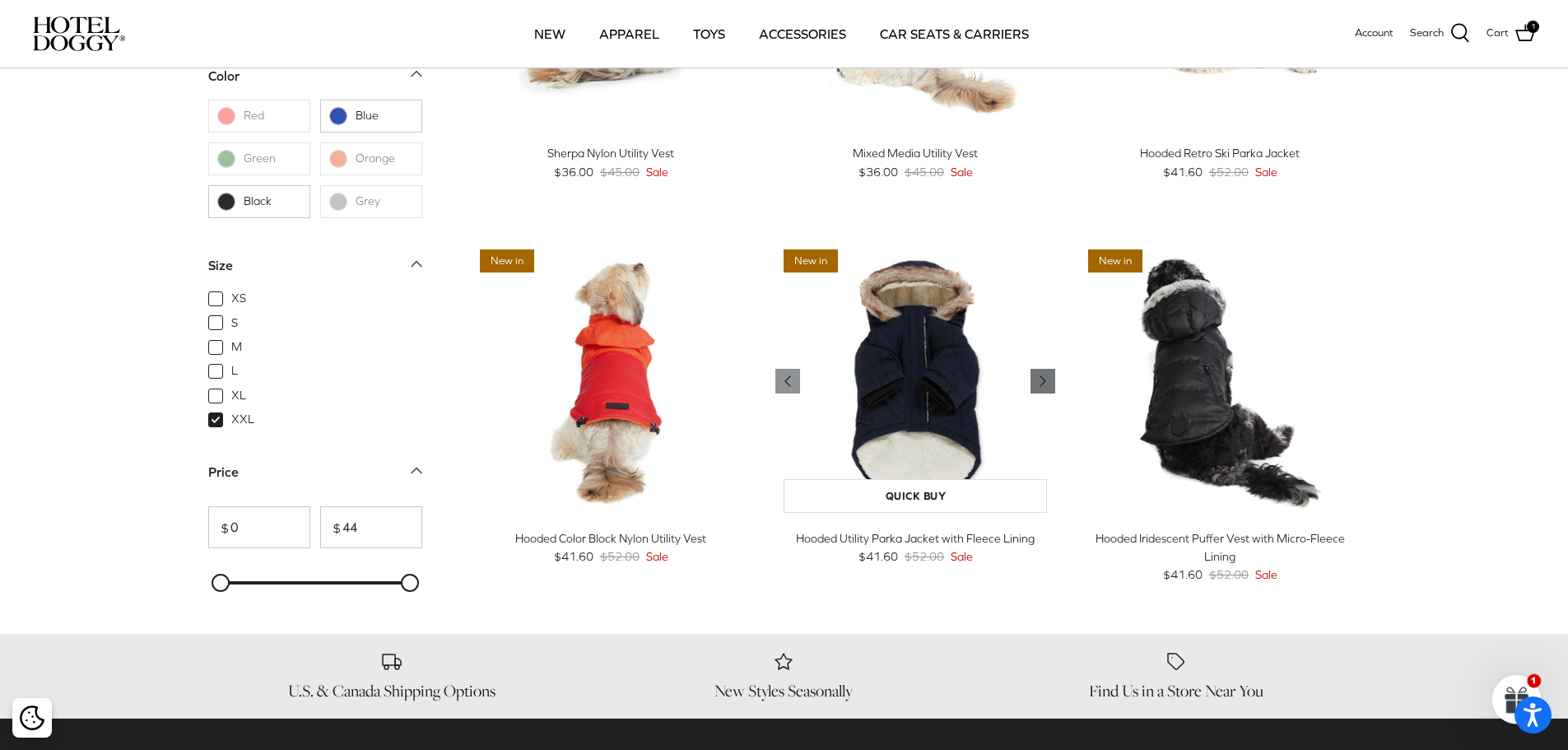
click at [1038, 383] on icon "Right" at bounding box center [1042, 381] width 20 height 20
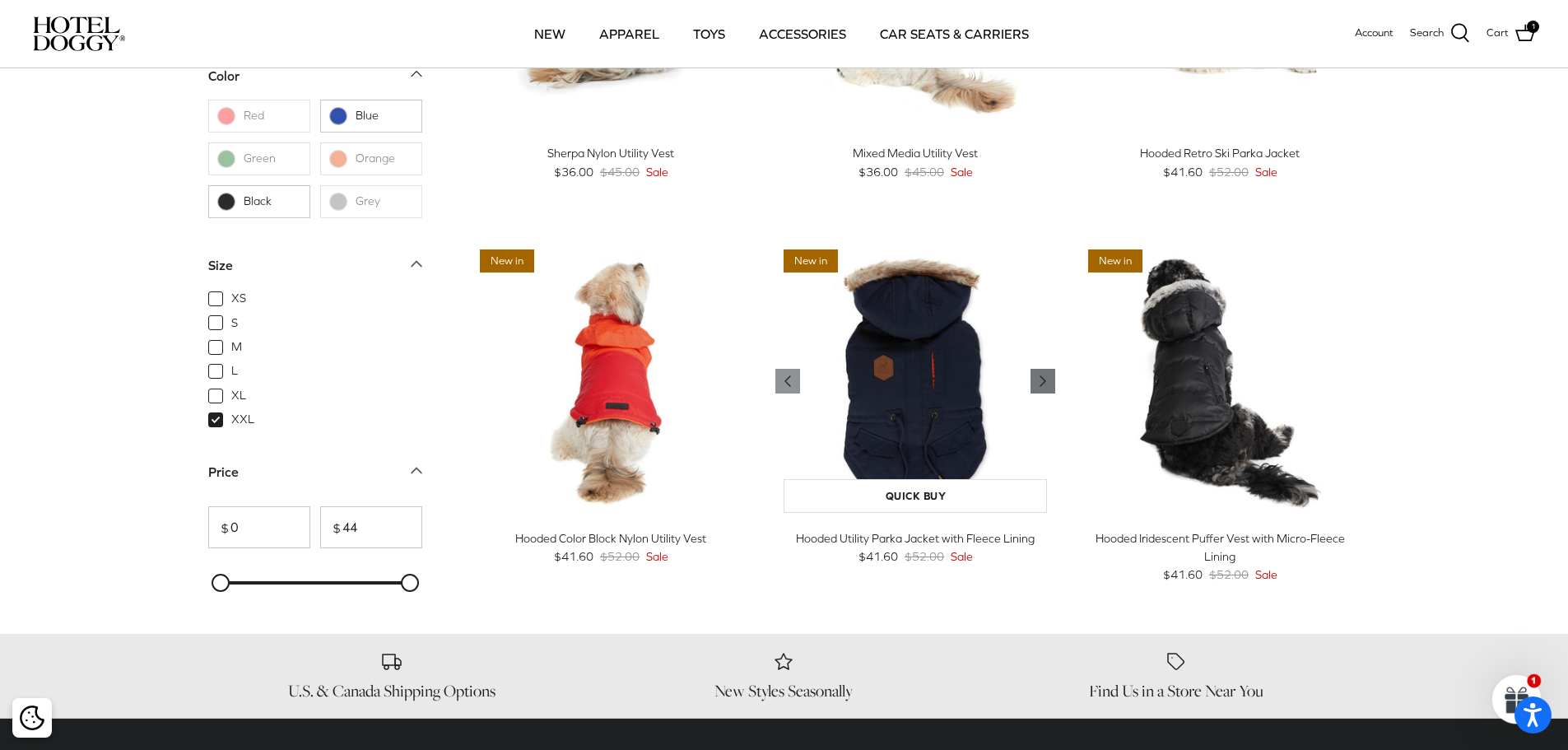
click at [1038, 381] on icon "Right" at bounding box center [1042, 381] width 20 height 20
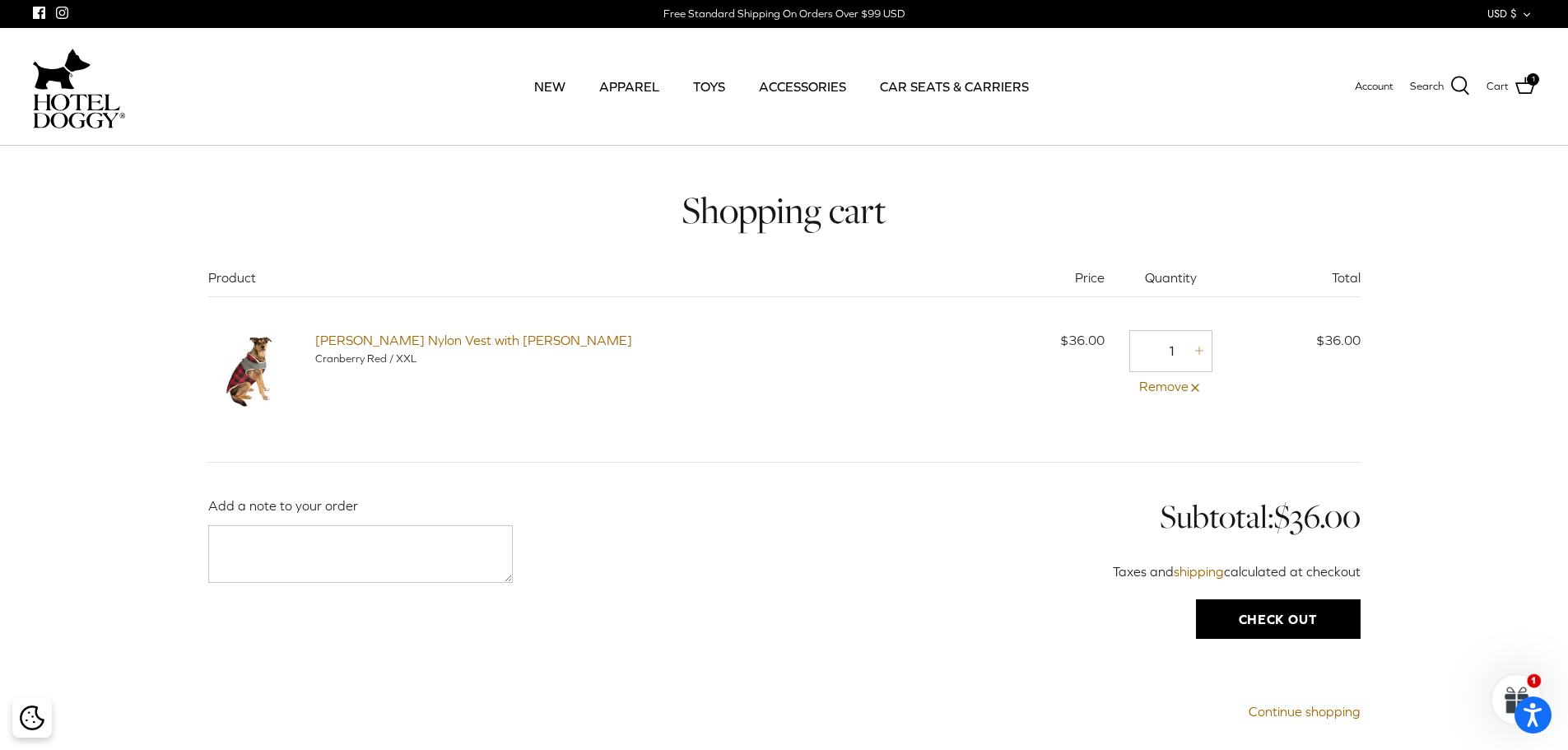
scroll to position [82, 0]
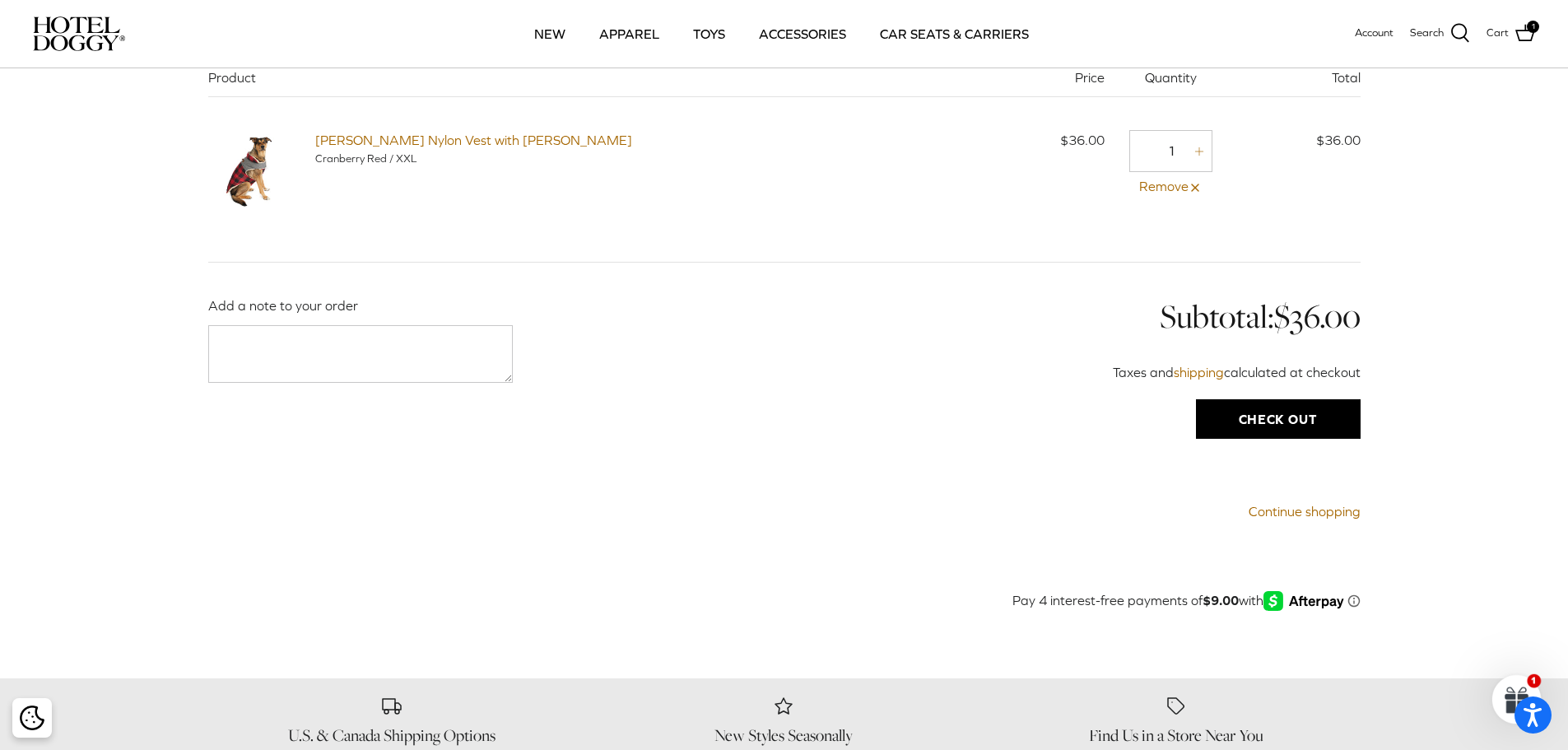
click at [1260, 426] on input "Check out" at bounding box center [1277, 419] width 165 height 40
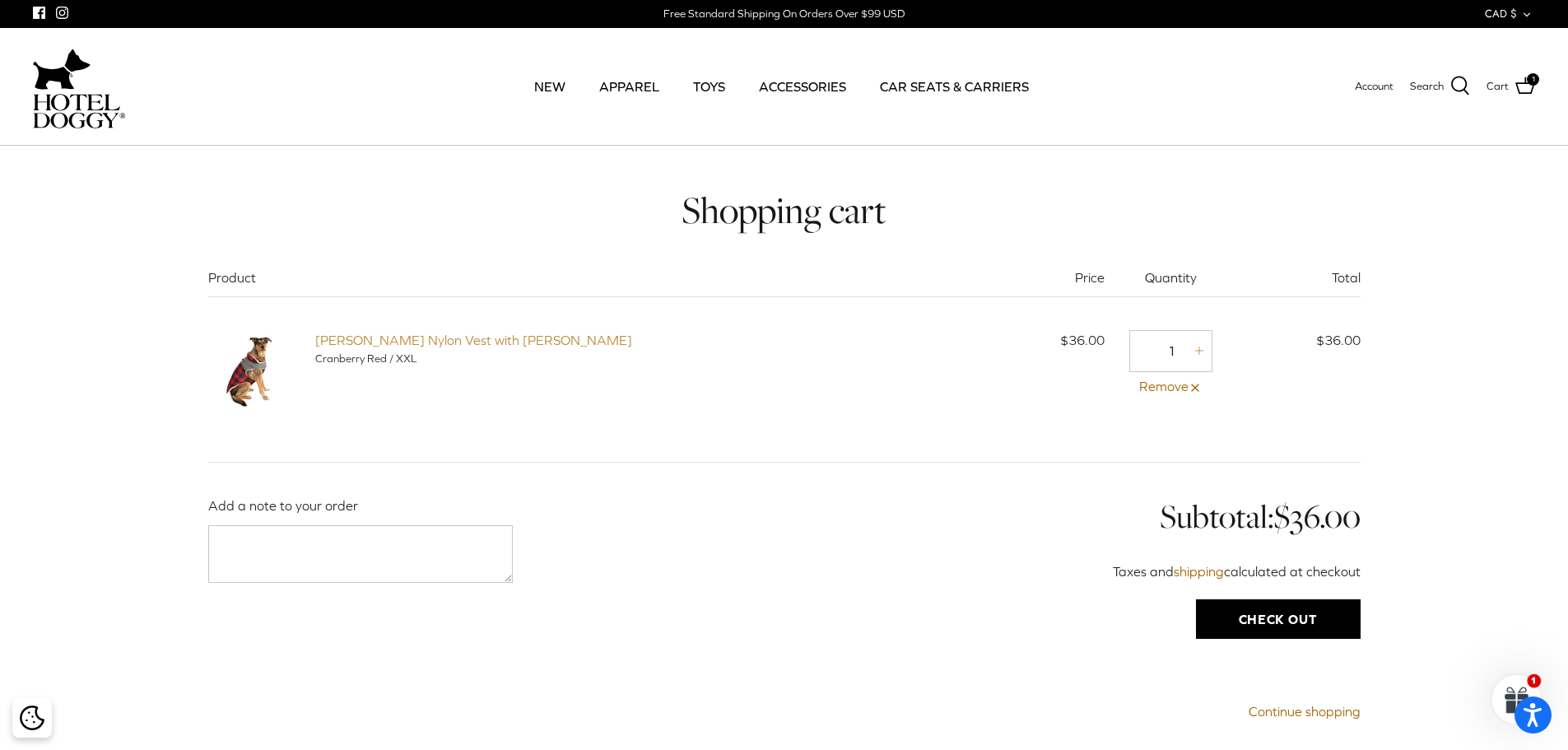
click at [360, 341] on link "[PERSON_NAME] Nylon Vest with [PERSON_NAME]" at bounding box center [473, 339] width 317 height 14
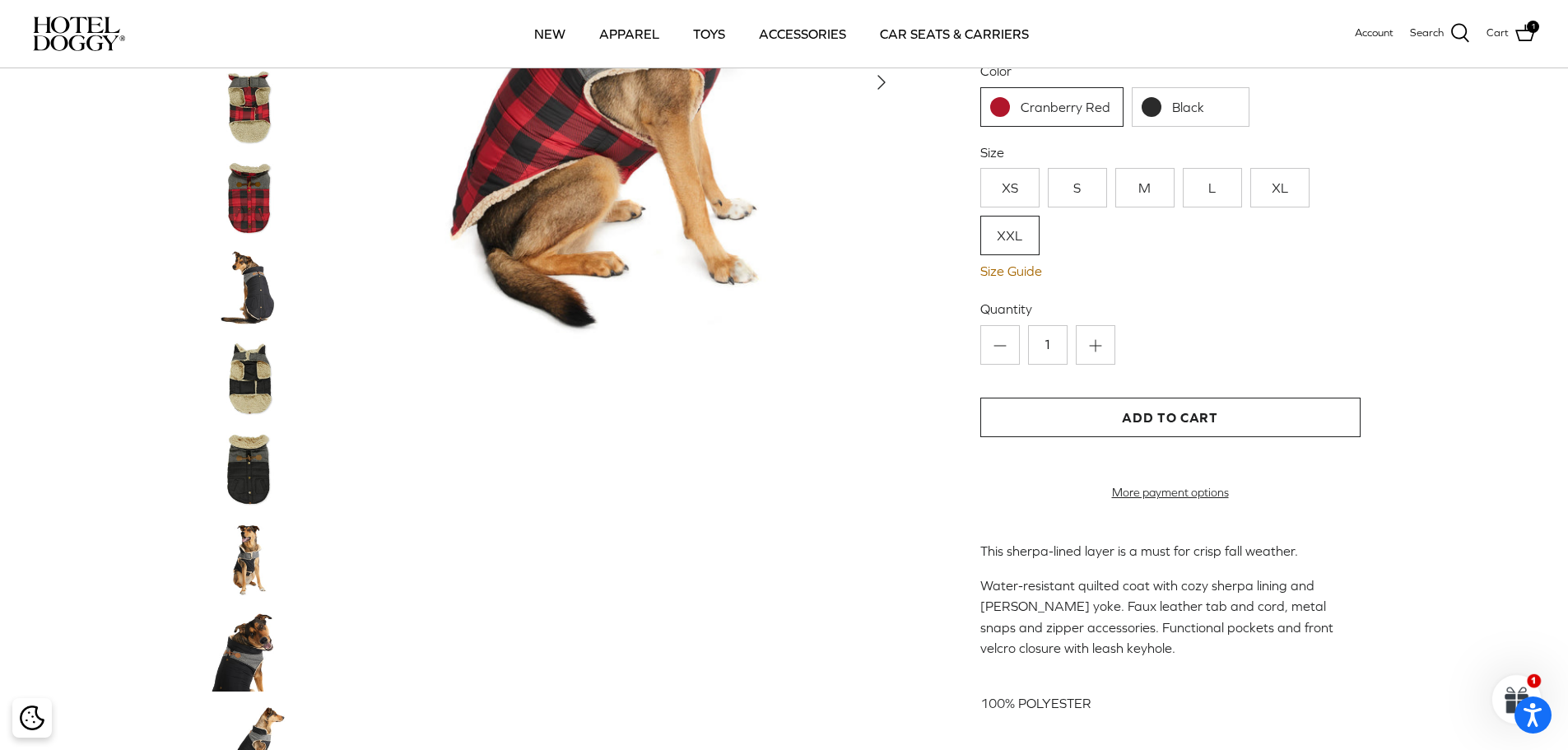
scroll to position [82, 0]
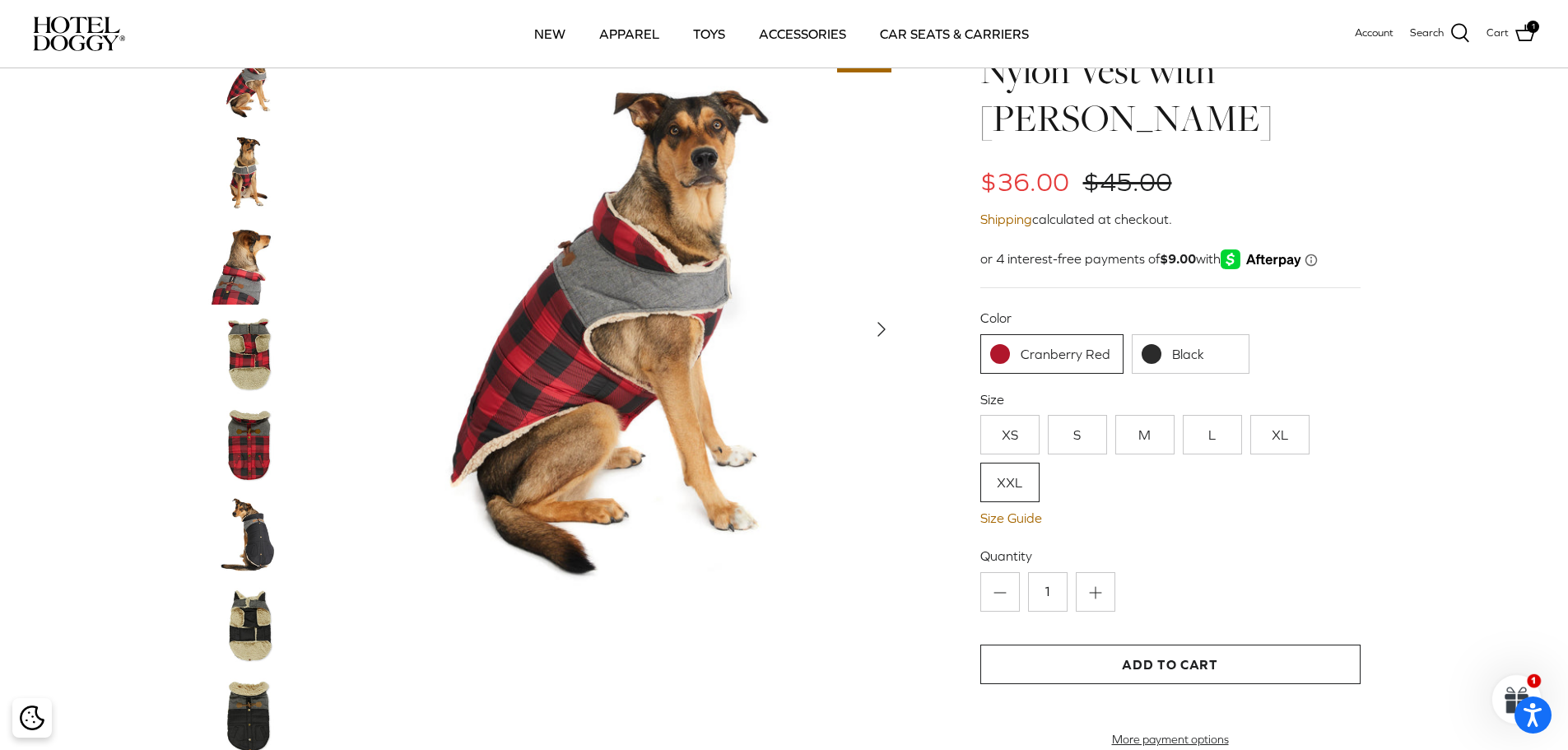
click at [242, 235] on img at bounding box center [248, 263] width 82 height 82
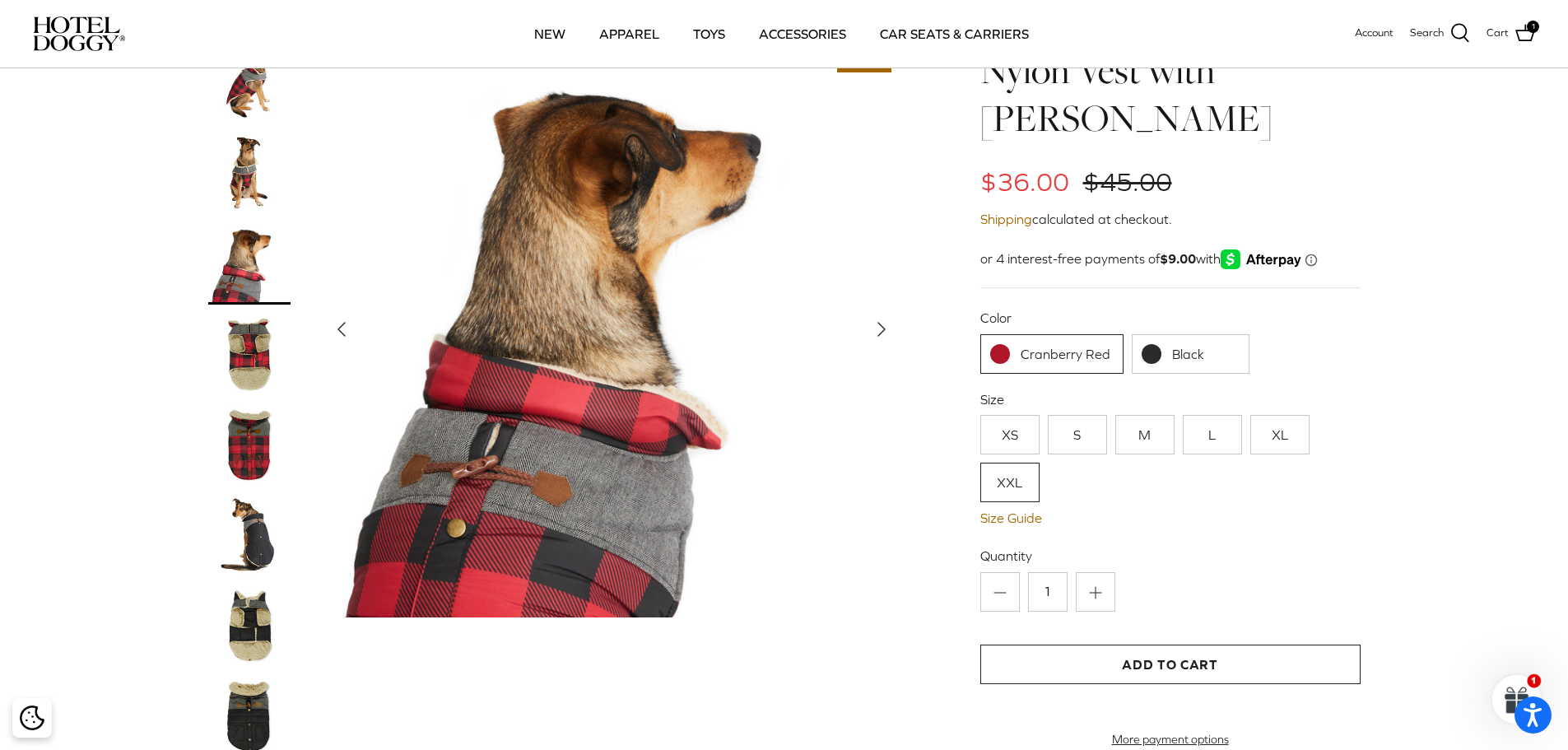
click at [242, 403] on img at bounding box center [248, 444] width 82 height 82
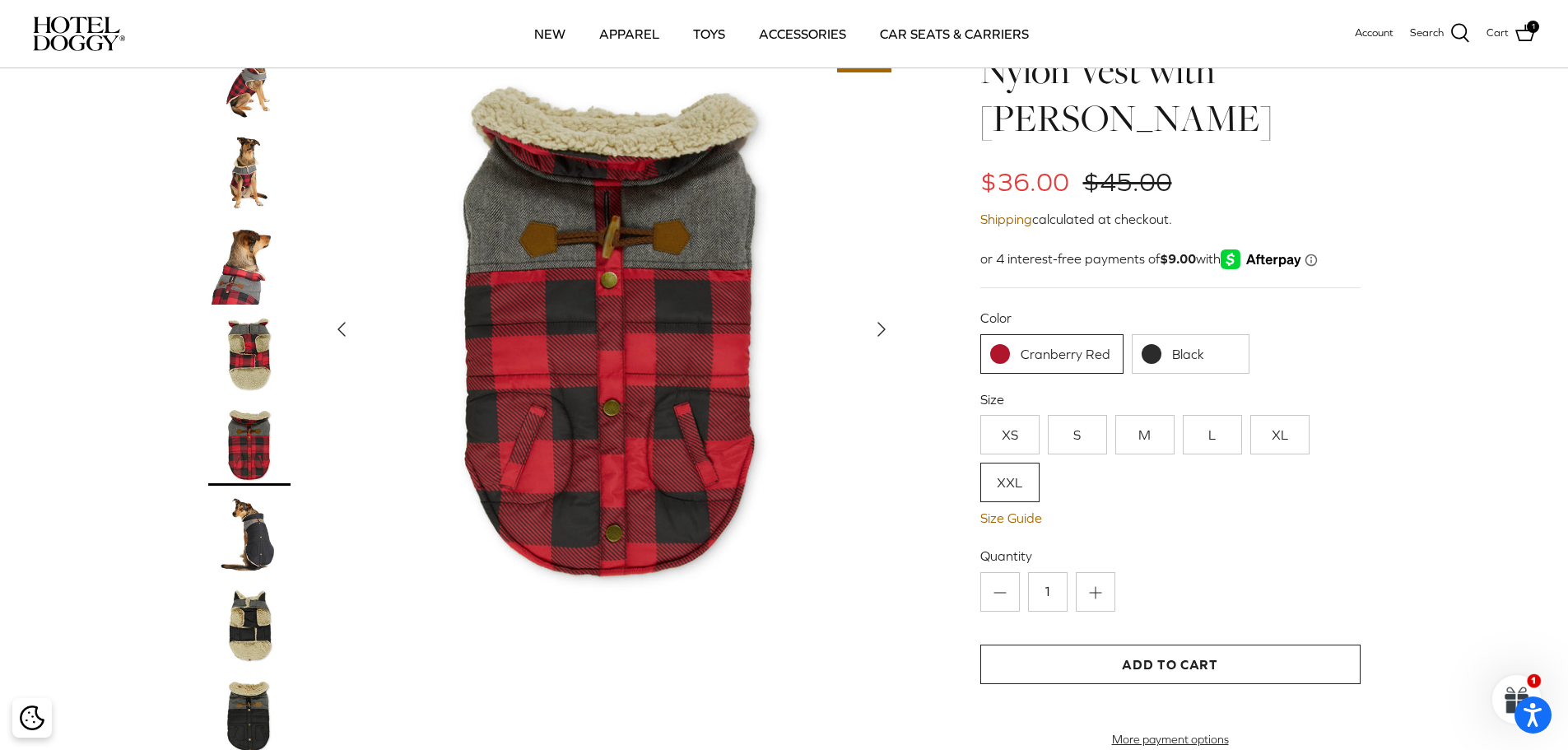
click at [250, 506] on img at bounding box center [248, 535] width 82 height 82
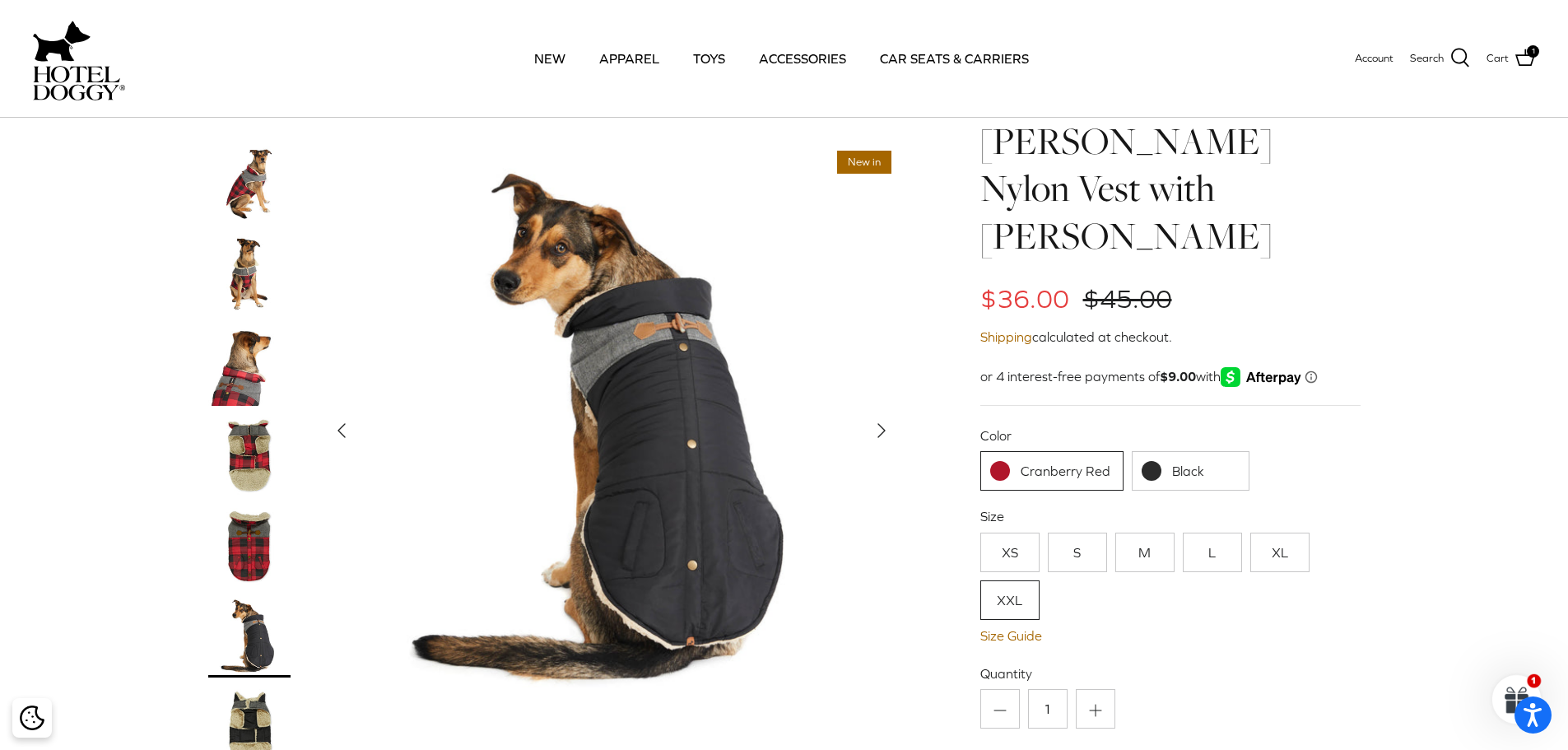
scroll to position [0, 0]
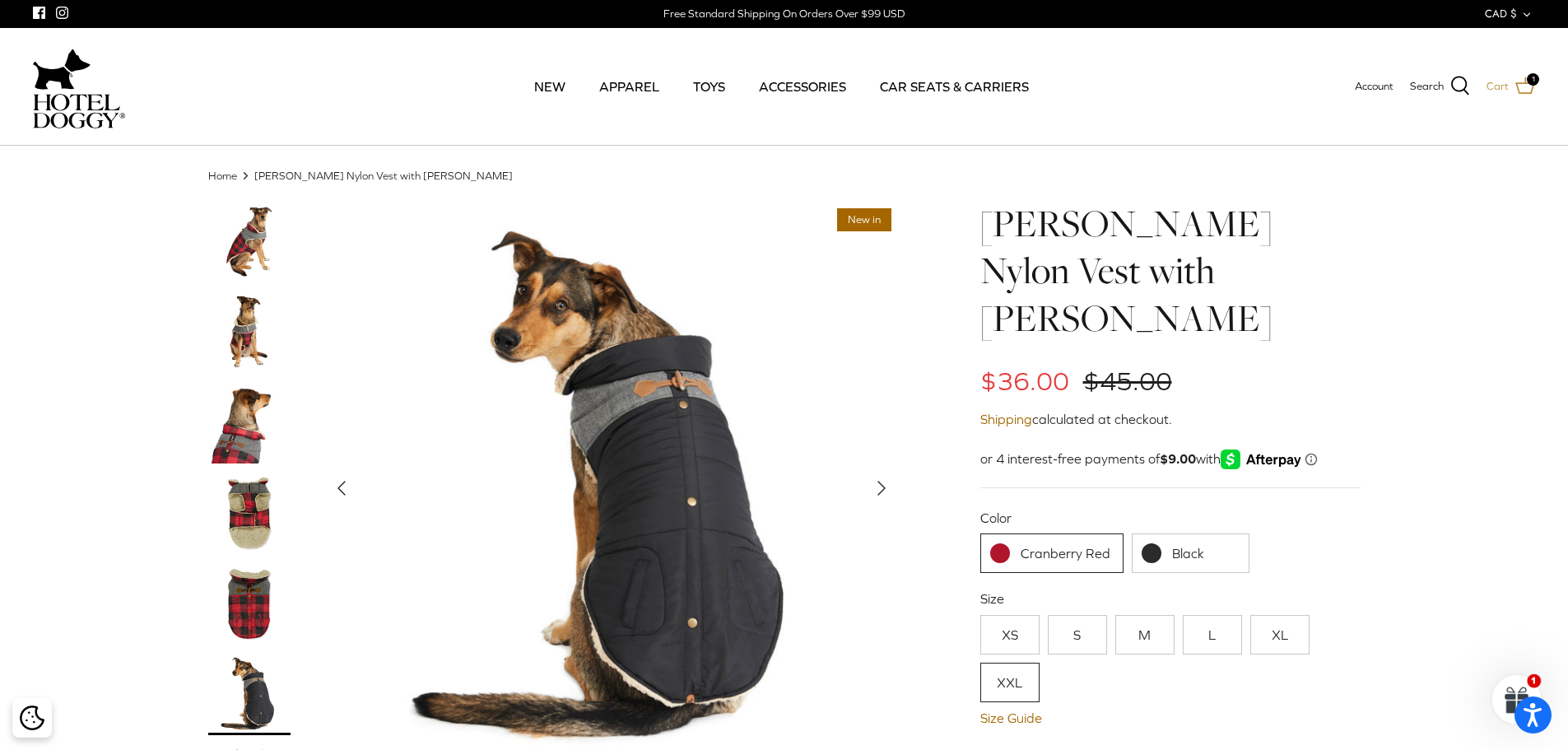
click at [1526, 87] on icon at bounding box center [1525, 86] width 20 height 20
